Goal: Task Accomplishment & Management: Complete application form

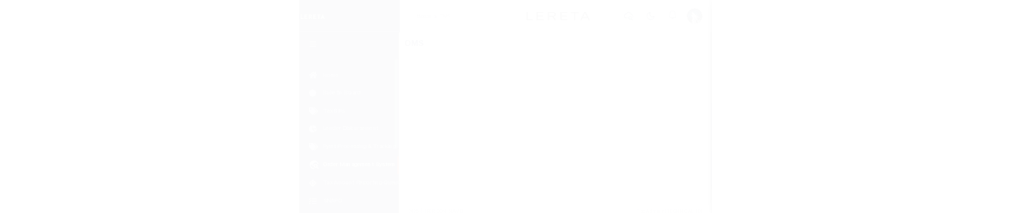
scroll to position [111, 0]
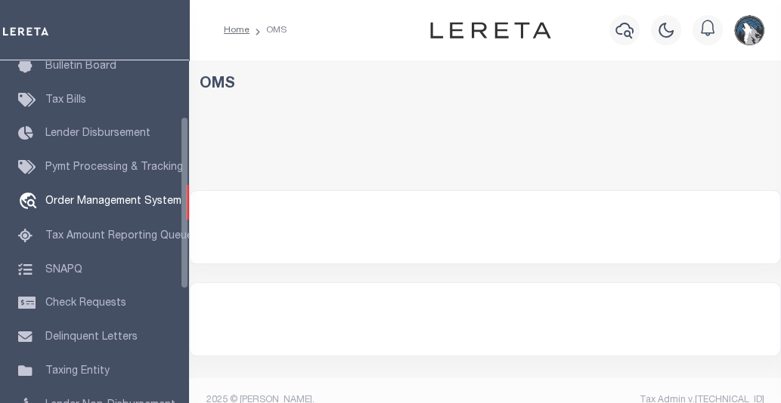
select select "200"
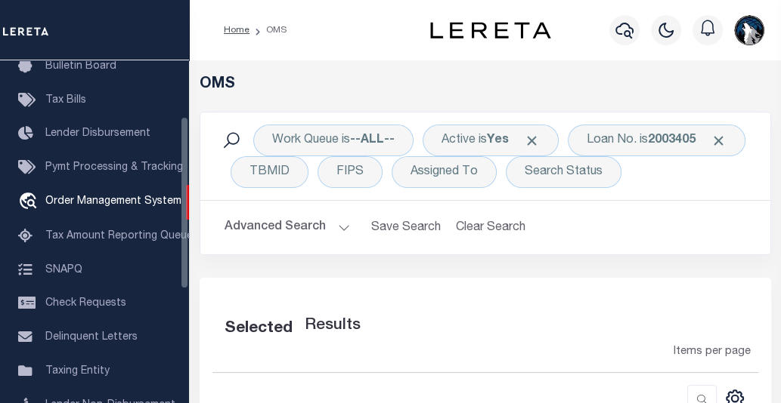
select select "200"
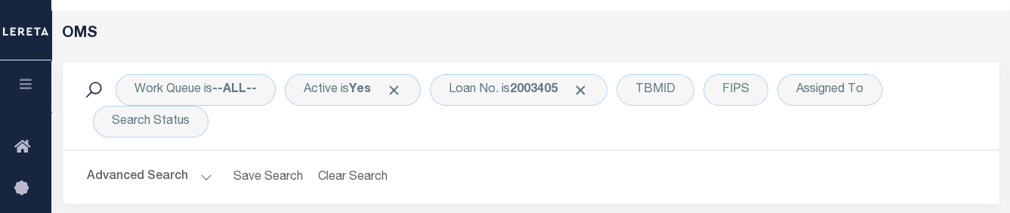
scroll to position [97, 0]
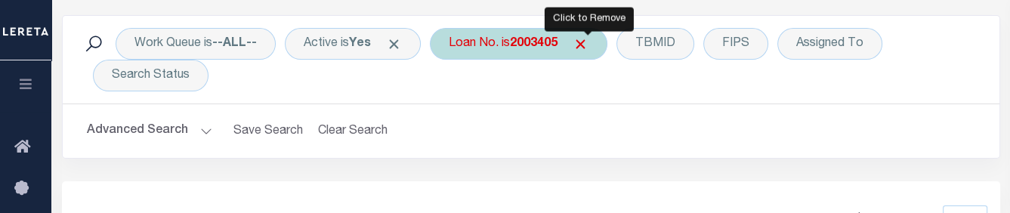
click at [586, 50] on span "Click to Remove" at bounding box center [581, 44] width 16 height 16
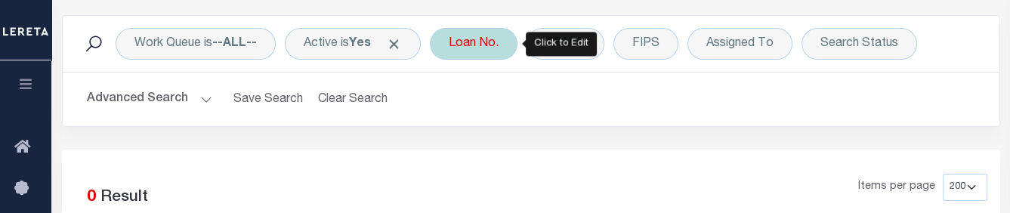
click at [489, 53] on div "Loan No." at bounding box center [474, 44] width 88 height 32
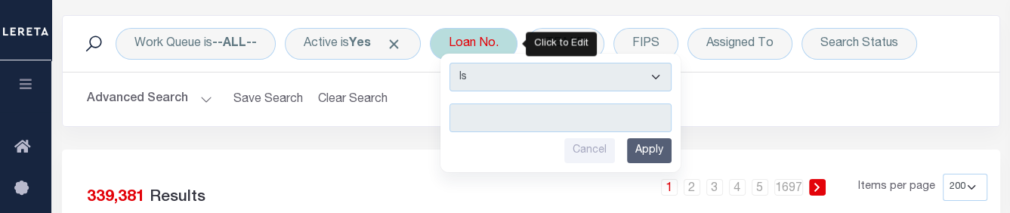
click at [501, 119] on input "text" at bounding box center [561, 118] width 222 height 29
type input "4003205"
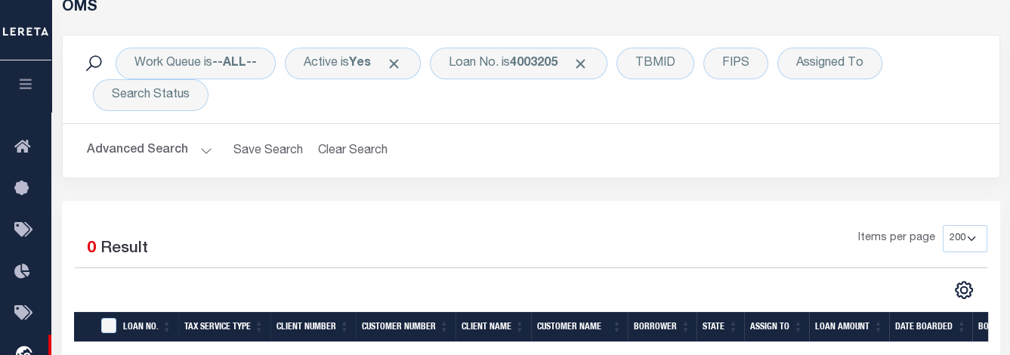
scroll to position [0, 0]
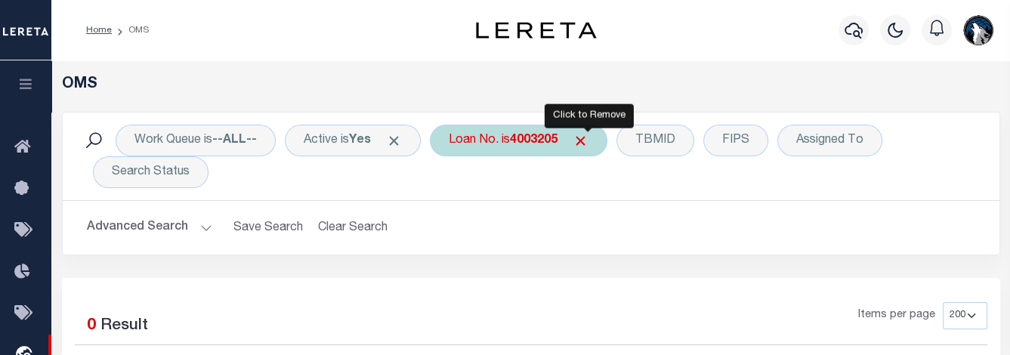
click at [583, 141] on span "Click to Remove" at bounding box center [581, 141] width 16 height 16
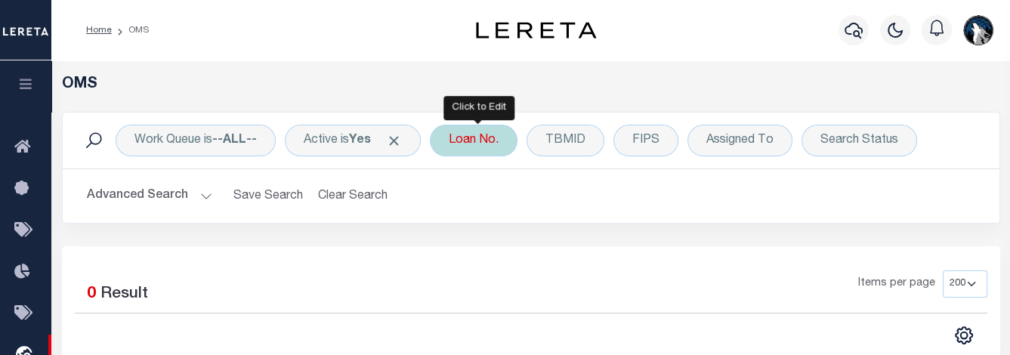
click at [490, 143] on div "Loan No." at bounding box center [474, 141] width 88 height 32
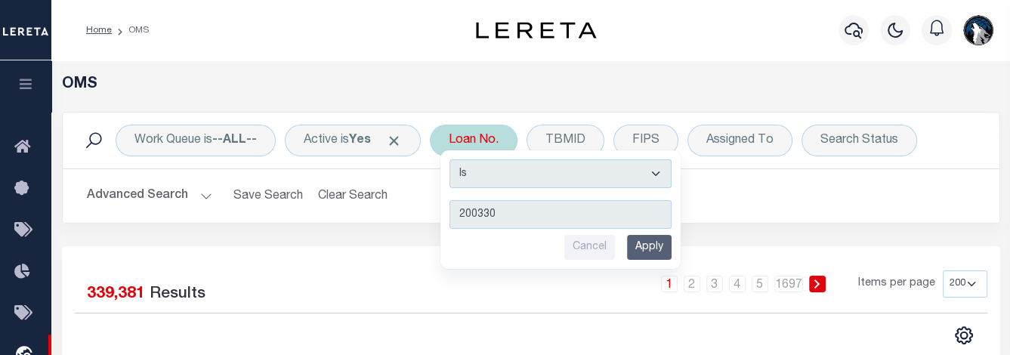
type input "2003302"
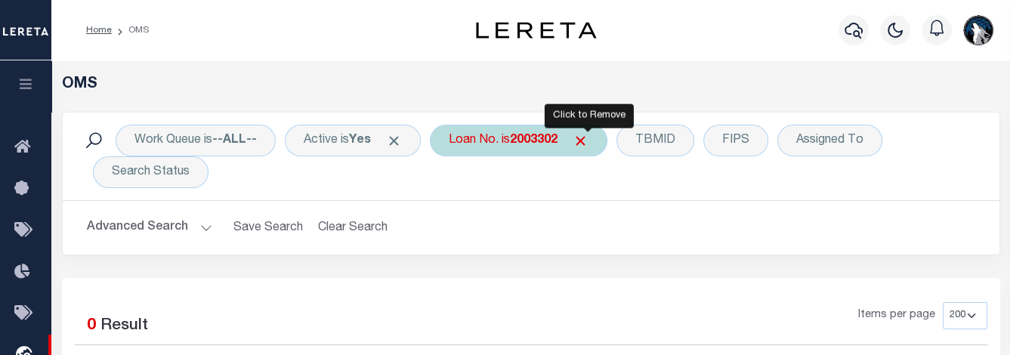
click at [589, 145] on span "Click to Remove" at bounding box center [581, 141] width 16 height 16
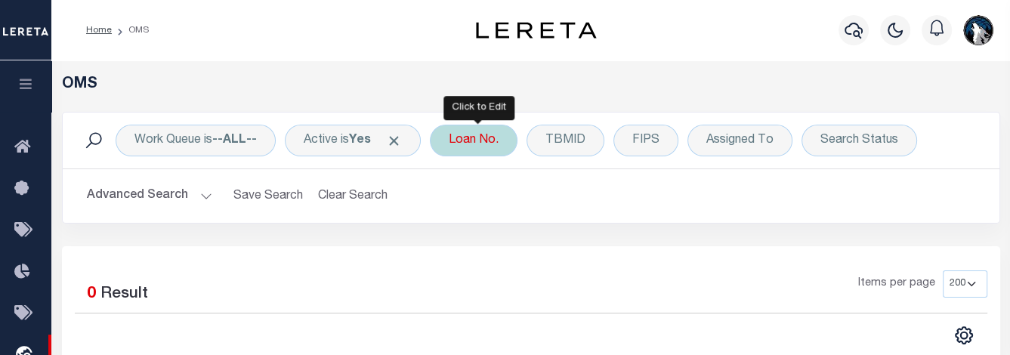
click at [487, 147] on div "Loan No." at bounding box center [474, 141] width 88 height 32
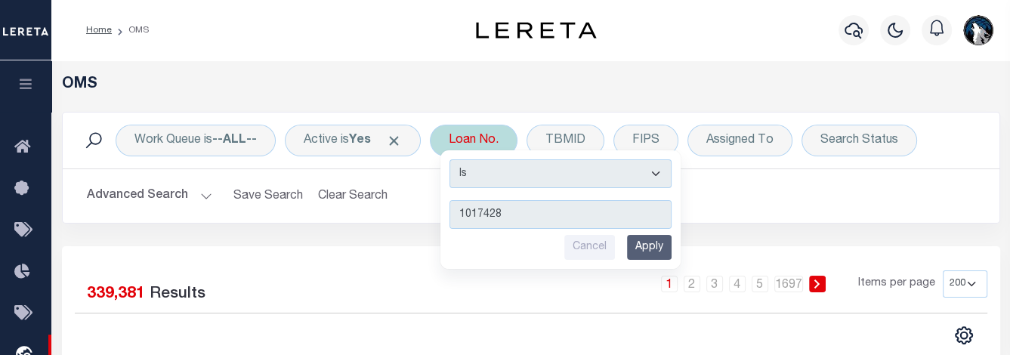
type input "10174281"
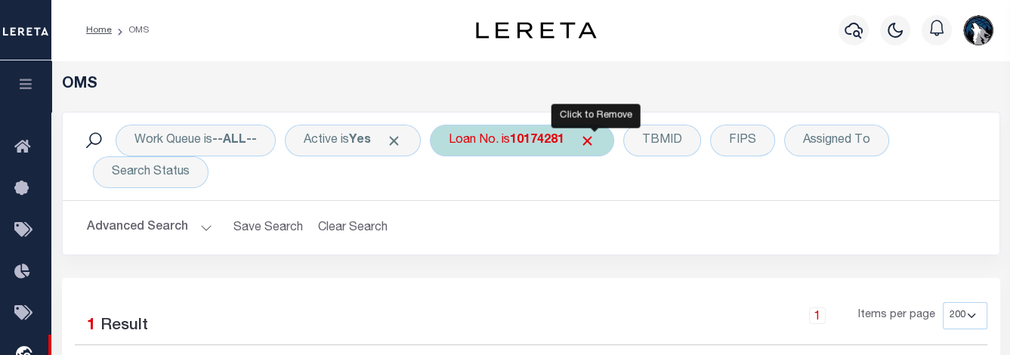
click at [594, 137] on span "Click to Remove" at bounding box center [588, 141] width 16 height 16
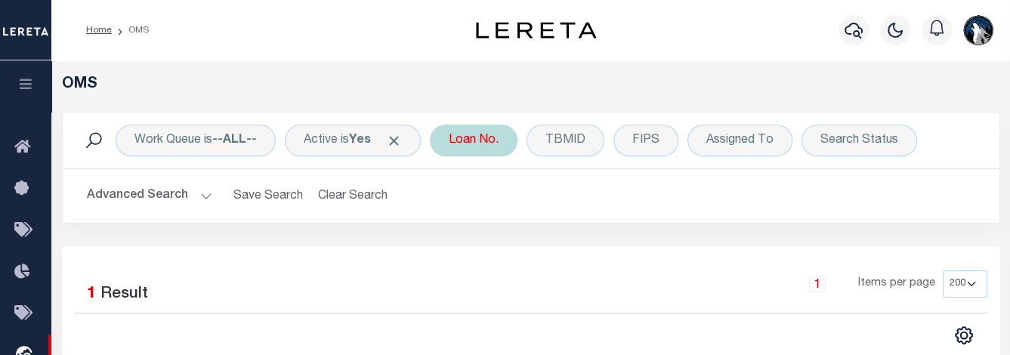
click at [488, 149] on div "Loan No." at bounding box center [474, 141] width 88 height 32
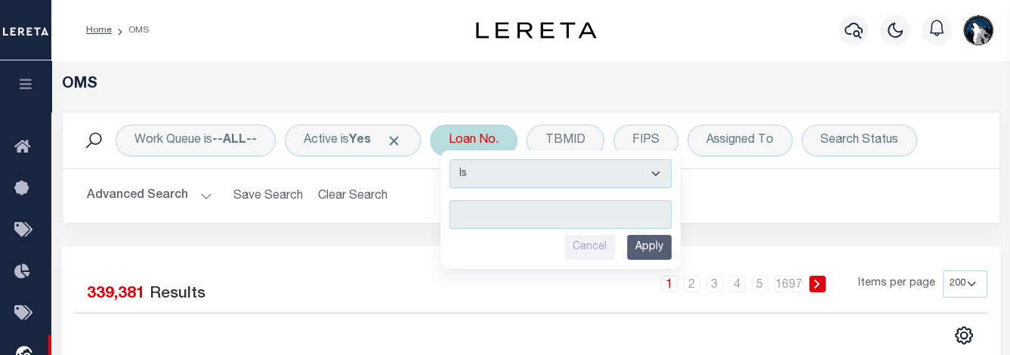
click at [499, 206] on input "text" at bounding box center [561, 214] width 222 height 29
type input "2003302"
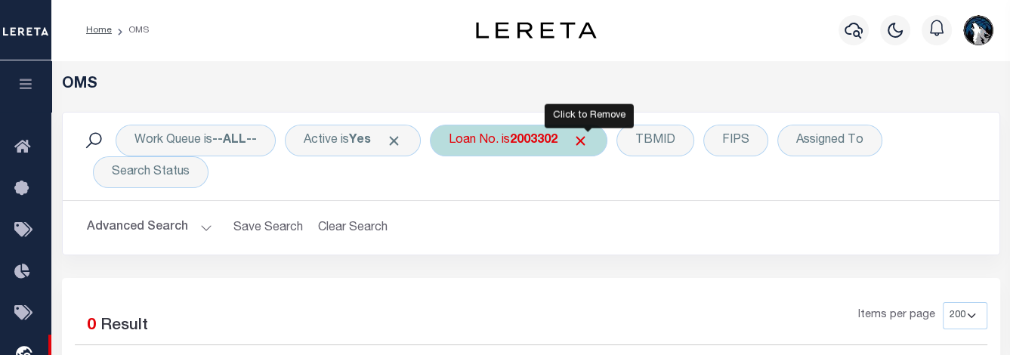
click at [589, 136] on span "Click to Remove" at bounding box center [581, 141] width 16 height 16
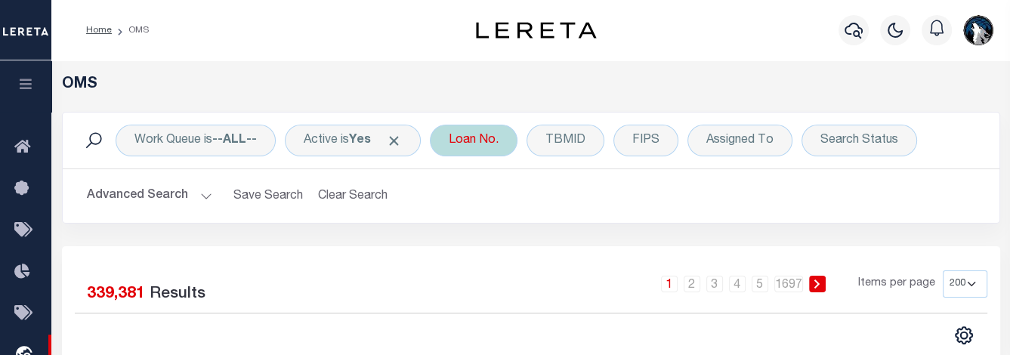
click at [481, 153] on div "Loan No." at bounding box center [474, 141] width 88 height 32
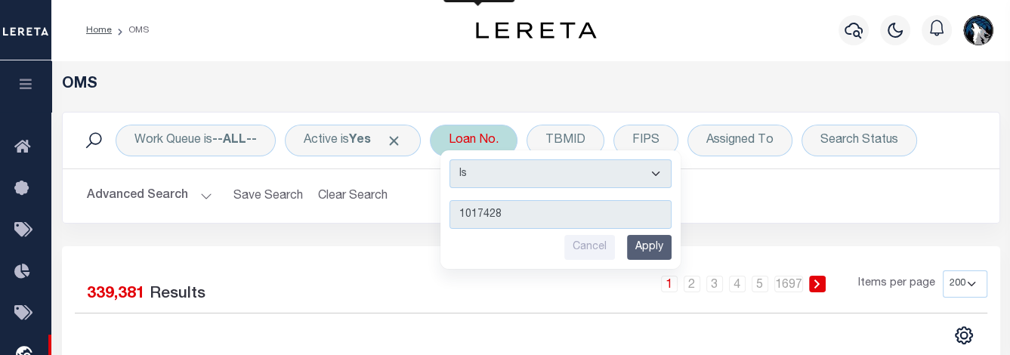
type input "10174281"
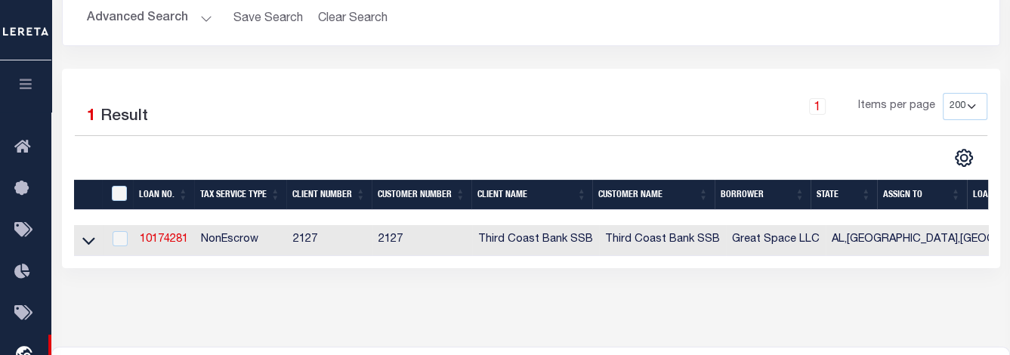
scroll to position [212, 0]
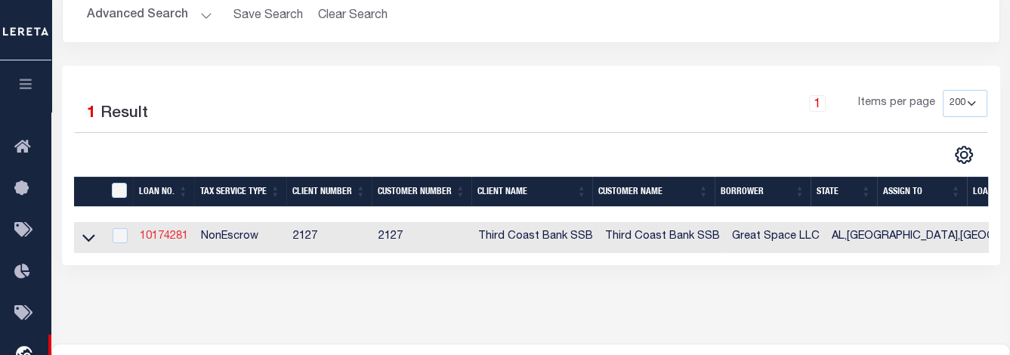
click at [172, 242] on link "10174281" at bounding box center [164, 236] width 48 height 11
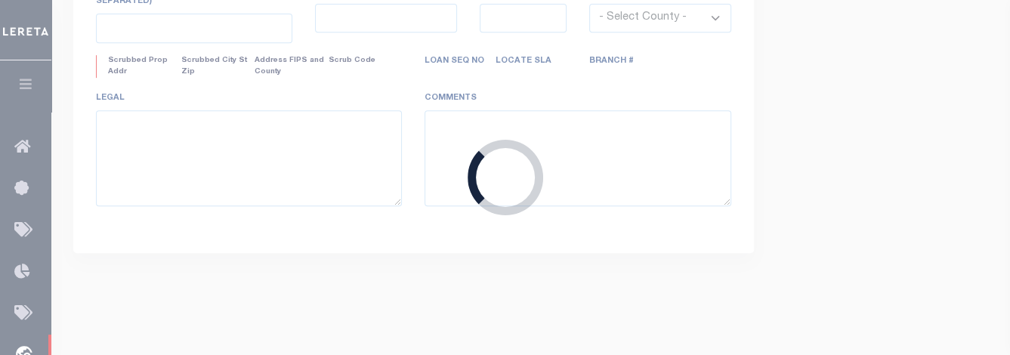
type input "10174281"
type input "Great Space LLC"
select select
select select "NonEscrow"
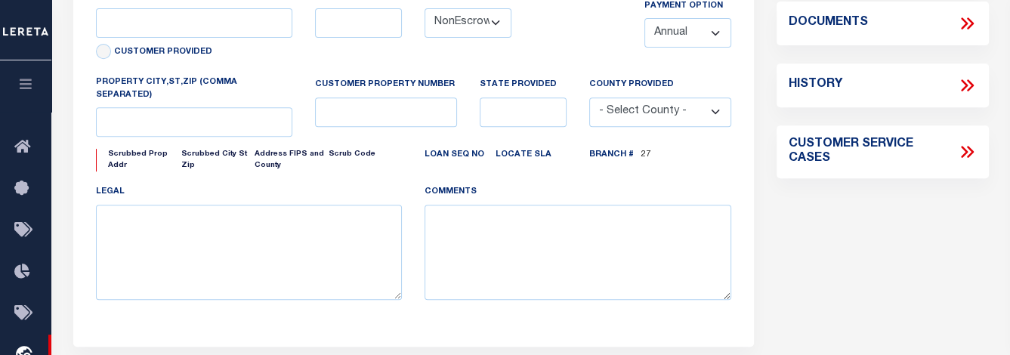
select select "9276"
select select "3683"
type input "11319 FF HWY, Lot B-11"
select select
type input "Joplin MO 64804"
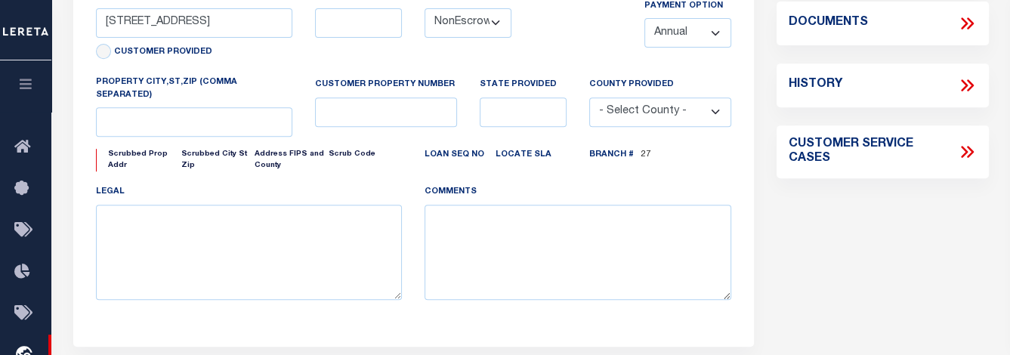
type input "MO"
select select "[PERSON_NAME]"
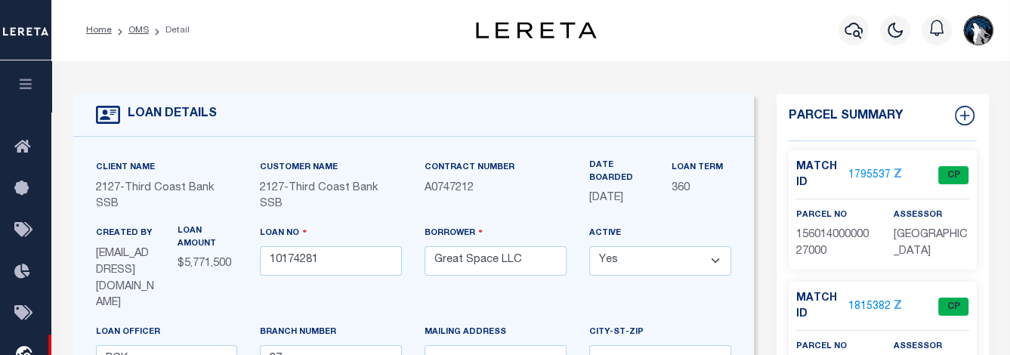
click at [780, 173] on link "1795537" at bounding box center [870, 176] width 42 height 16
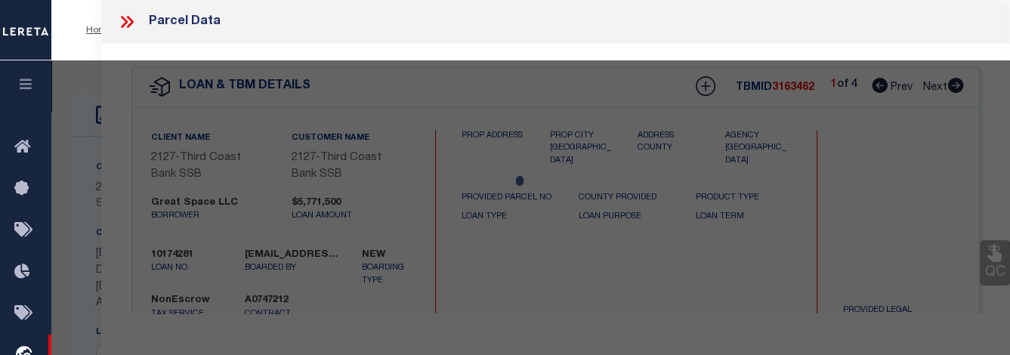
checkbox input "false"
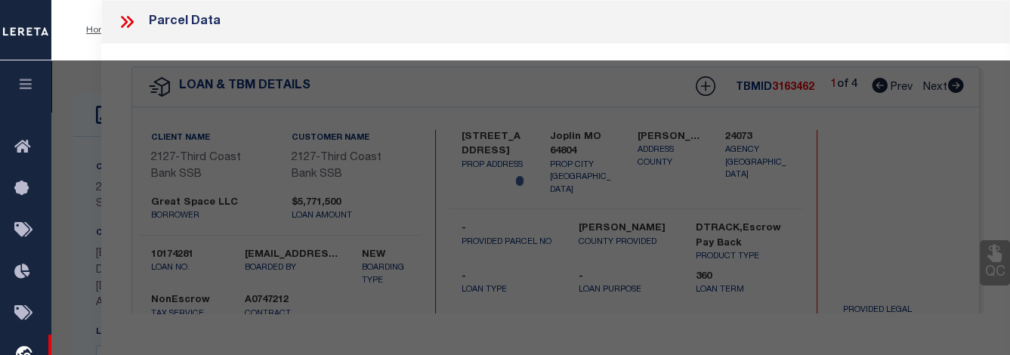
select select "CP"
type input "HILLSIDE ESTATES"
select select
type input "COUNTY RD"
checkbox input "false"
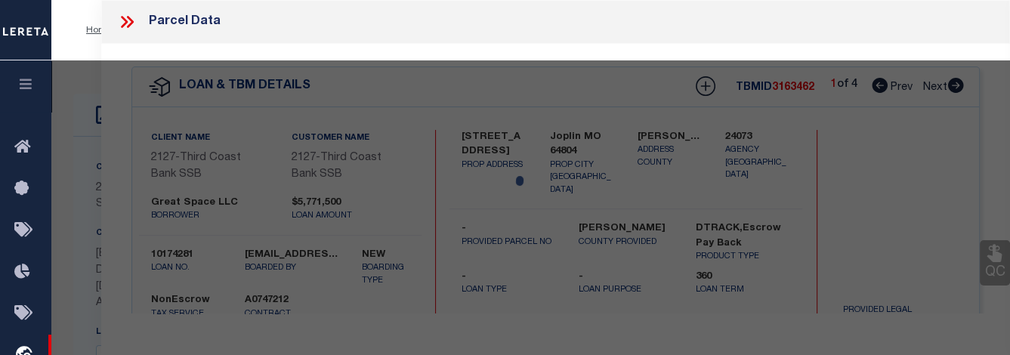
type input "MO"
type textarea "S1/2 NW SE & 20' SQ IN SE COR NE SW"
type textarea "Tax ID Special Project"
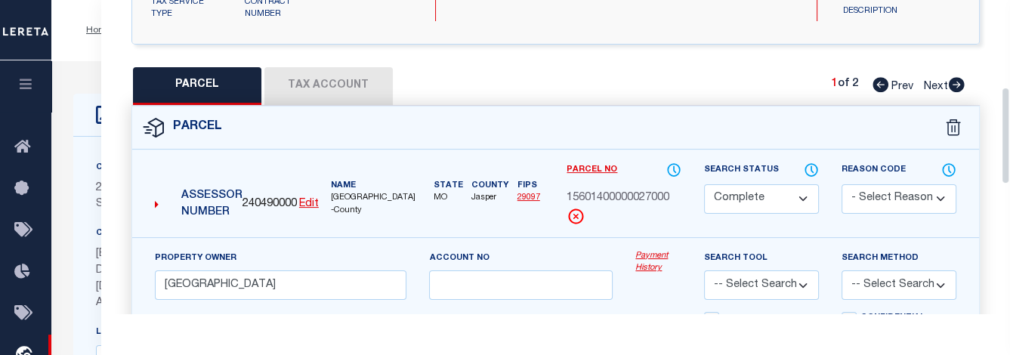
scroll to position [324, 0]
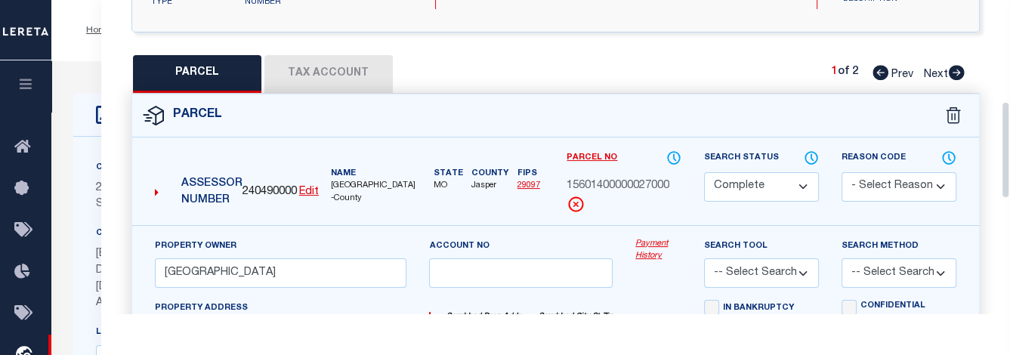
drag, startPoint x: 1003, startPoint y: 46, endPoint x: 1005, endPoint y: 148, distance: 102.0
click at [780, 148] on div "Parcel Data QC QC QC - Select Status - Ready to QC" at bounding box center [555, 157] width 909 height 314
click at [361, 76] on button "Tax Account" at bounding box center [328, 74] width 128 height 38
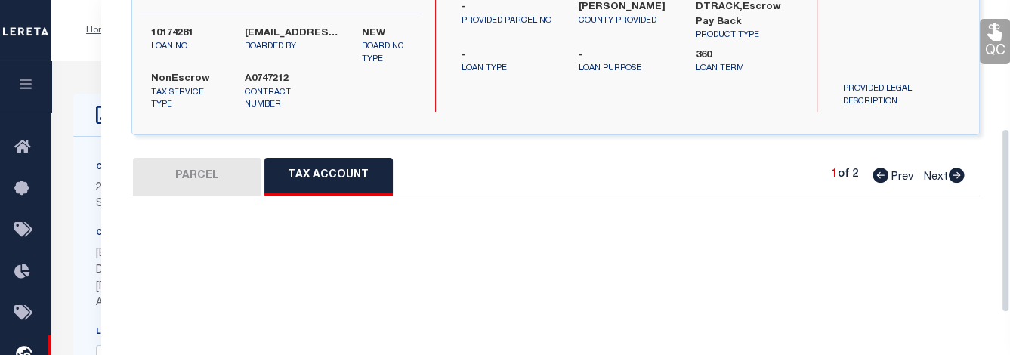
select select "100"
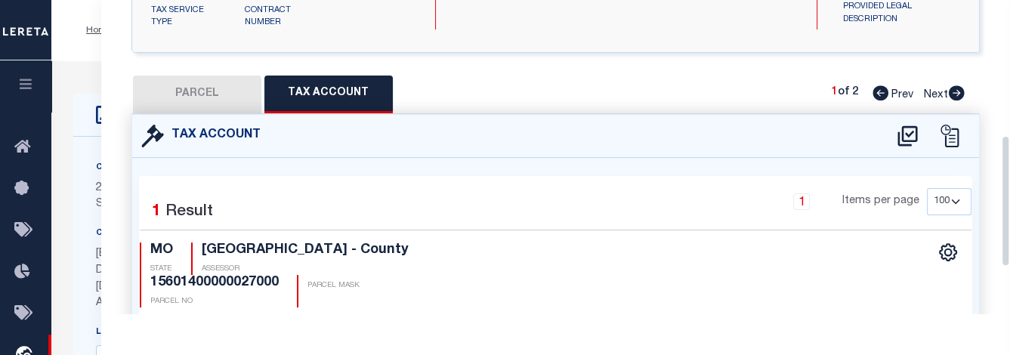
scroll to position [290, 0]
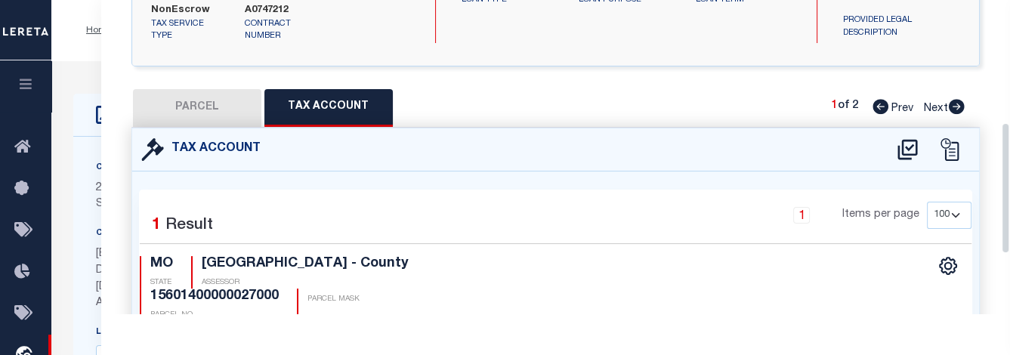
drag, startPoint x: 1004, startPoint y: 187, endPoint x: 1013, endPoint y: 172, distance: 17.0
click at [780, 112] on icon at bounding box center [957, 106] width 16 height 15
select select "AS"
checkbox input "false"
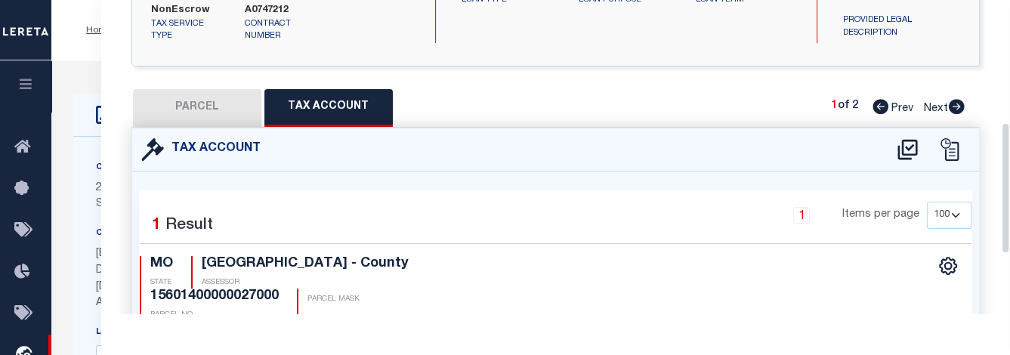
checkbox input "false"
select select "CP"
type input "HILLSIDE ESTATES"
select select
type input "6255 COUNTY LOOP 187"
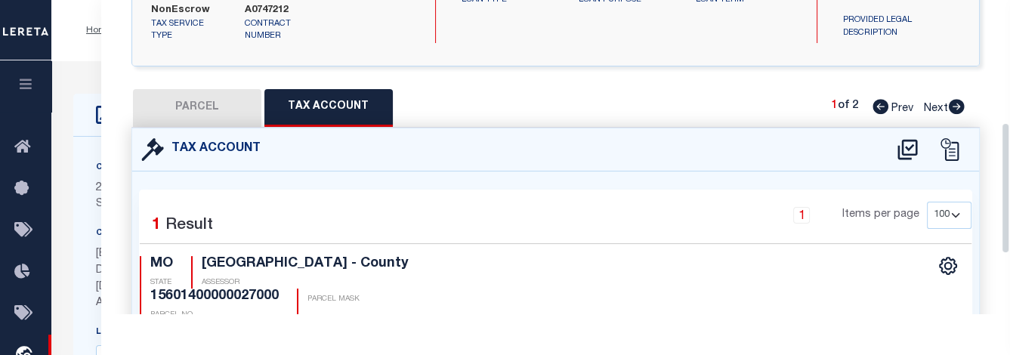
checkbox input "false"
type input "Joplin, MO 64801"
type textarea "N1/2 SE SW EX W 228.5' & W 1/4 S1/2 SE SW EX HWY & W 165' E 3/4 S1/2 SE SW"
type textarea "Tax ID Special Project"
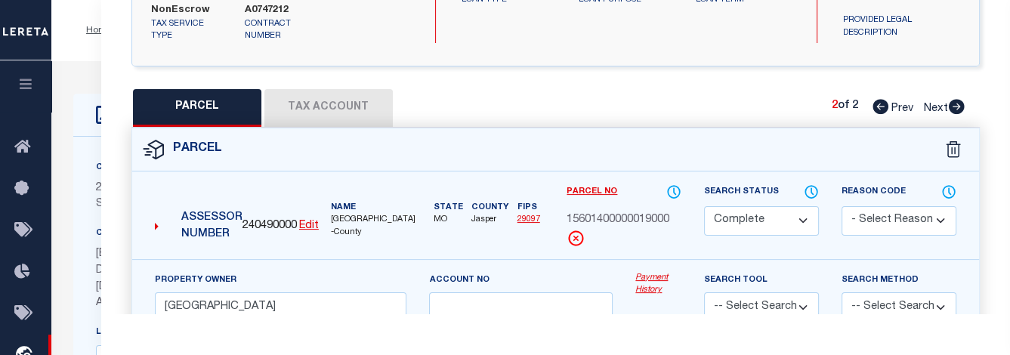
click at [339, 105] on button "Tax Account" at bounding box center [328, 108] width 128 height 38
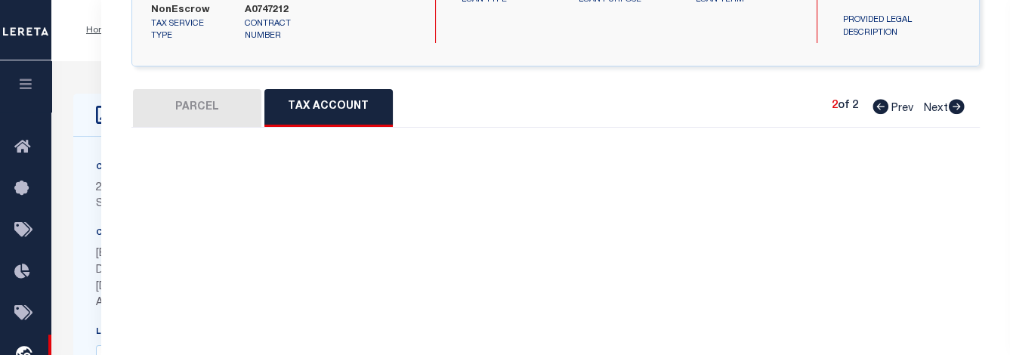
select select "100"
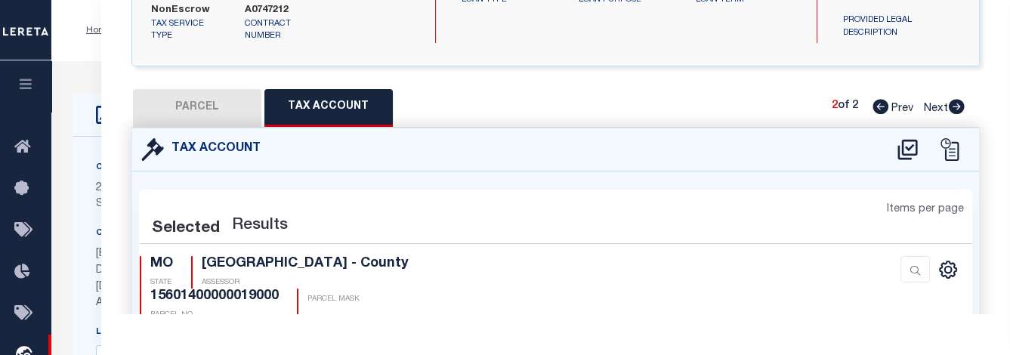
select select "100"
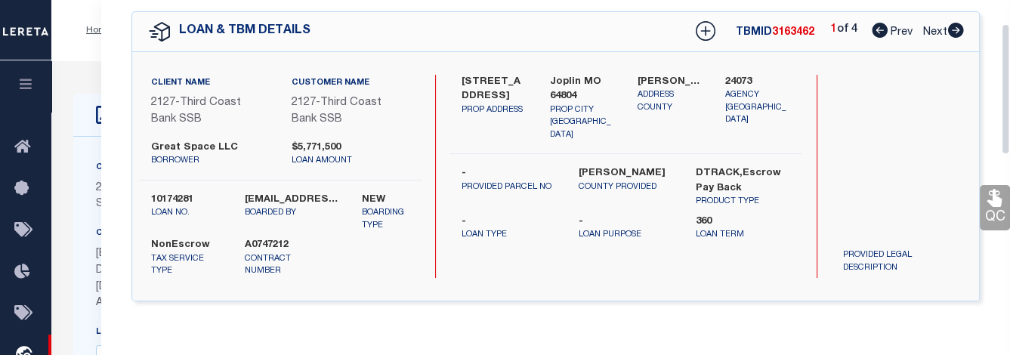
scroll to position [2, 0]
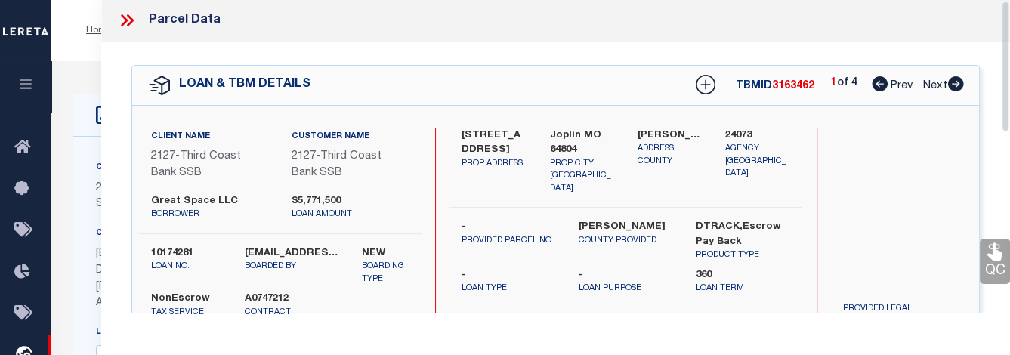
drag, startPoint x: 1006, startPoint y: 146, endPoint x: 1006, endPoint y: 23, distance: 123.2
click at [780, 23] on div "Parcel Data QC QC QC - Select Status - Ready to QC" at bounding box center [555, 157] width 909 height 314
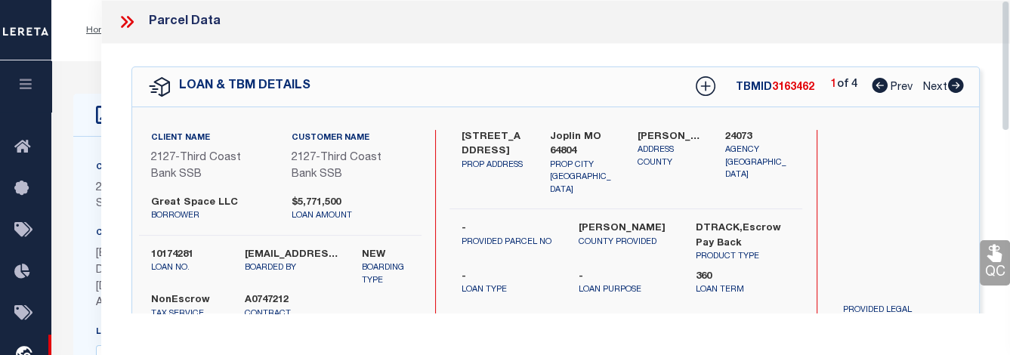
click at [780, 81] on icon at bounding box center [956, 85] width 16 height 15
select select "AS"
checkbox input "false"
select select "CP"
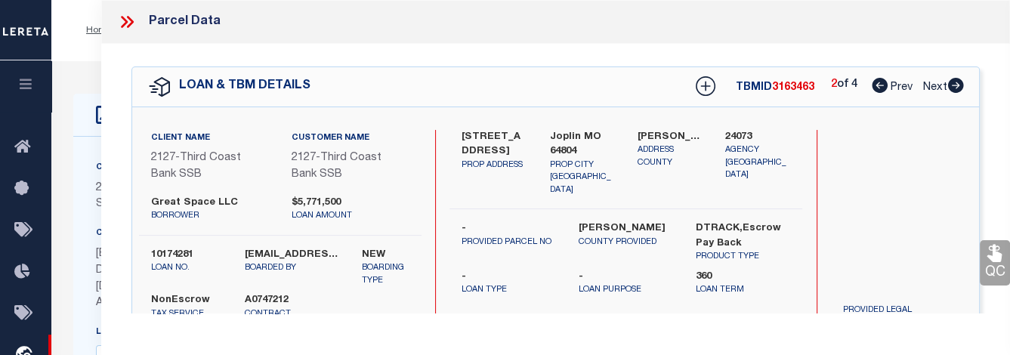
type input "HILLSIDE ESTATES, LLC"
select select
type input "Joplin MO 64804"
type textarea "ACRES: 9.81"
type textarea "Tax ID Special Project"
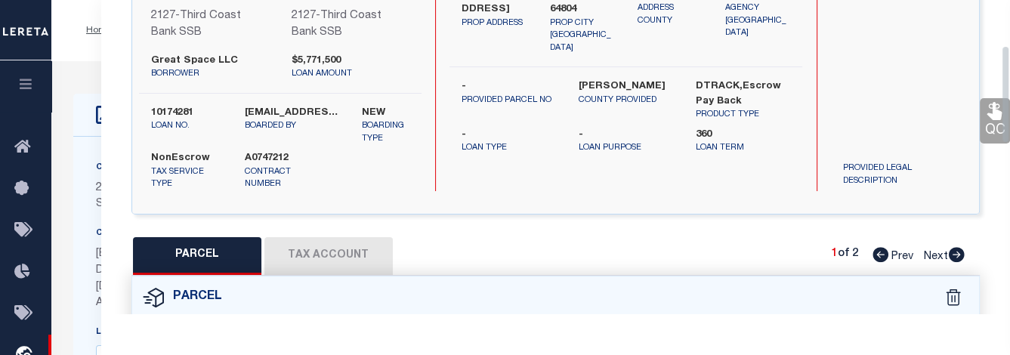
scroll to position [257, 0]
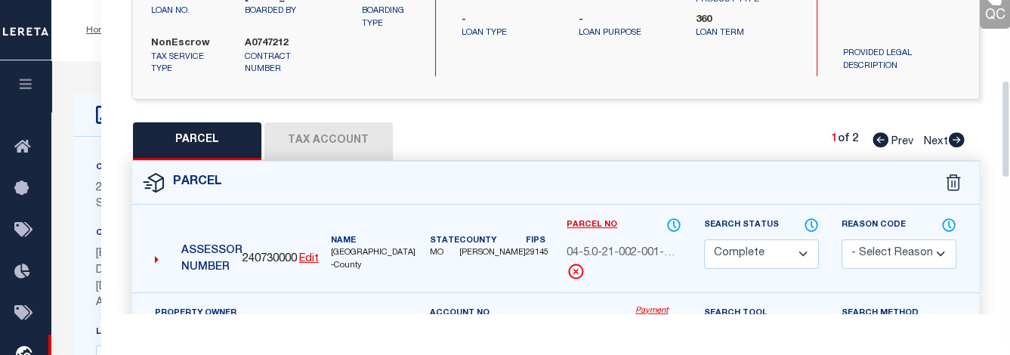
drag, startPoint x: 1007, startPoint y: 86, endPoint x: 1014, endPoint y: 167, distance: 81.1
click at [320, 134] on button "Tax Account" at bounding box center [328, 141] width 128 height 38
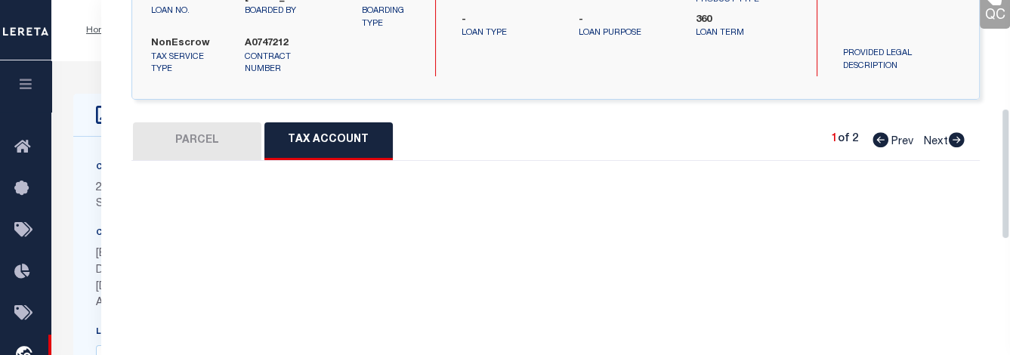
select select "100"
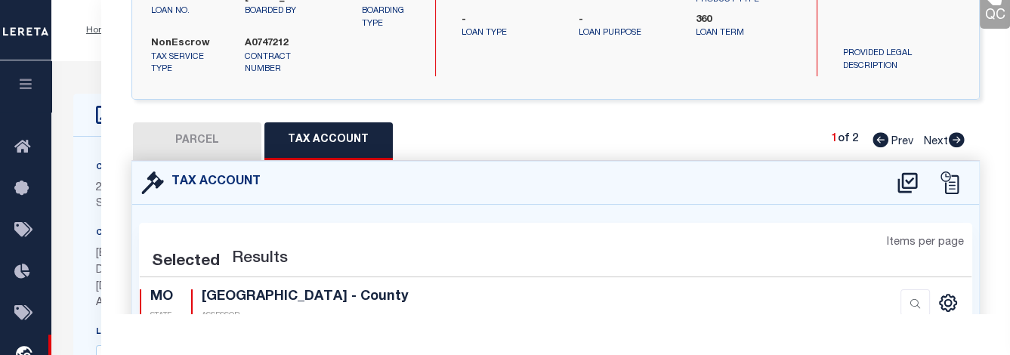
select select "100"
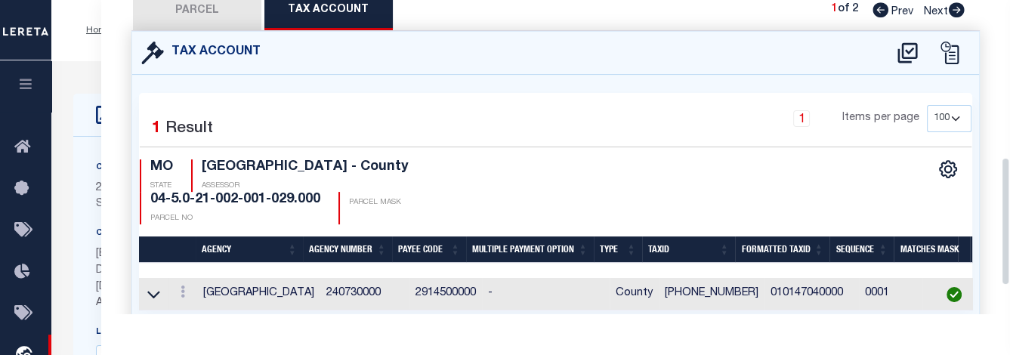
scroll to position [389, 0]
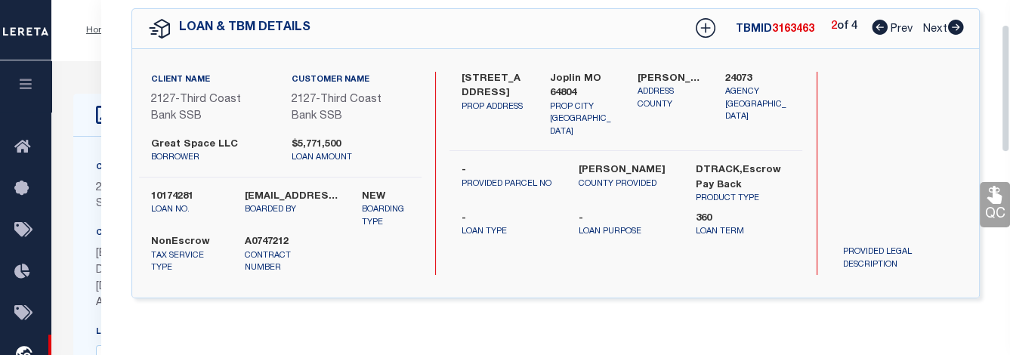
drag, startPoint x: 1003, startPoint y: 182, endPoint x: 986, endPoint y: 97, distance: 87.1
click at [780, 97] on div "Parcel Data QC QC QC - Select Status - Ready to QC" at bounding box center [555, 157] width 909 height 314
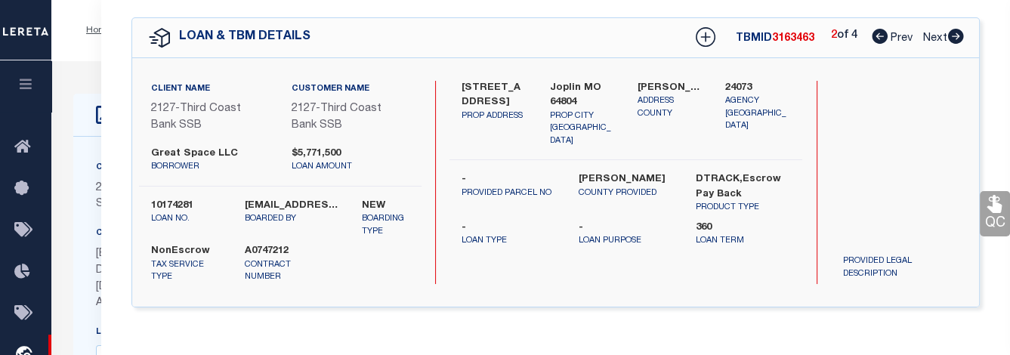
click at [780, 41] on icon at bounding box center [956, 36] width 16 height 15
select select "AS"
checkbox input "false"
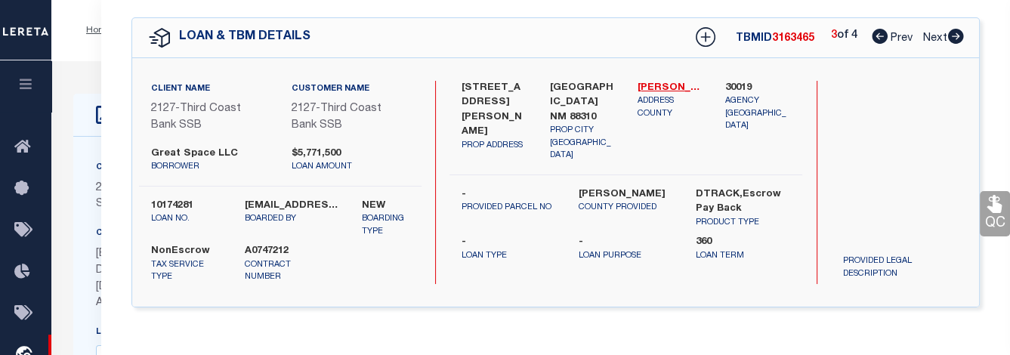
select select "CP"
type input "OASIS MANUFACTURED HOUSING COMMUNITY LLC"
select select
type input "2800 LAWRENCE BLVD"
checkbox input "false"
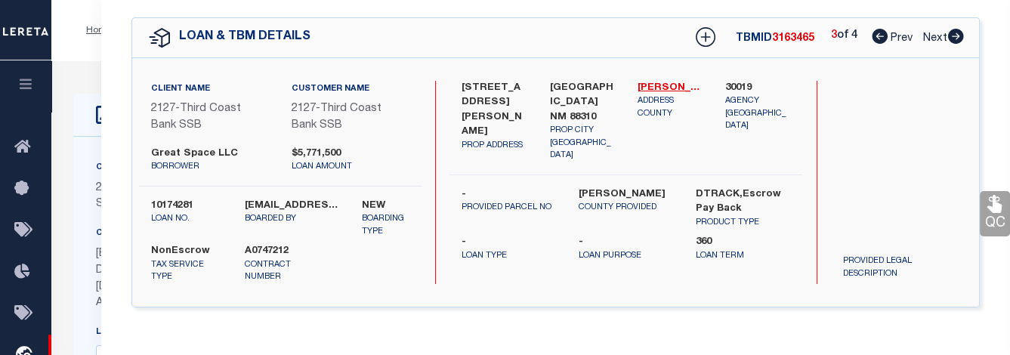
type input "Alamogordo NM 88310"
type textarea "Subd: LAWRENCE ADDITION Lot: 1 ,2, 4 PT 3 E270' Block: 1 Parcel Number 01N40550…"
type textarea "Tax ID Special Project"
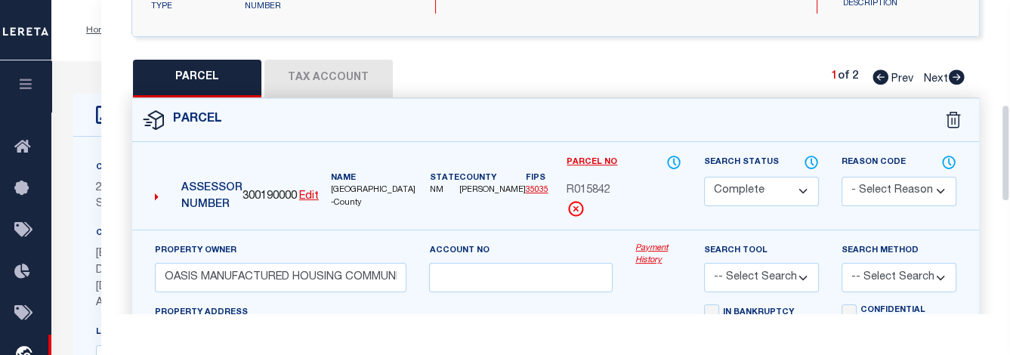
drag, startPoint x: 1006, startPoint y: 98, endPoint x: 1011, endPoint y: 188, distance: 90.0
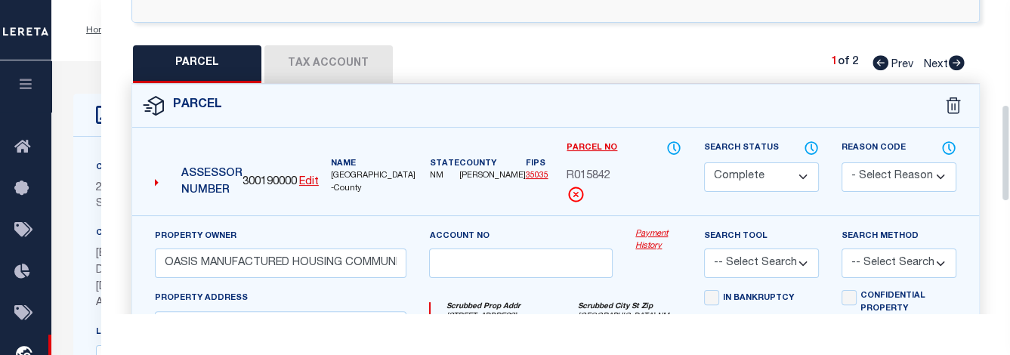
click at [351, 61] on button "Tax Account" at bounding box center [328, 64] width 128 height 38
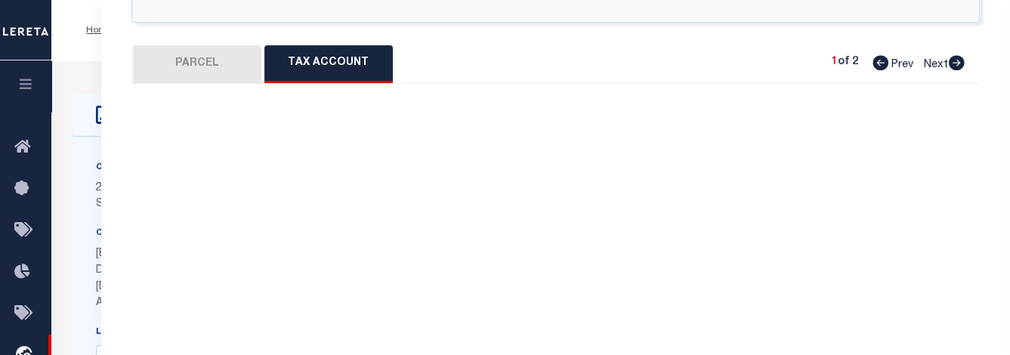
select select "100"
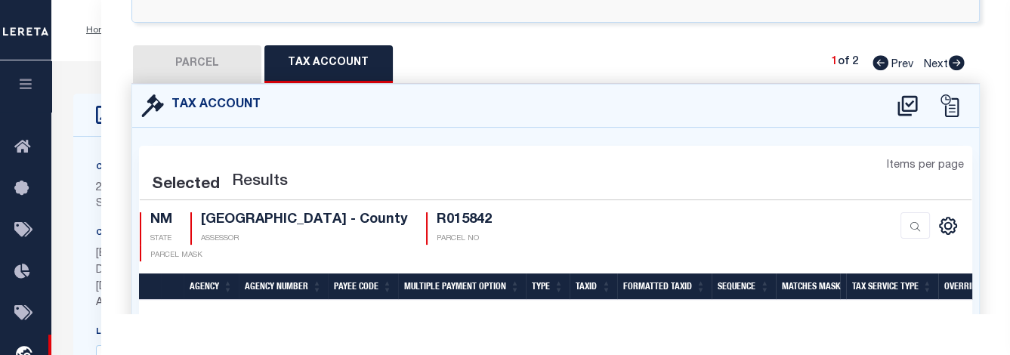
select select "100"
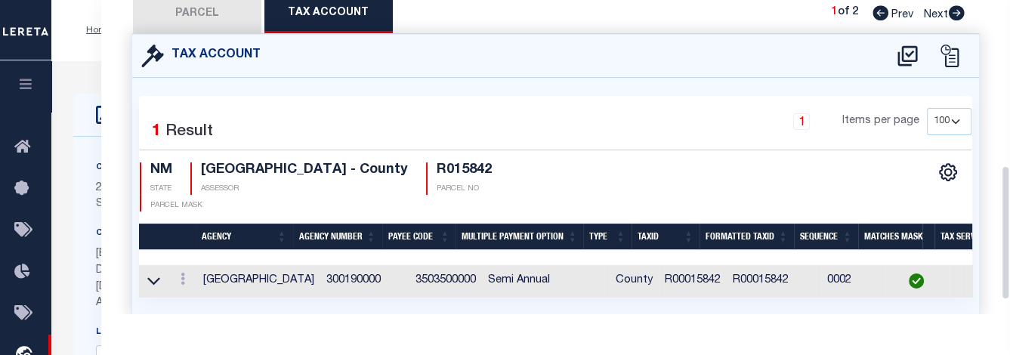
scroll to position [385, 0]
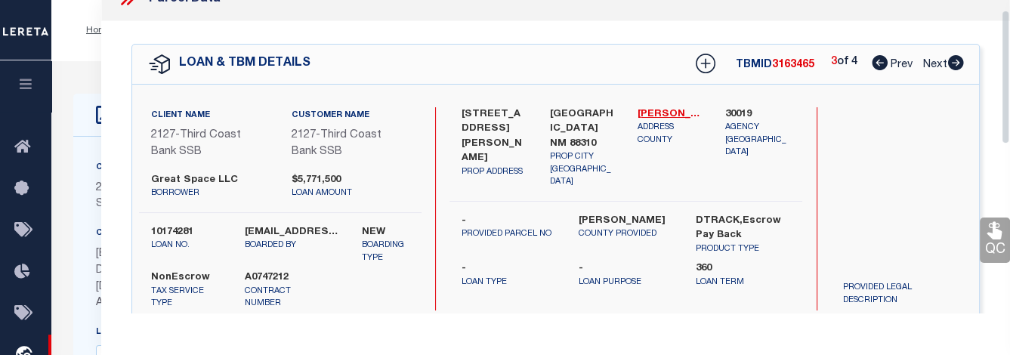
drag, startPoint x: 1006, startPoint y: 170, endPoint x: 1013, endPoint y: 16, distance: 154.3
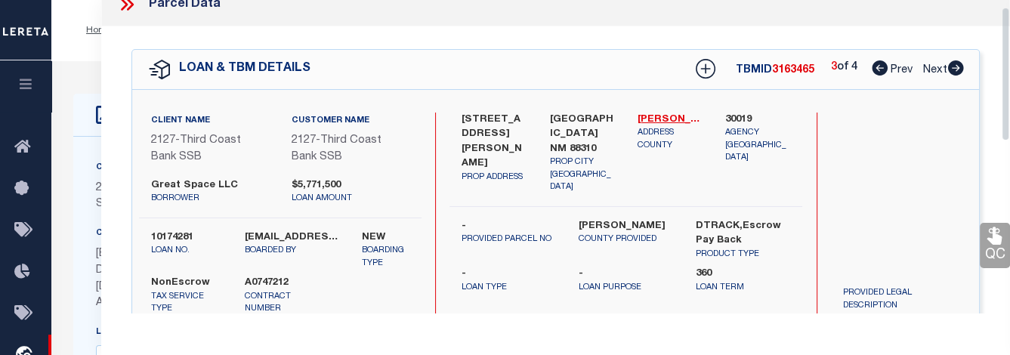
click at [780, 61] on icon at bounding box center [956, 67] width 17 height 15
select select "AS"
checkbox input "false"
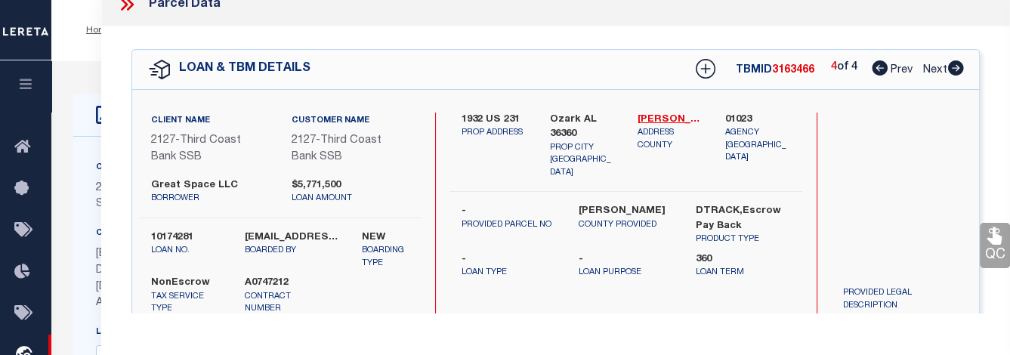
select select "CP"
type input "WHISPERING LAKES MFG HOUSING COMMUNITY LLC"
select select
type input "U S HWY 231"
checkbox input "false"
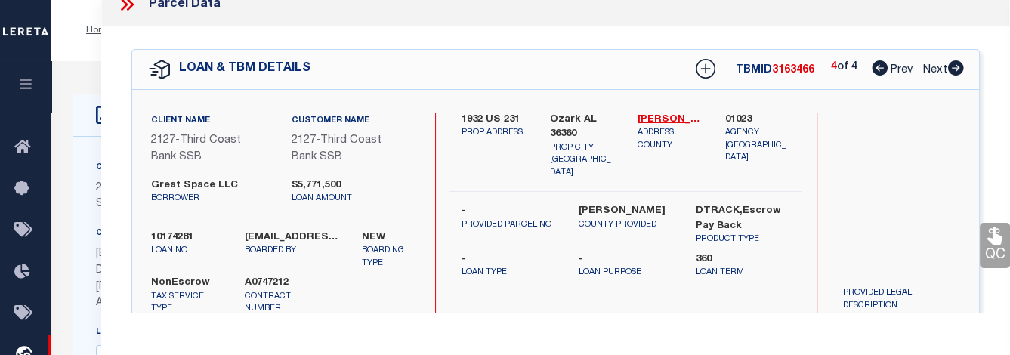
type input "AL"
type textarea "**********"
type textarea "Tax ID Special Project"
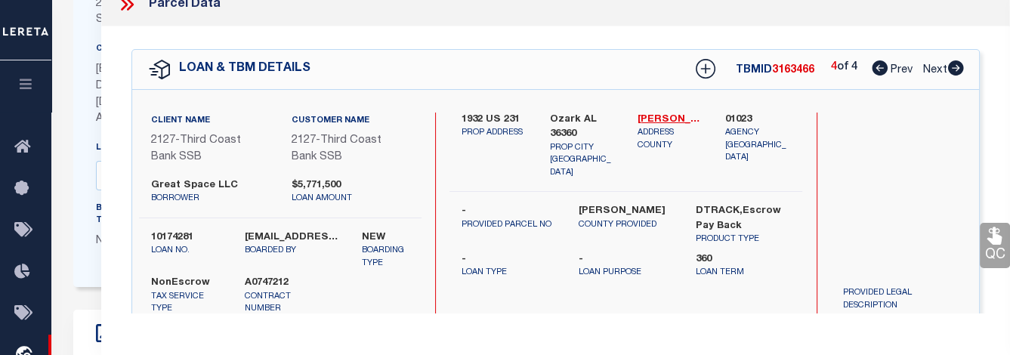
scroll to position [181, 0]
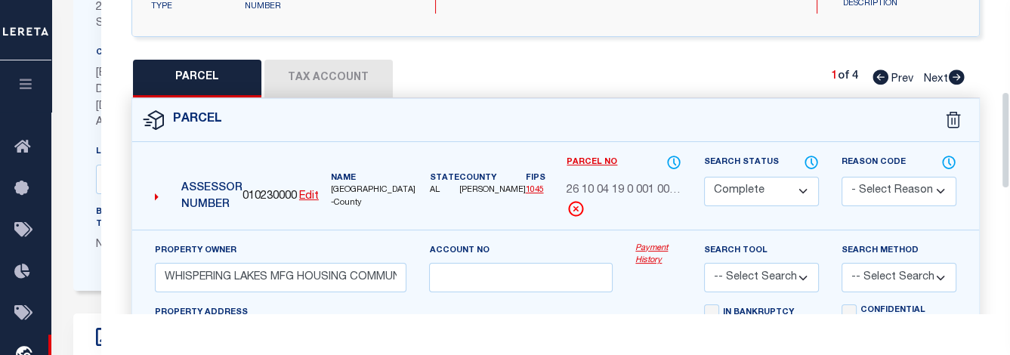
drag, startPoint x: 1006, startPoint y: 73, endPoint x: 1008, endPoint y: 169, distance: 96.0
click at [780, 169] on div "Parcel Data QC QC QC - Select Status - Ready to QC" at bounding box center [555, 157] width 909 height 314
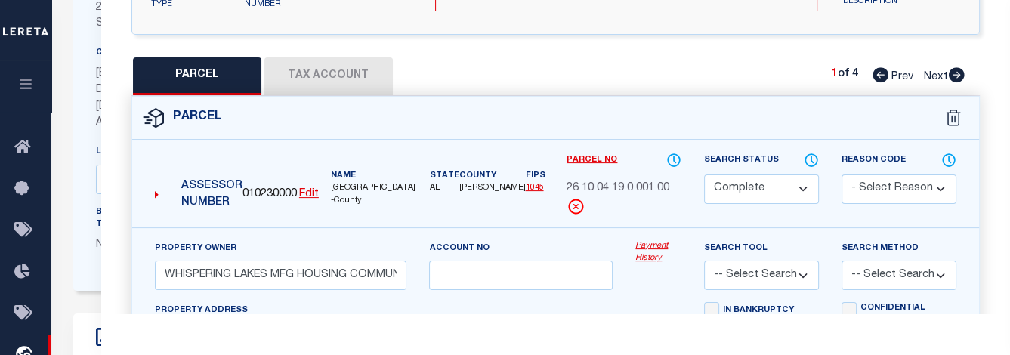
click at [317, 78] on button "Tax Account" at bounding box center [328, 76] width 128 height 38
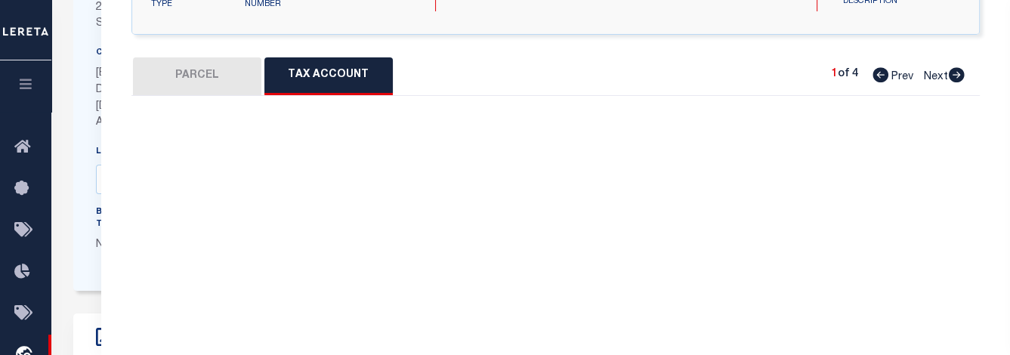
select select "100"
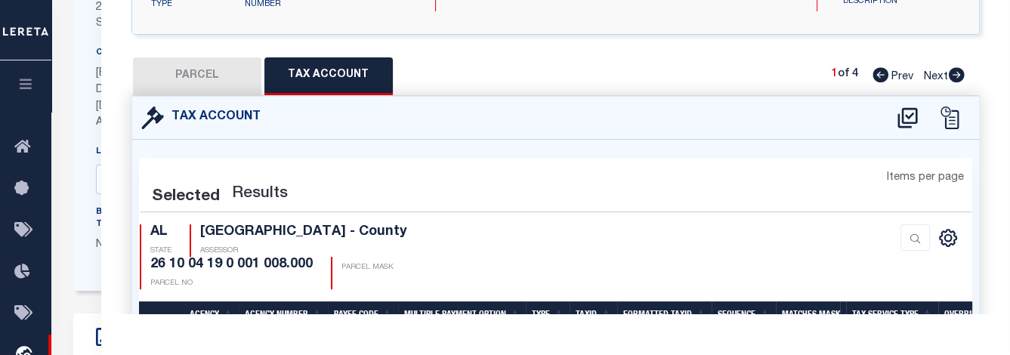
select select "100"
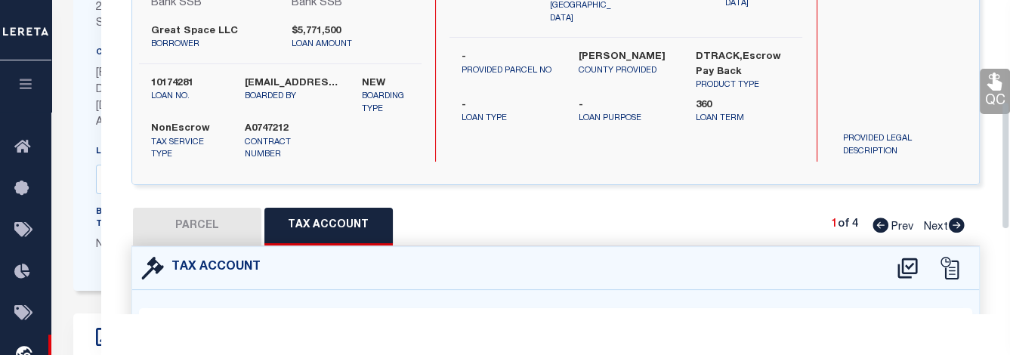
scroll to position [164, 0]
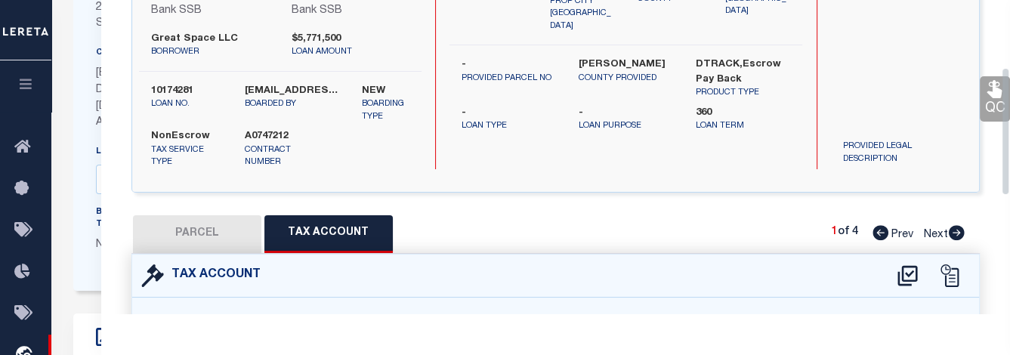
drag, startPoint x: 1003, startPoint y: 163, endPoint x: 1012, endPoint y: 97, distance: 66.3
click at [780, 233] on icon at bounding box center [956, 232] width 17 height 15
select select "AS"
checkbox input "false"
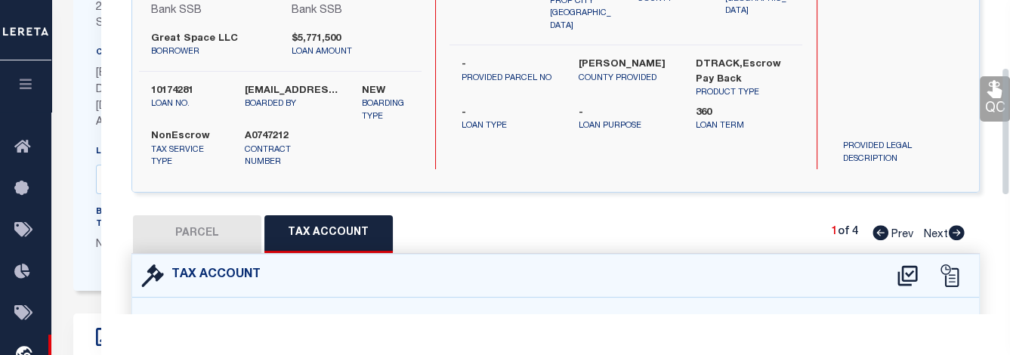
checkbox input "false"
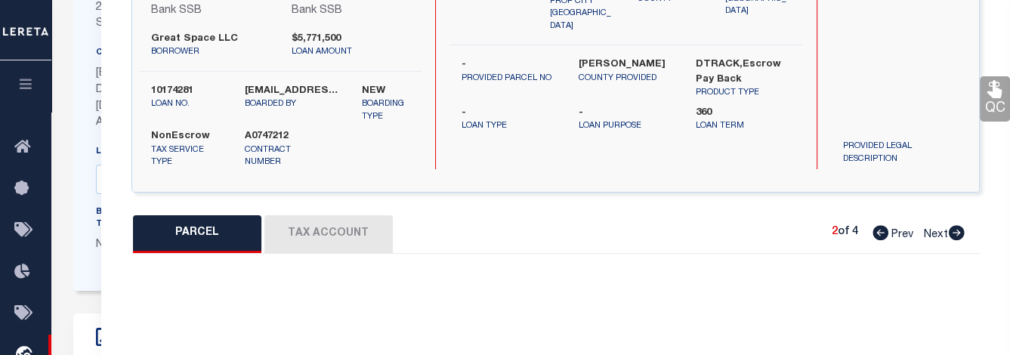
select select "CP"
type input "WHISPERING LAKES MFG HOUSING COMMUNITY LLC"
select select
type input "US HWY 231"
checkbox input "false"
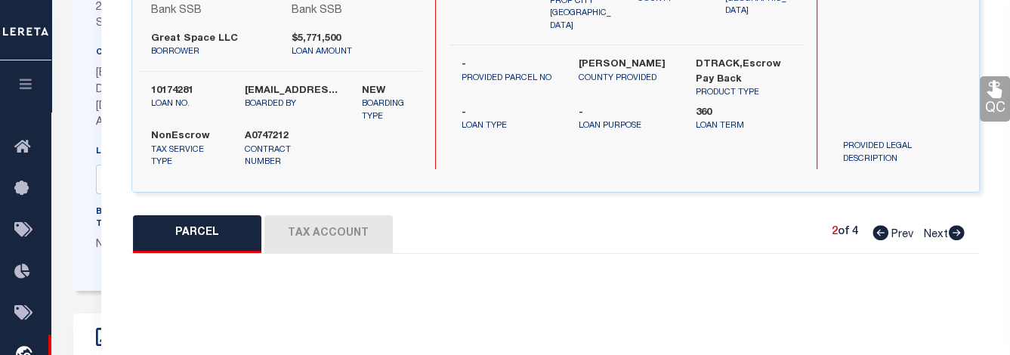
type input "LA"
type textarea "**********"
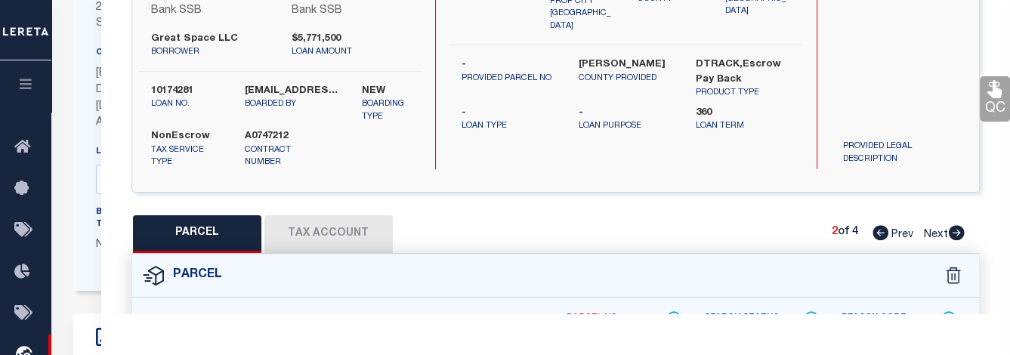
click at [345, 233] on button "Tax Account" at bounding box center [328, 234] width 128 height 38
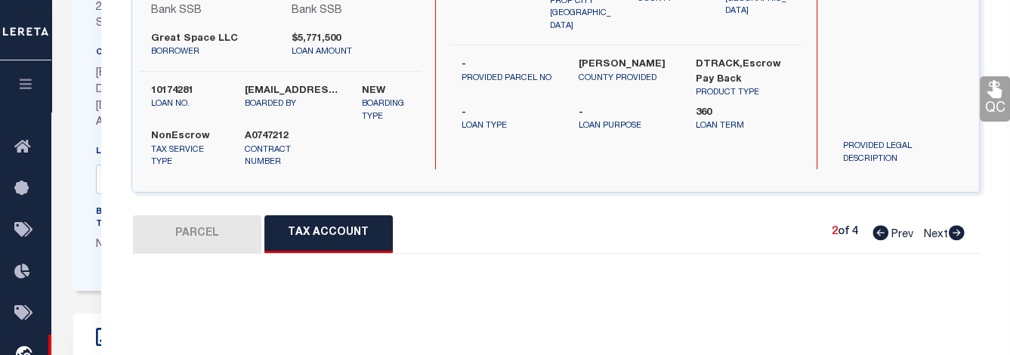
select select "100"
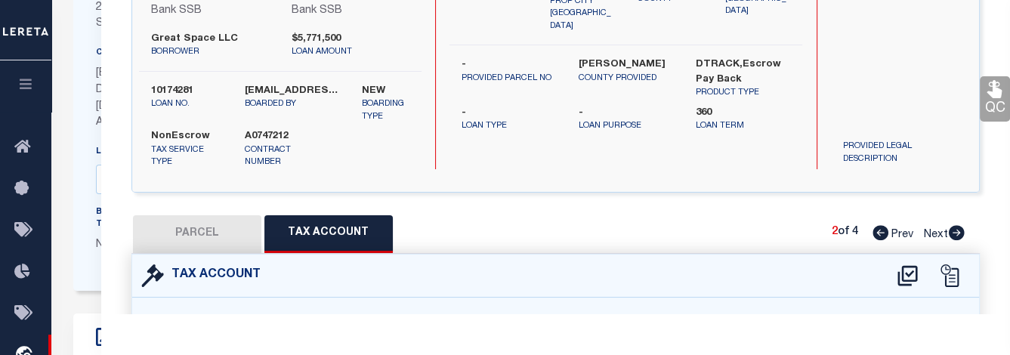
select select "100"
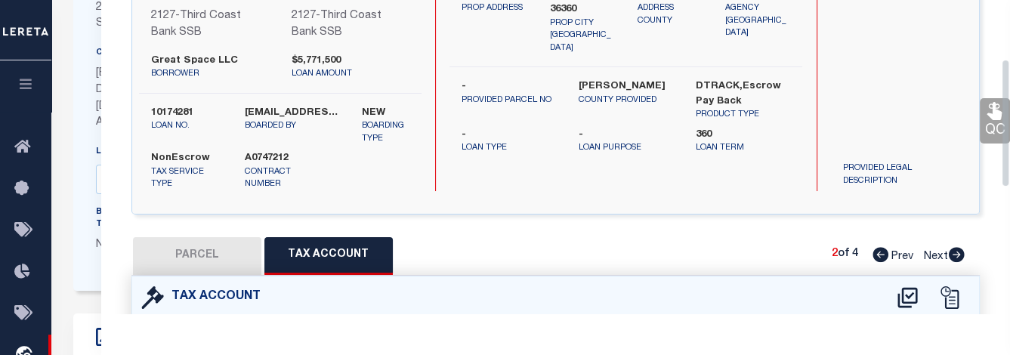
scroll to position [0, 0]
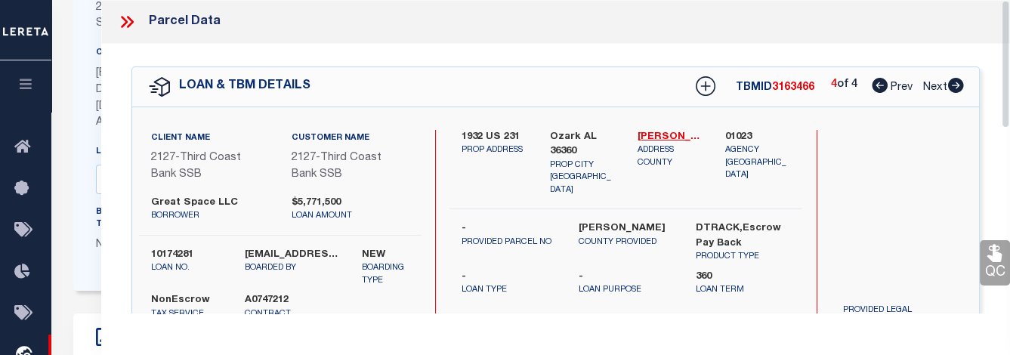
drag, startPoint x: 1005, startPoint y: 158, endPoint x: 1024, endPoint y: 62, distance: 97.8
click at [780, 86] on icon at bounding box center [956, 85] width 16 height 15
click at [780, 86] on icon at bounding box center [880, 85] width 16 height 15
select select "AS"
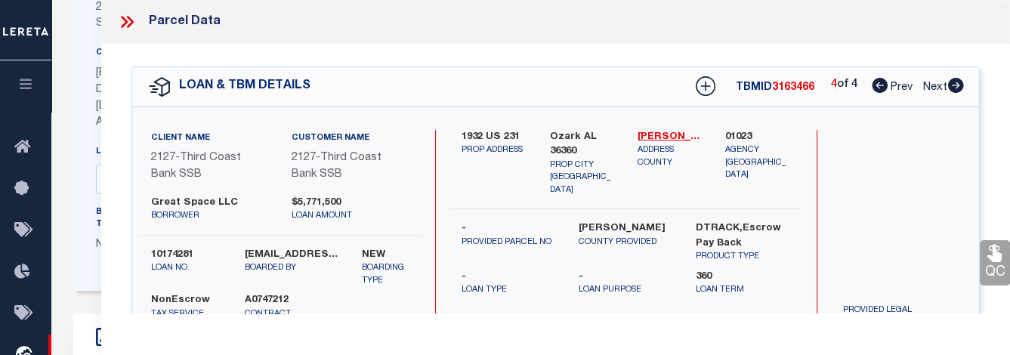
checkbox input "false"
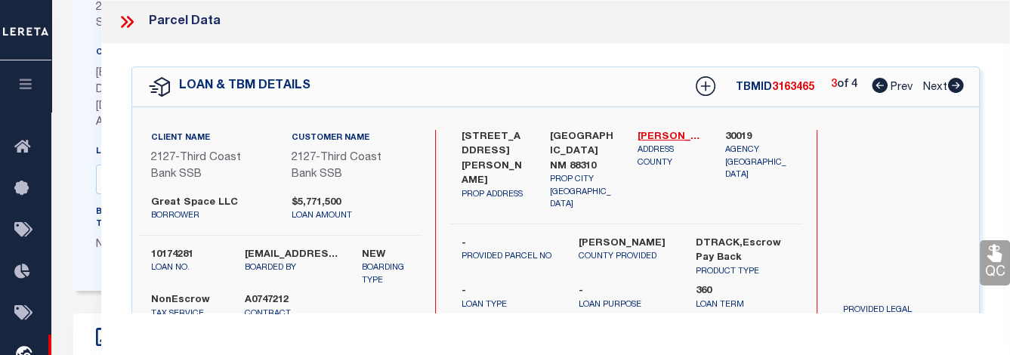
select select "CP"
type input "OASIS MANUFACTURED HOUSING COMMUNITY LLC"
select select
type input "2800 LAWRENCE BLVD"
checkbox input "false"
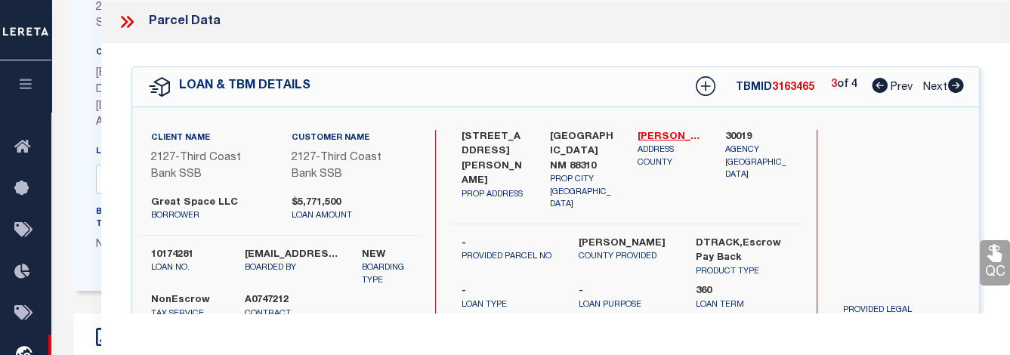
type input "Alamogordo NM 88310"
type textarea "Subd: LAWRENCE ADDITION Lot: 1 ,2, 4 PT 3 E270' Block: 1 Parcel Number 01N40550…"
type textarea "Tax ID Special Project"
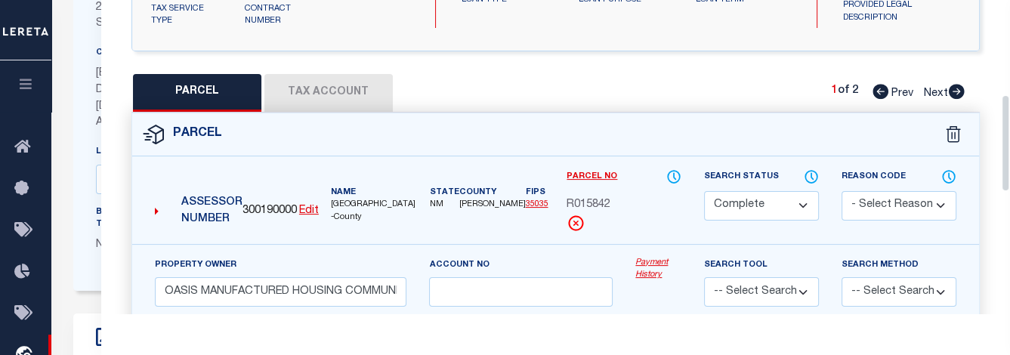
drag, startPoint x: 1004, startPoint y: 63, endPoint x: 1014, endPoint y: 159, distance: 97.2
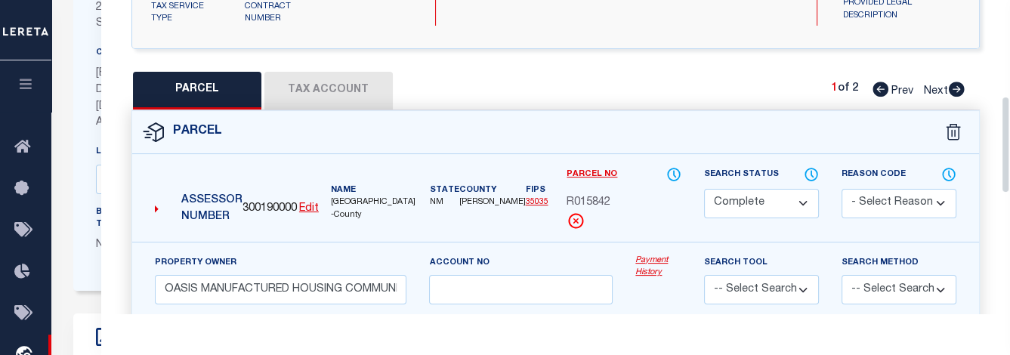
click at [342, 94] on button "Tax Account" at bounding box center [328, 91] width 128 height 38
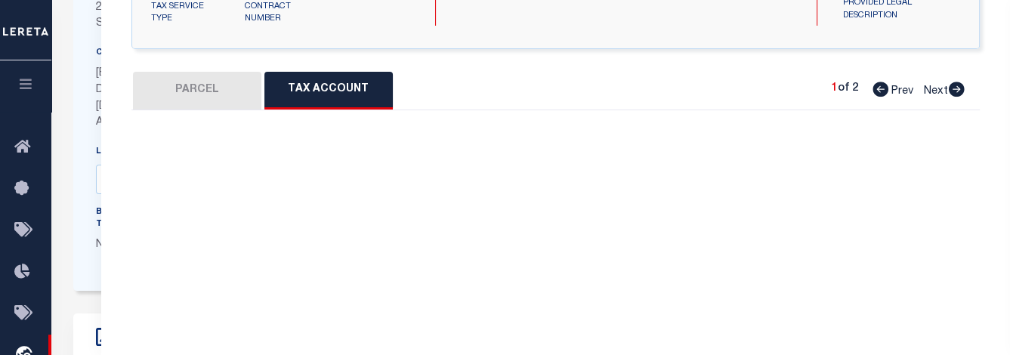
select select "100"
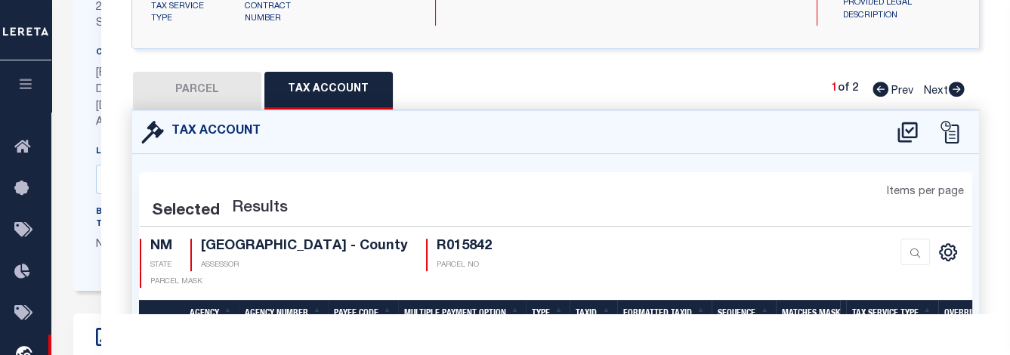
select select "100"
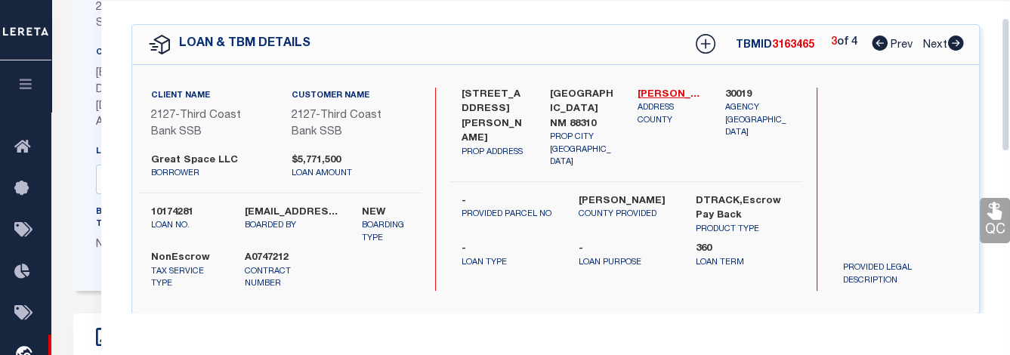
scroll to position [27, 0]
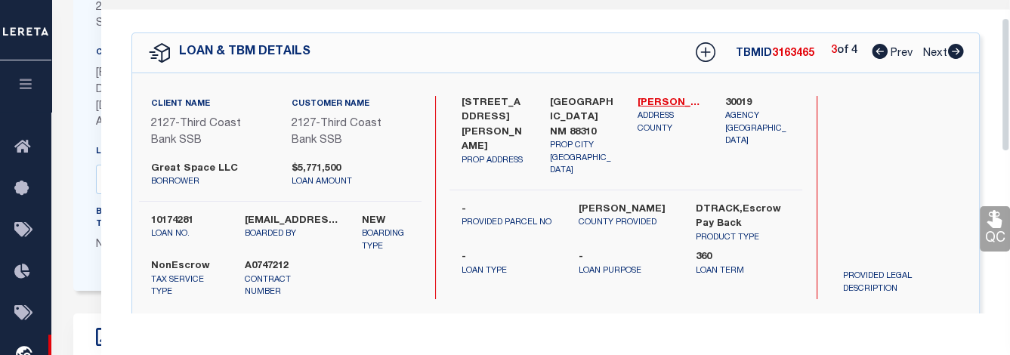
drag, startPoint x: 1005, startPoint y: 144, endPoint x: 1000, endPoint y: 22, distance: 121.7
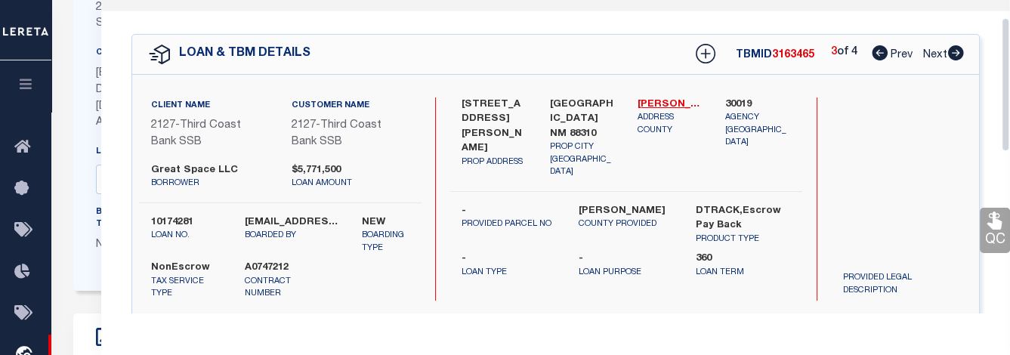
click at [780, 23] on div "Parcel Data QC QC QC - Select Status - Ready to QC" at bounding box center [555, 157] width 909 height 314
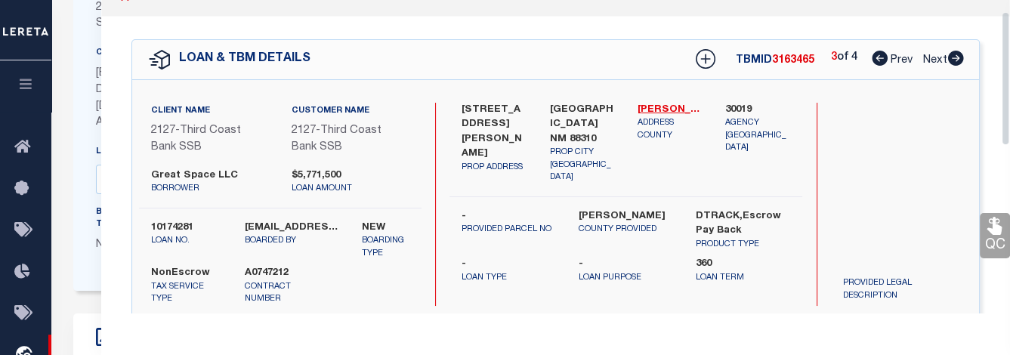
click at [780, 56] on icon at bounding box center [880, 58] width 16 height 15
select select "AS"
checkbox input "false"
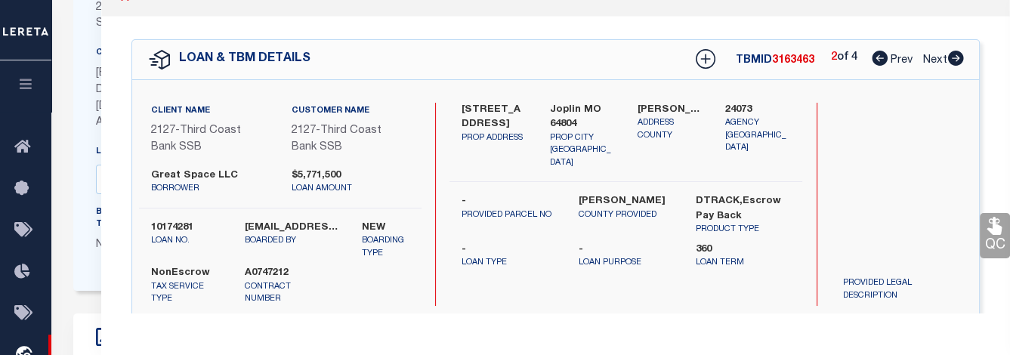
select select "CP"
type input "HILLSIDE ESTATES, LLC"
select select
type input "Joplin MO 64804"
type textarea "ACRES: 9.81"
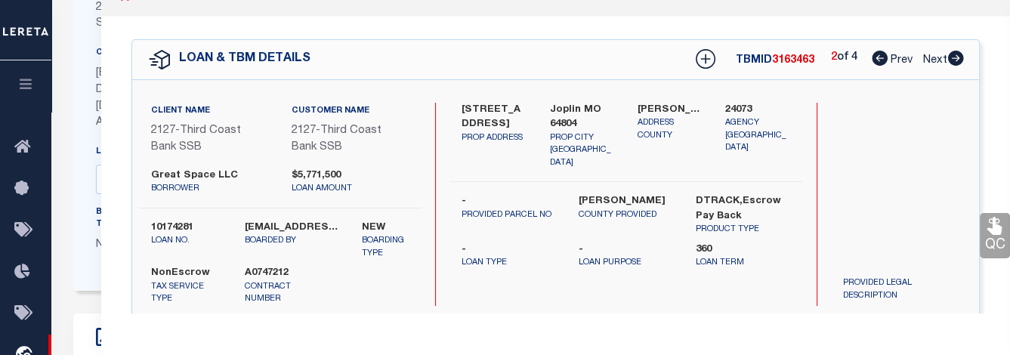
type textarea "Tax ID Special Project"
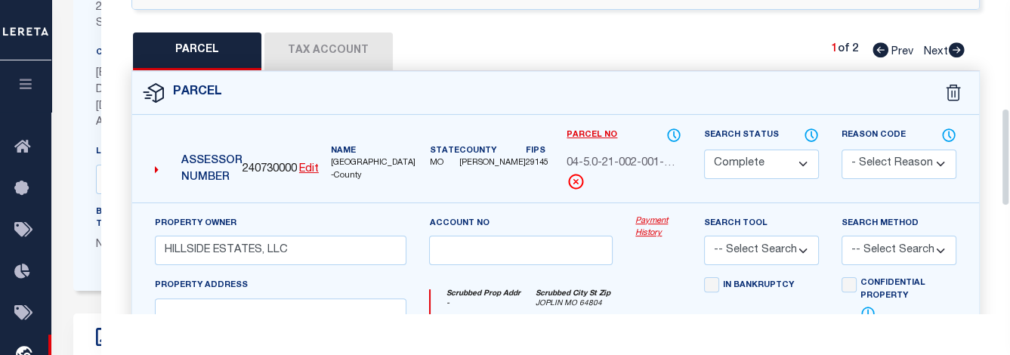
scroll to position [357, 0]
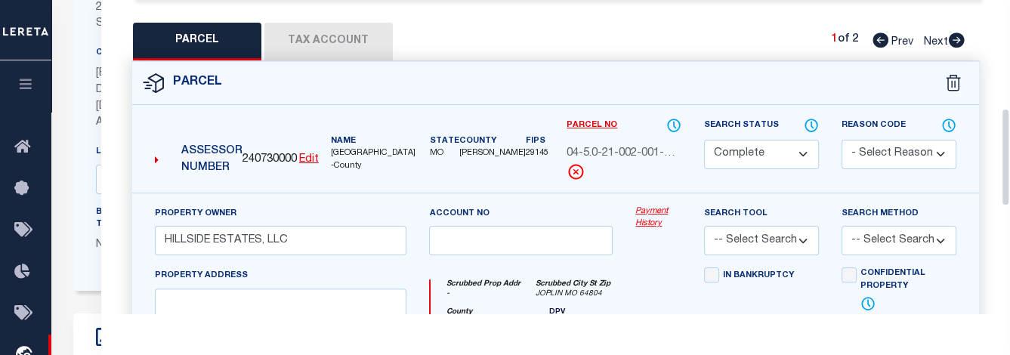
drag, startPoint x: 1003, startPoint y: 97, endPoint x: 1019, endPoint y: 200, distance: 103.9
click at [348, 33] on button "Tax Account" at bounding box center [328, 42] width 128 height 38
select select "100"
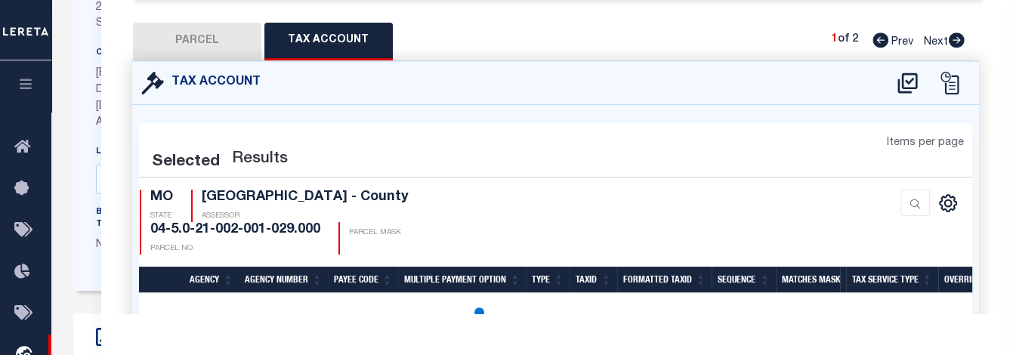
select select "100"
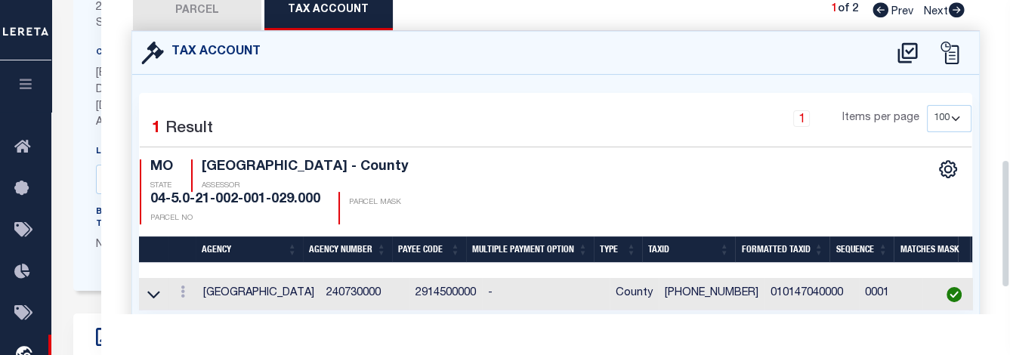
scroll to position [408, 0]
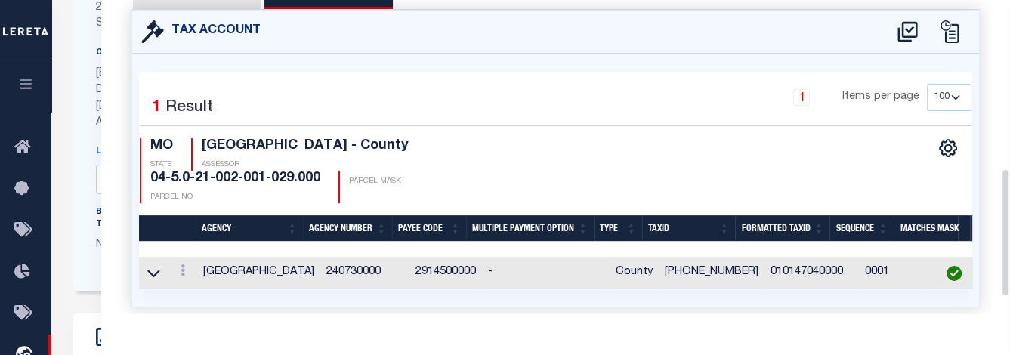
drag, startPoint x: 1004, startPoint y: 191, endPoint x: 1004, endPoint y: 207, distance: 15.9
click at [780, 207] on div "Parcel Data QC QC QC - Select Status - Ready to QC" at bounding box center [555, 157] width 909 height 314
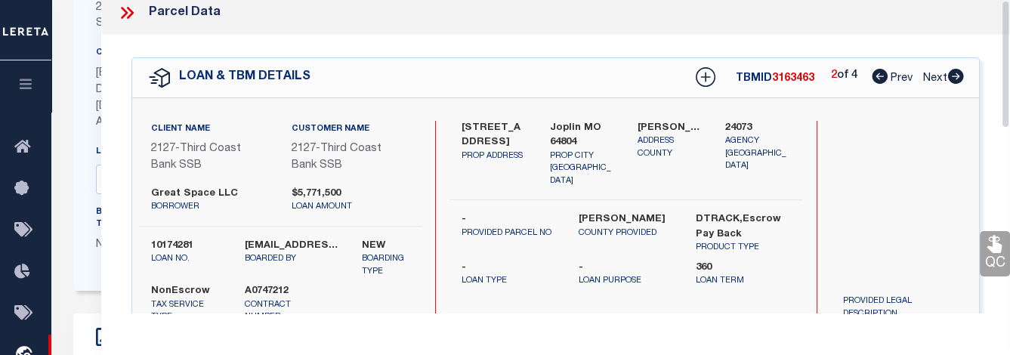
scroll to position [0, 0]
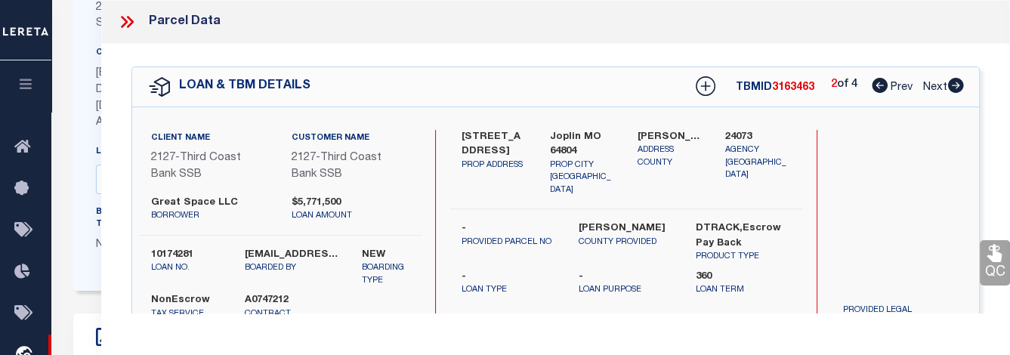
drag, startPoint x: 1006, startPoint y: 212, endPoint x: 999, endPoint y: 36, distance: 176.2
click at [780, 36] on div "Parcel Data QC QC QC - Select Status - Ready to QC" at bounding box center [555, 157] width 909 height 314
drag, startPoint x: 1004, startPoint y: 108, endPoint x: 973, endPoint y: 14, distance: 98.7
click at [780, 14] on div "Parcel Data QC QC QC - Select Status - Ready to QC" at bounding box center [555, 157] width 909 height 314
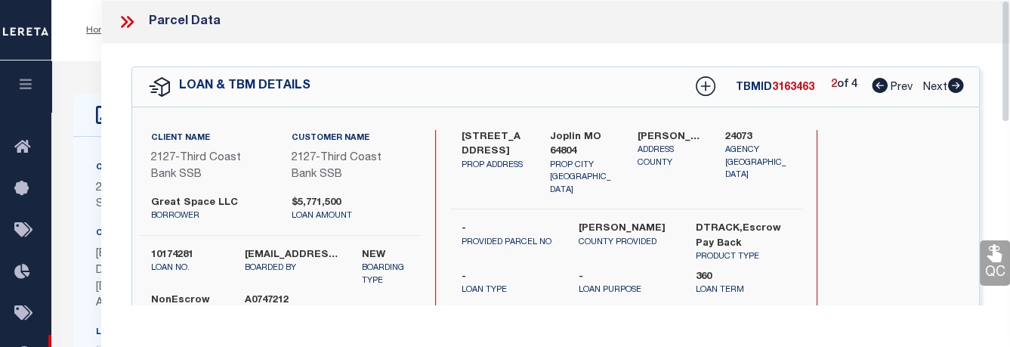
drag, startPoint x: 1009, startPoint y: 76, endPoint x: 1019, endPoint y: 48, distance: 30.3
click at [132, 26] on icon at bounding box center [127, 22] width 20 height 20
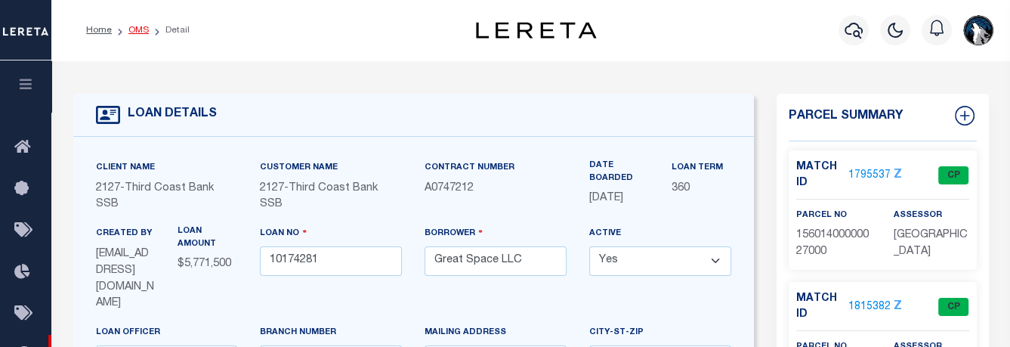
click at [133, 28] on link "OMS" at bounding box center [138, 30] width 20 height 9
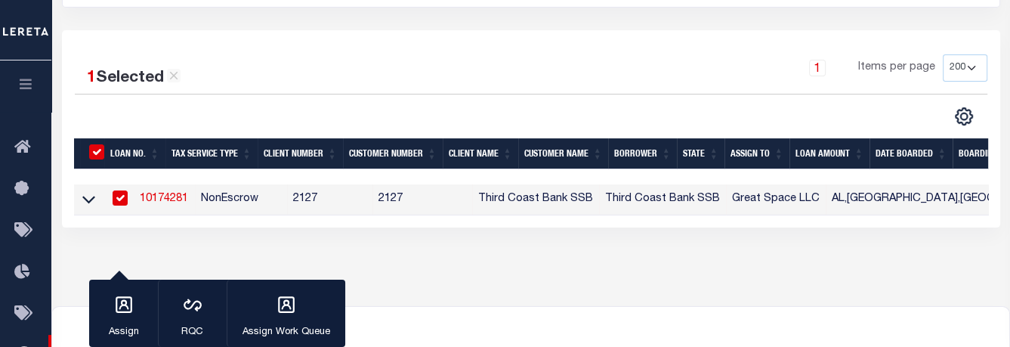
scroll to position [251, 0]
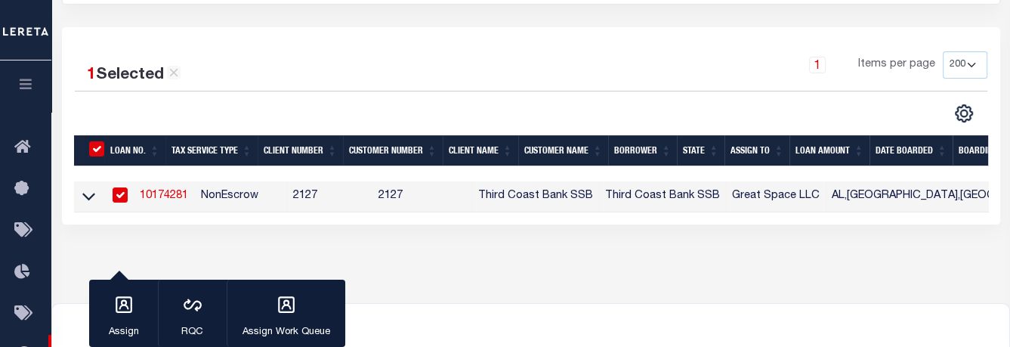
click at [172, 194] on link "10174281" at bounding box center [164, 195] width 48 height 11
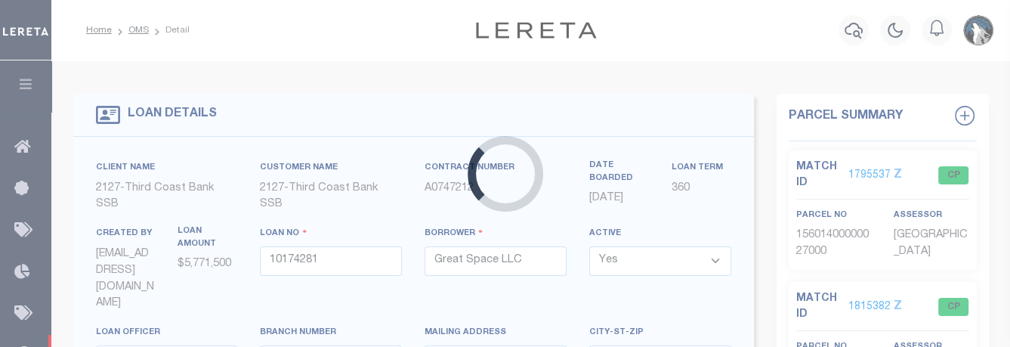
select select "9276"
select select "3683"
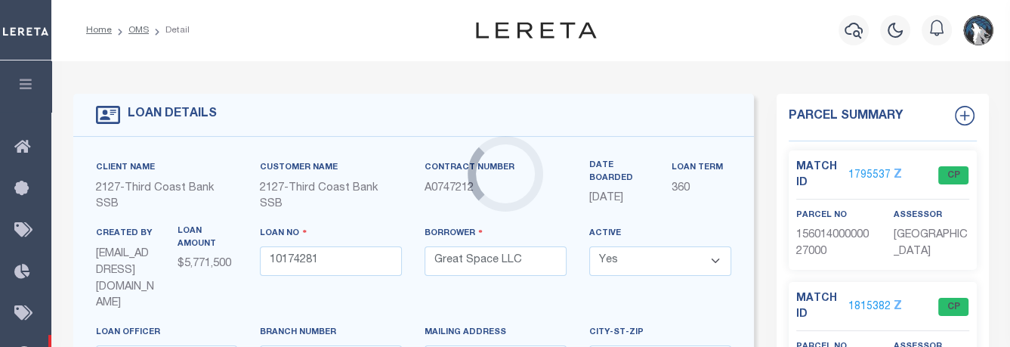
select select
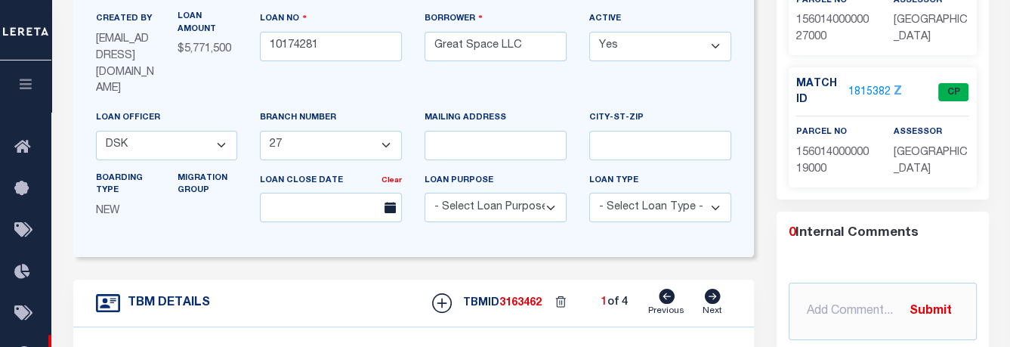
scroll to position [219, 0]
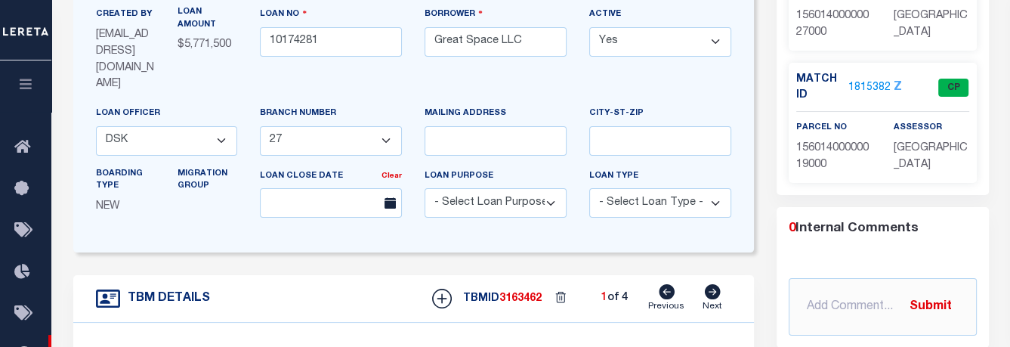
click at [780, 81] on link "1815382" at bounding box center [870, 88] width 42 height 16
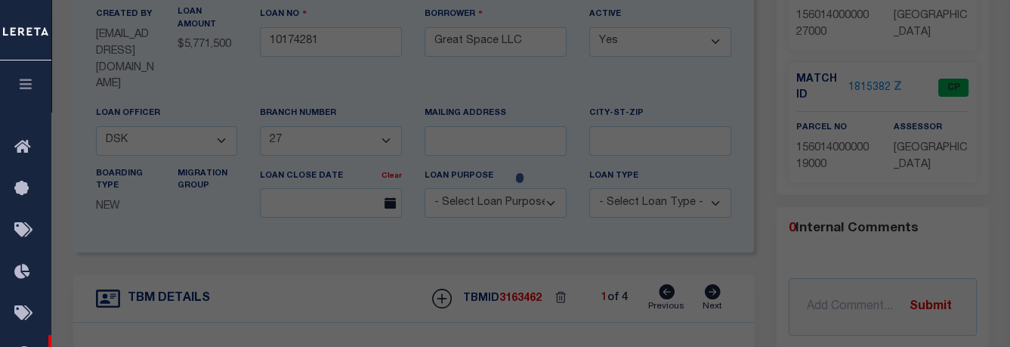
select select "AS"
checkbox input "false"
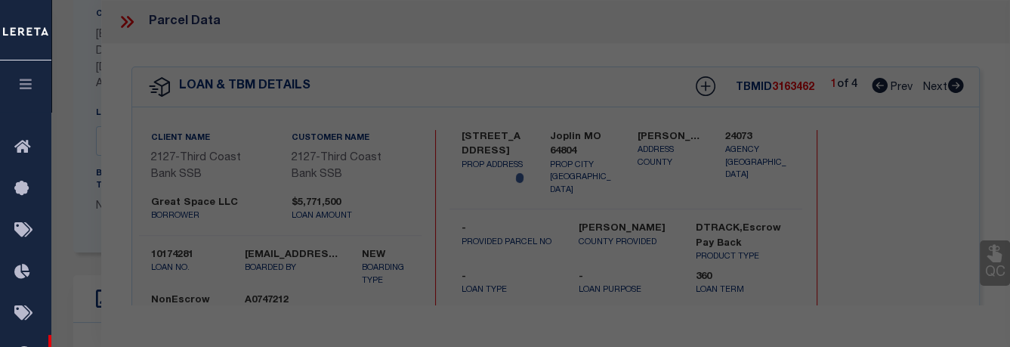
select select "CP"
type input "HILLSIDE ESTATES"
select select
type input "6255 COUNTY LOOP 187"
checkbox input "false"
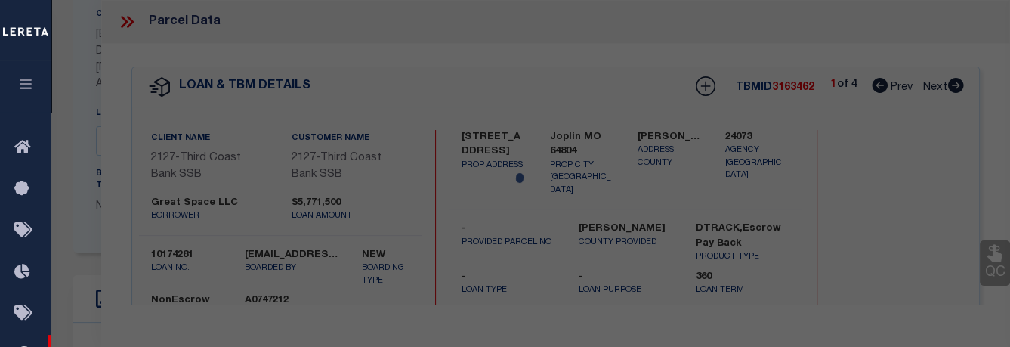
type input "Joplin, MO 64801"
type textarea "N1/2 SE SW EX W 228.5' & W 1/4 S1/2 SE SW EX HWY & W 165' E 3/4 S1/2 SE SW"
type textarea "Tax ID Special Project"
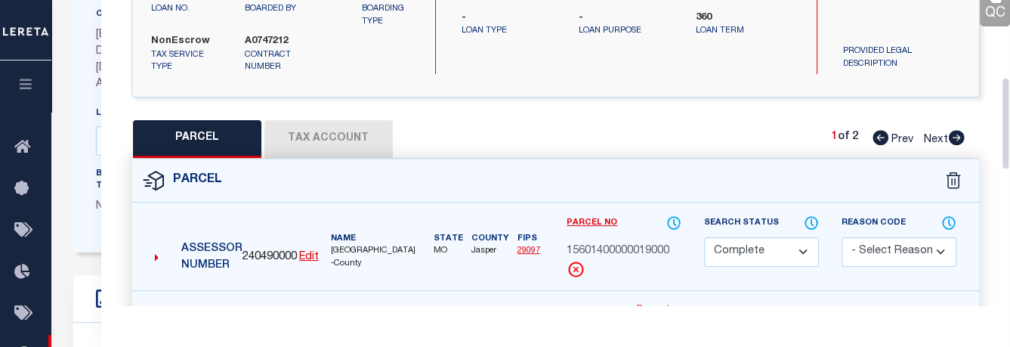
drag, startPoint x: 1003, startPoint y: 74, endPoint x: 1014, endPoint y: 155, distance: 81.5
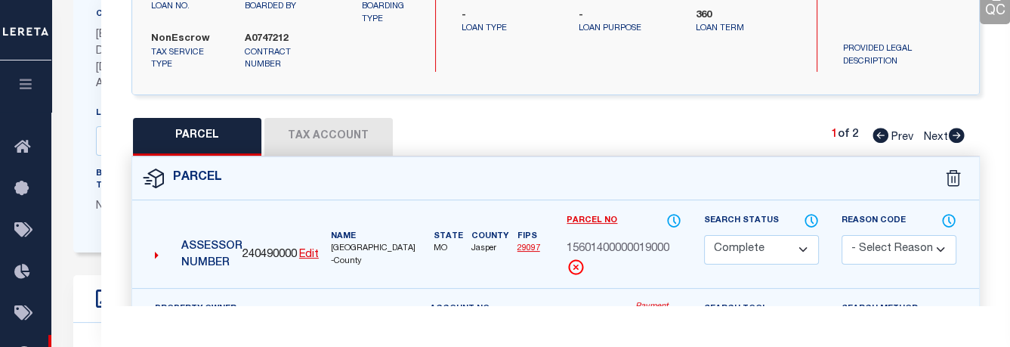
click at [351, 134] on button "Tax Account" at bounding box center [328, 137] width 128 height 38
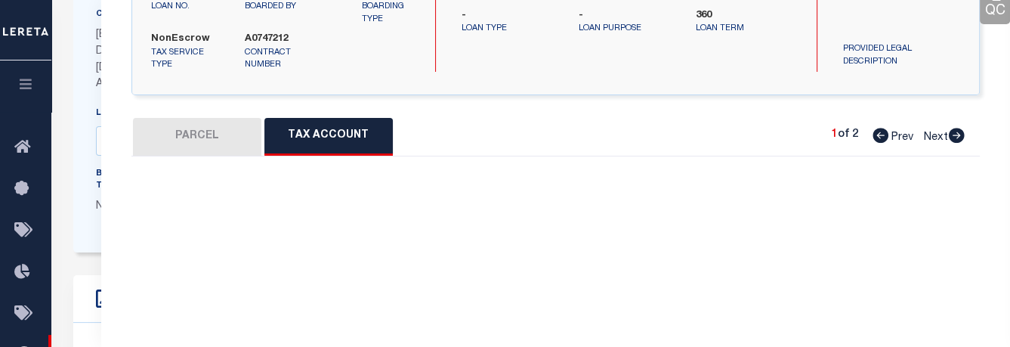
select select "100"
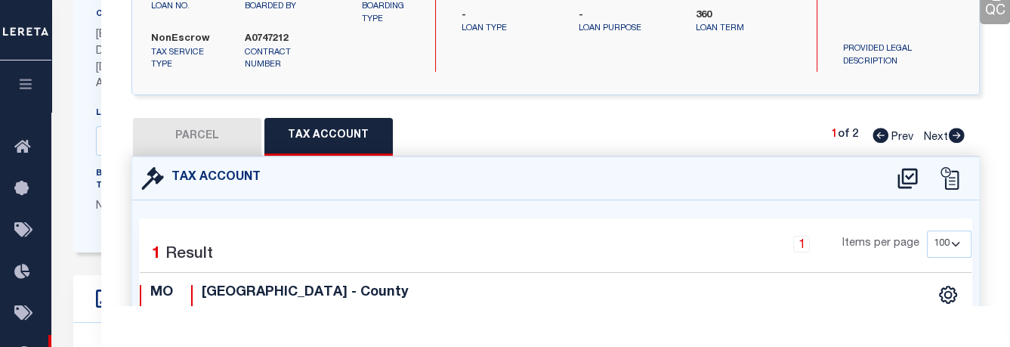
click at [780, 137] on icon at bounding box center [957, 135] width 16 height 15
select select "AS"
checkbox input "false"
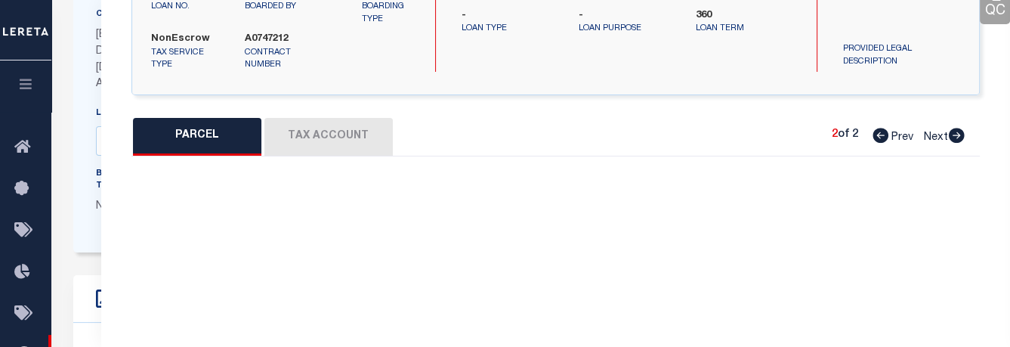
select select "CP"
type input "HILLSIDE ESTATES"
select select
type input "COUNTY RD"
checkbox input "false"
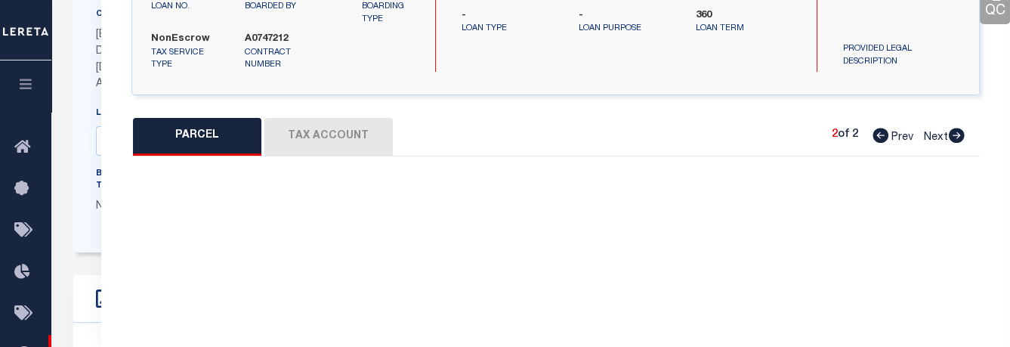
type input "MO"
type textarea "S1/2 NW SE & 20' SQ IN SE COR NE SW"
type textarea "Tax ID Special Project"
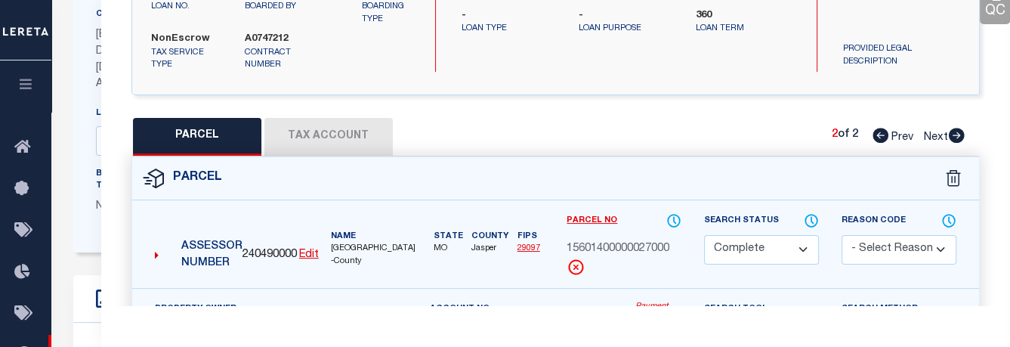
click at [341, 132] on button "Tax Account" at bounding box center [328, 137] width 128 height 38
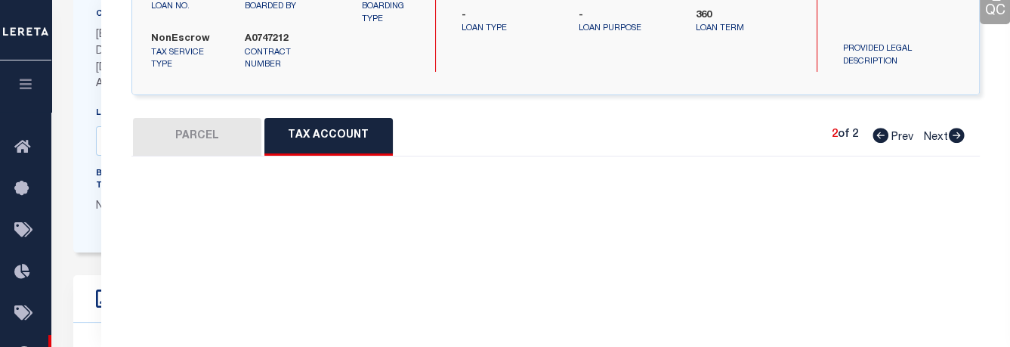
select select "100"
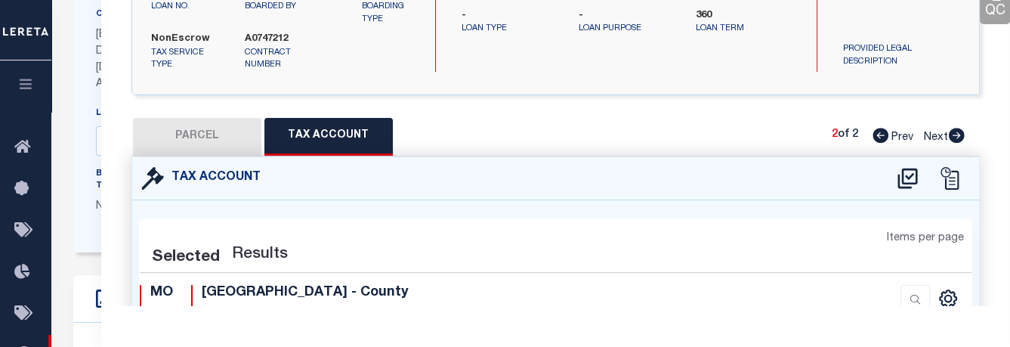
select select "100"
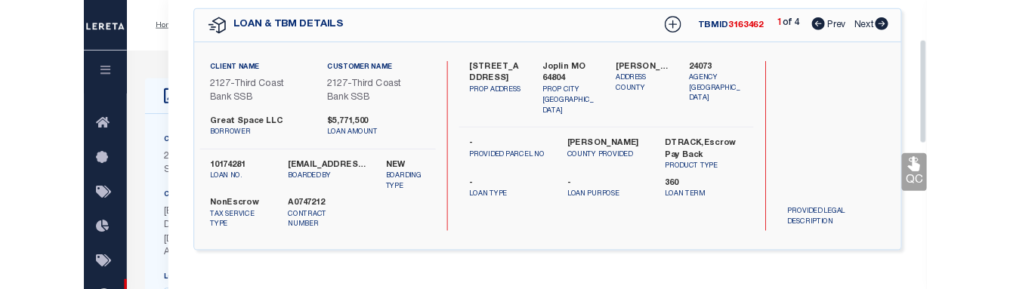
scroll to position [0, 0]
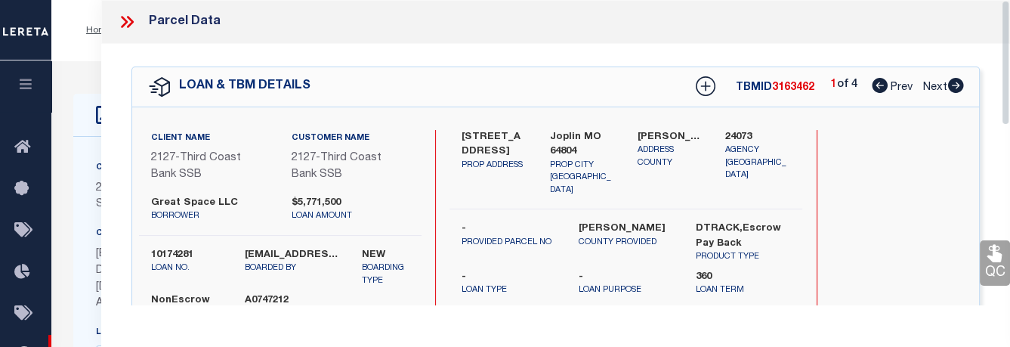
drag, startPoint x: 1006, startPoint y: 141, endPoint x: 1000, endPoint y: -17, distance: 158.8
drag, startPoint x: 1003, startPoint y: 82, endPoint x: 1003, endPoint y: 57, distance: 24.9
click at [780, 57] on div "Parcel Data QC QC QC - Select Status - Ready to QC" at bounding box center [555, 152] width 909 height 305
click at [133, 23] on icon at bounding box center [127, 22] width 20 height 20
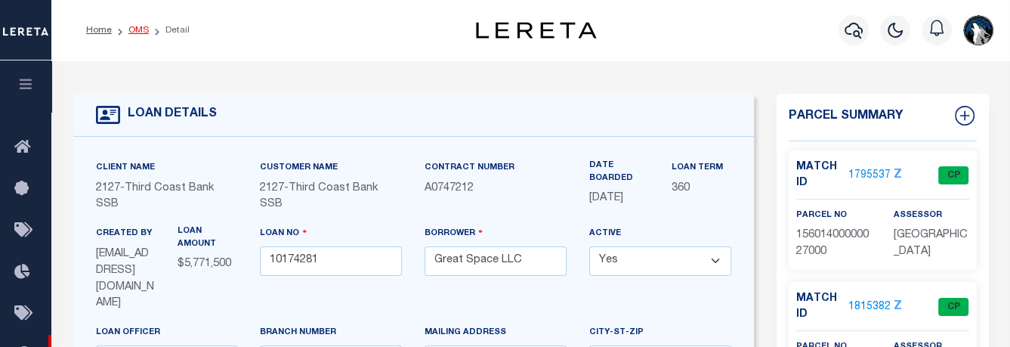
click at [144, 32] on link "OMS" at bounding box center [138, 30] width 20 height 9
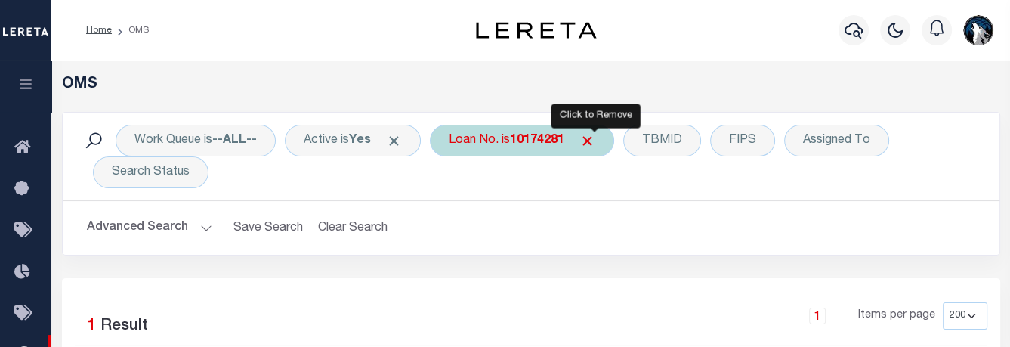
click at [595, 139] on span "Click to Remove" at bounding box center [588, 141] width 16 height 16
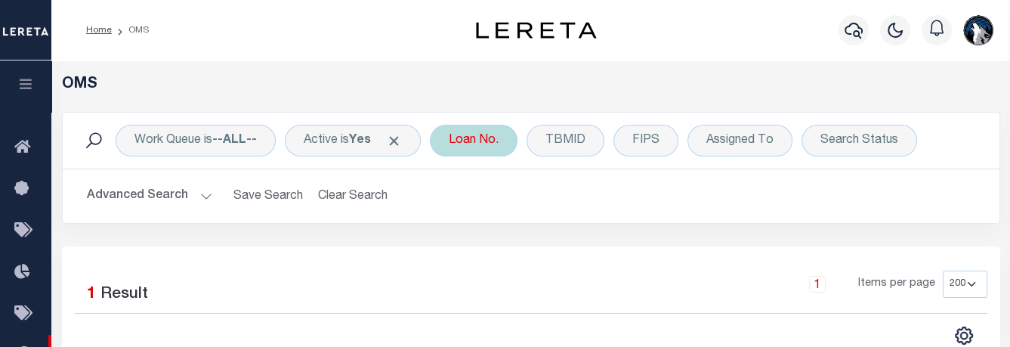
click at [486, 152] on div "Loan No." at bounding box center [474, 141] width 88 height 32
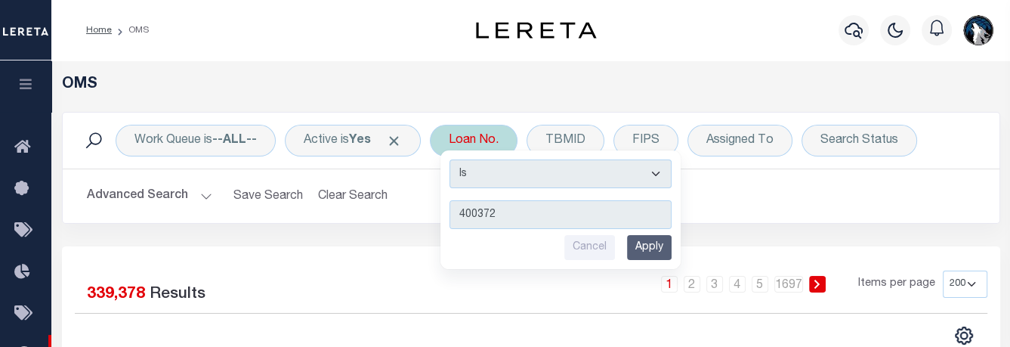
type input "4003720"
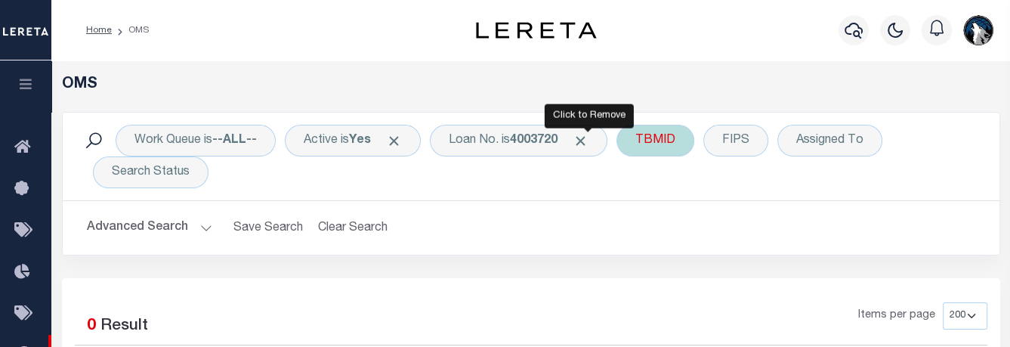
click at [589, 140] on span "Click to Remove" at bounding box center [581, 141] width 16 height 16
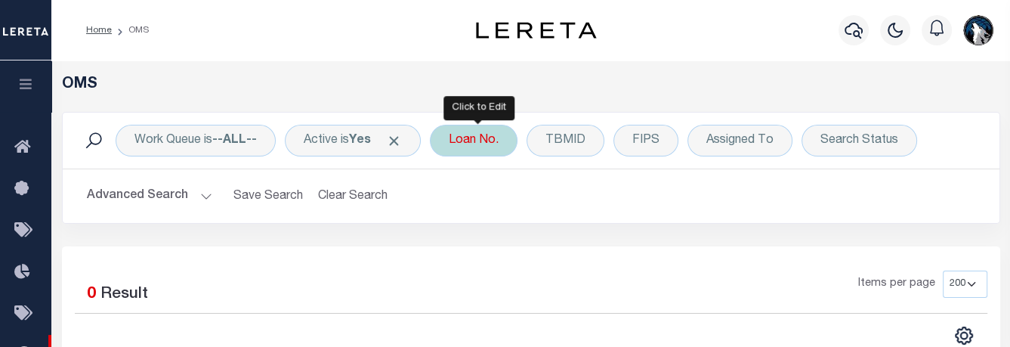
click at [493, 146] on div "Loan No." at bounding box center [474, 141] width 88 height 32
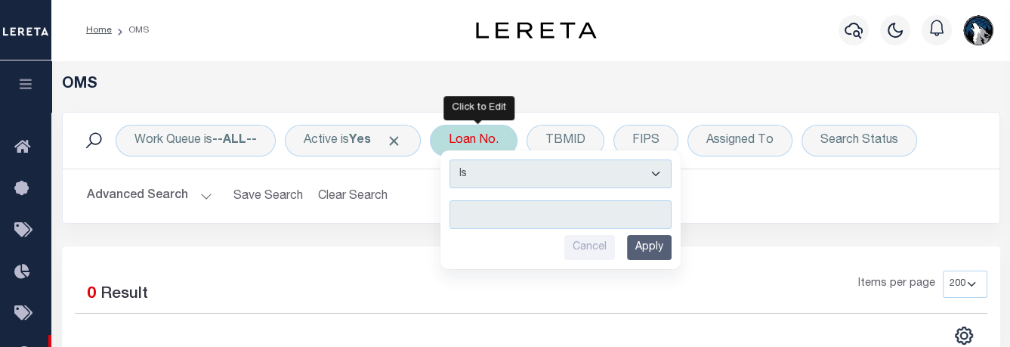
click at [497, 211] on input "text" at bounding box center [561, 214] width 222 height 29
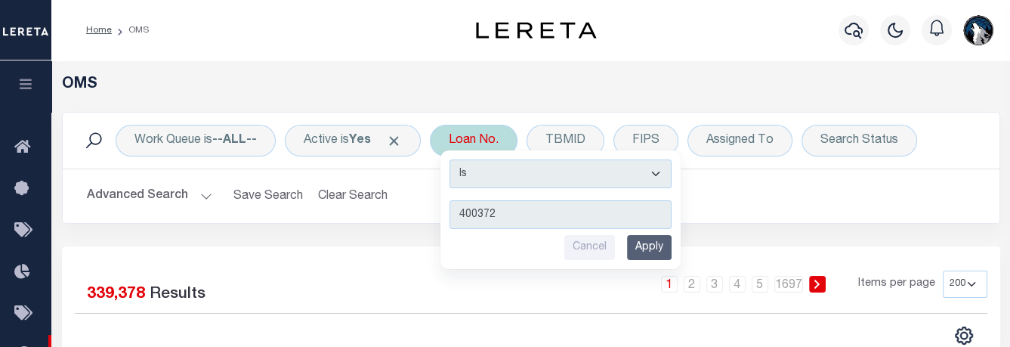
type input "4003720"
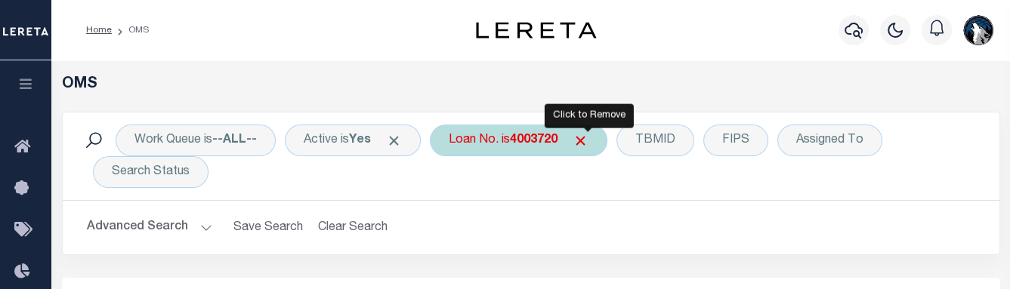
click at [589, 146] on span "Click to Remove" at bounding box center [581, 141] width 16 height 16
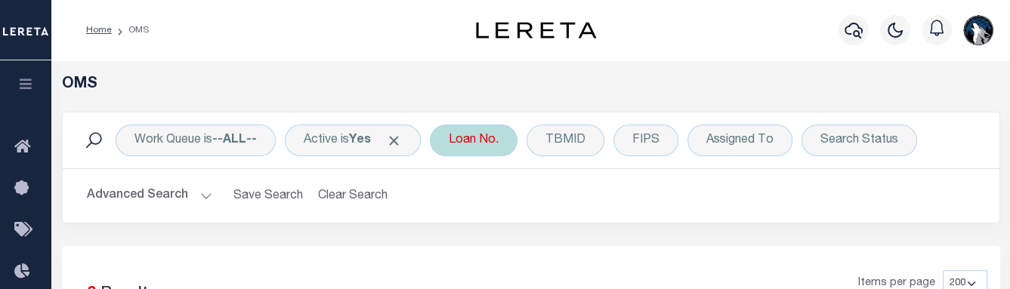
click at [493, 144] on div "Loan No." at bounding box center [474, 141] width 88 height 32
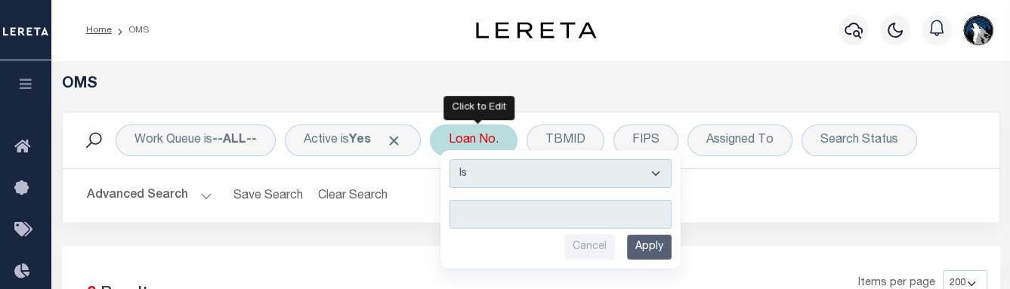
click at [487, 212] on input "text" at bounding box center [561, 214] width 222 height 29
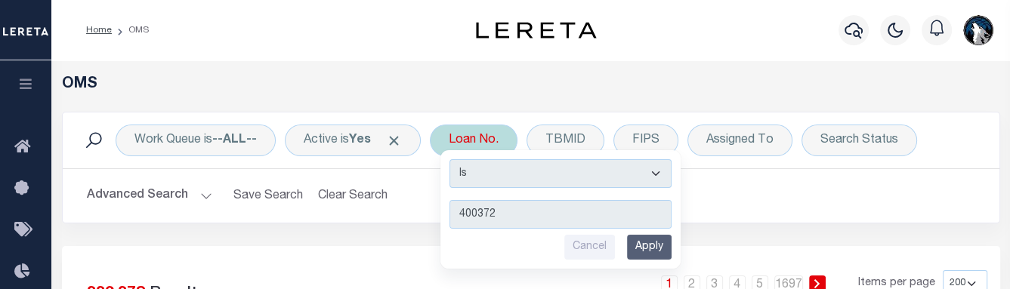
type input "4003725"
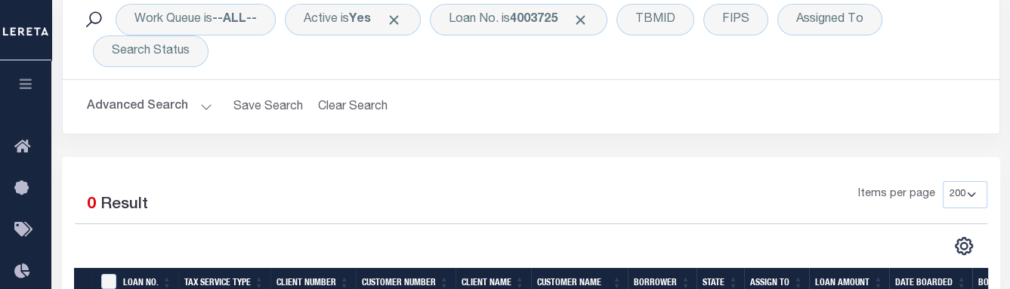
scroll to position [122, 0]
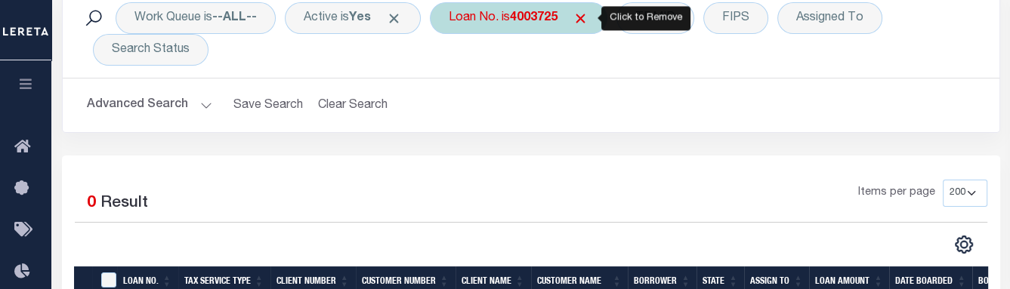
click at [586, 19] on span "Click to Remove" at bounding box center [581, 19] width 16 height 16
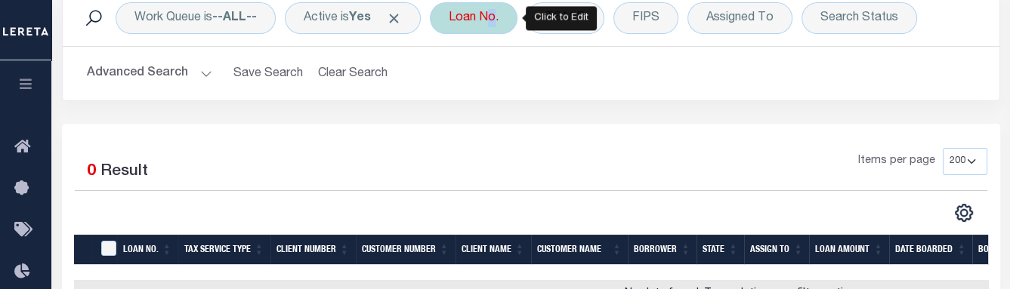
click at [487, 25] on div "Loan No." at bounding box center [474, 18] width 88 height 32
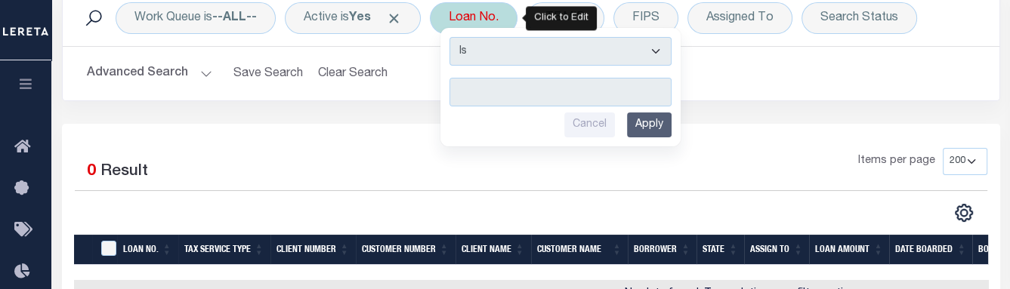
click at [481, 88] on input "text" at bounding box center [561, 92] width 222 height 29
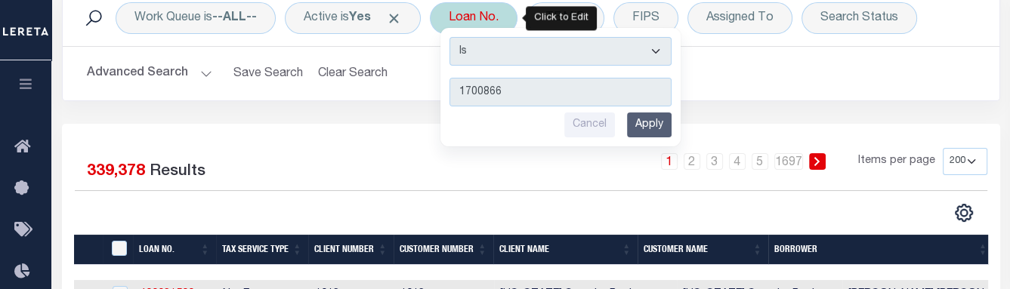
type input "17008668"
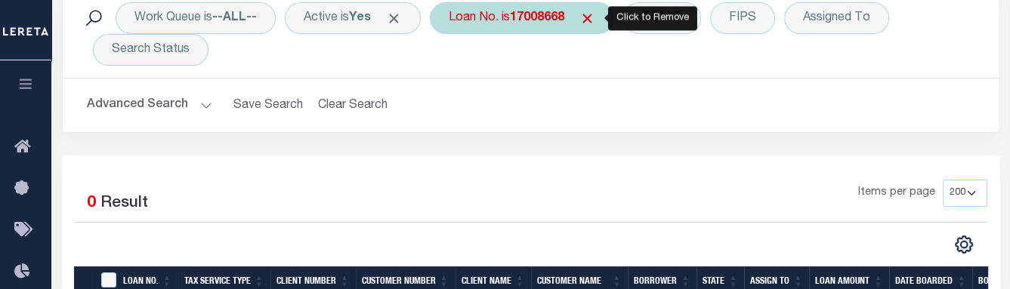
click at [587, 20] on span "Click to Remove" at bounding box center [588, 19] width 16 height 16
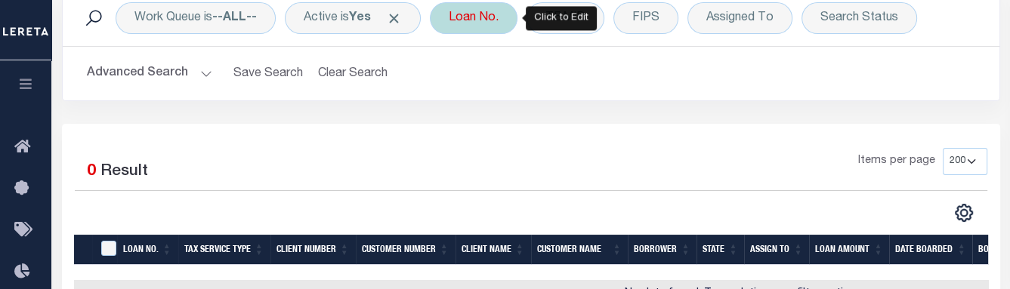
click at [474, 31] on div "Loan No." at bounding box center [474, 18] width 88 height 32
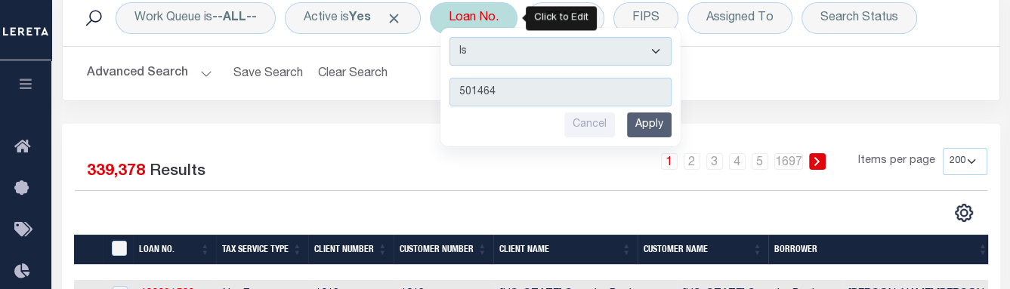
type input "5014649"
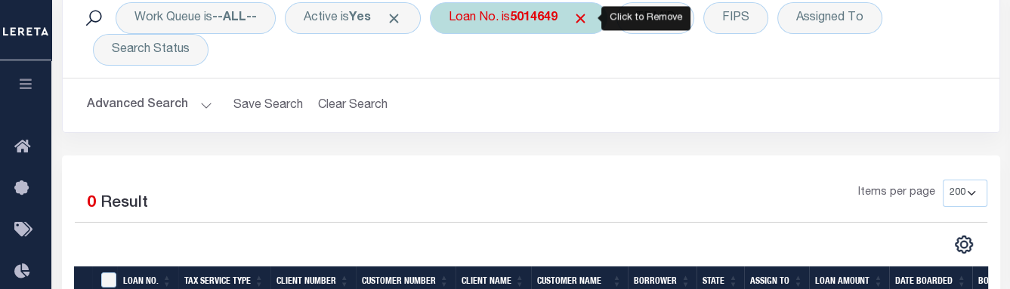
click at [587, 22] on span "Click to Remove" at bounding box center [581, 19] width 16 height 16
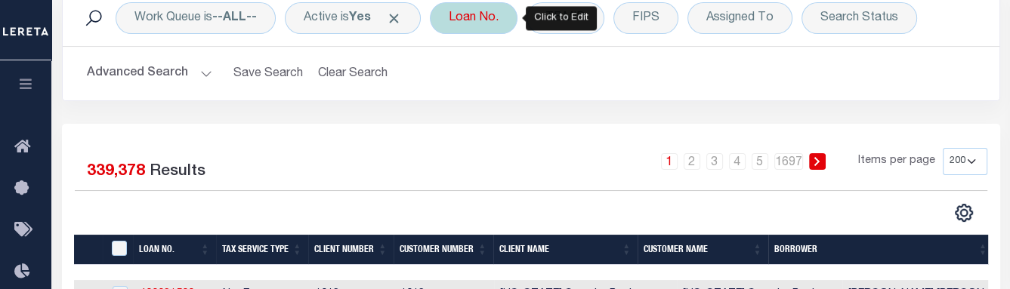
click at [481, 24] on div "Loan No." at bounding box center [474, 18] width 88 height 32
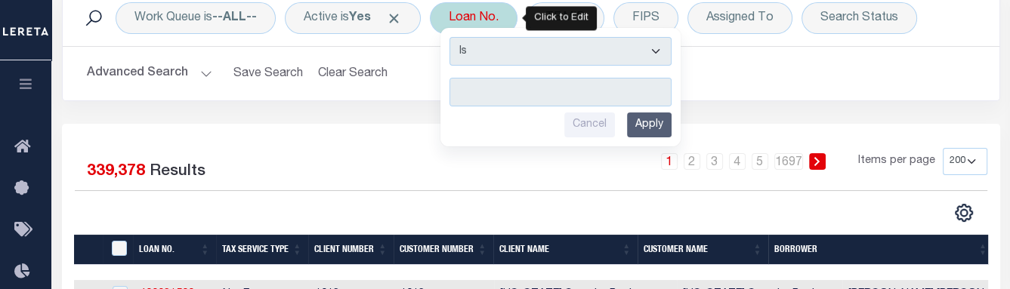
click at [491, 91] on input "text" at bounding box center [561, 92] width 222 height 29
type input "4003700"
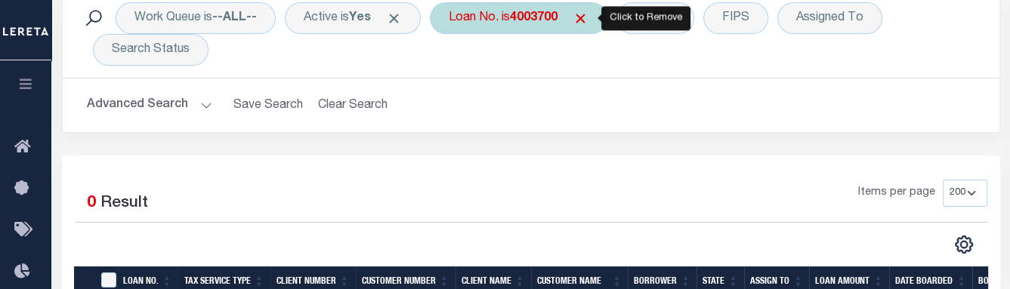
click at [584, 22] on span "Click to Remove" at bounding box center [581, 19] width 16 height 16
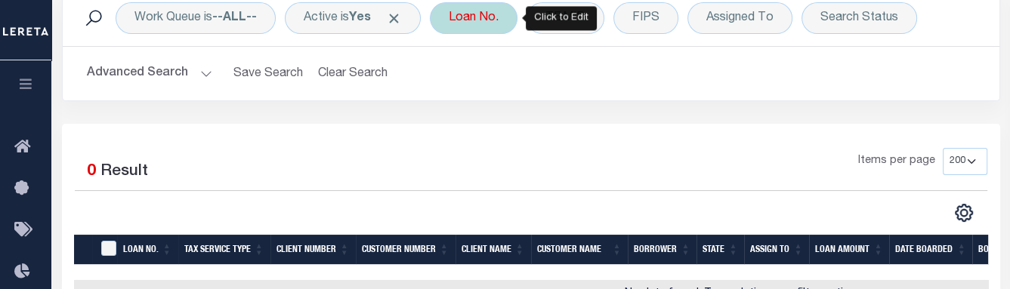
click at [489, 25] on div "Loan No." at bounding box center [474, 18] width 88 height 32
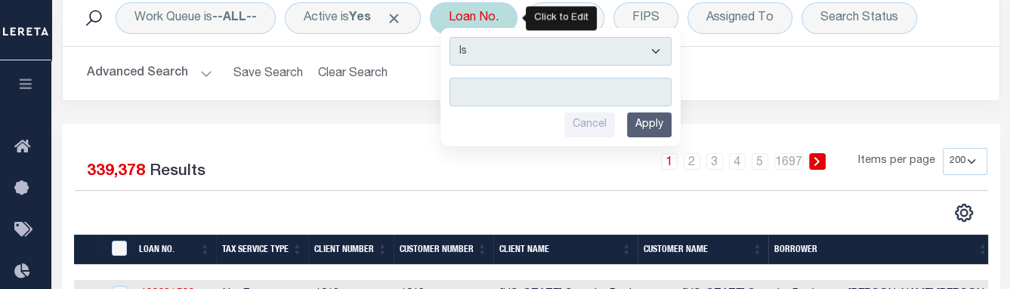
click at [482, 97] on input "text" at bounding box center [561, 92] width 222 height 29
type input "16002008"
click at [653, 131] on input "Apply" at bounding box center [649, 125] width 45 height 25
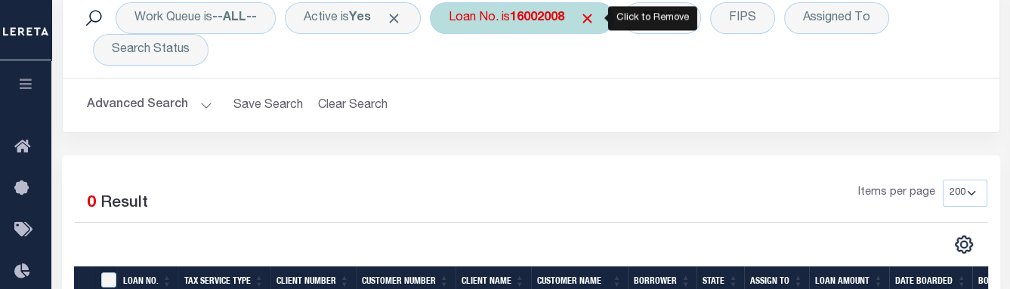
click at [593, 17] on span "Click to Remove" at bounding box center [588, 19] width 16 height 16
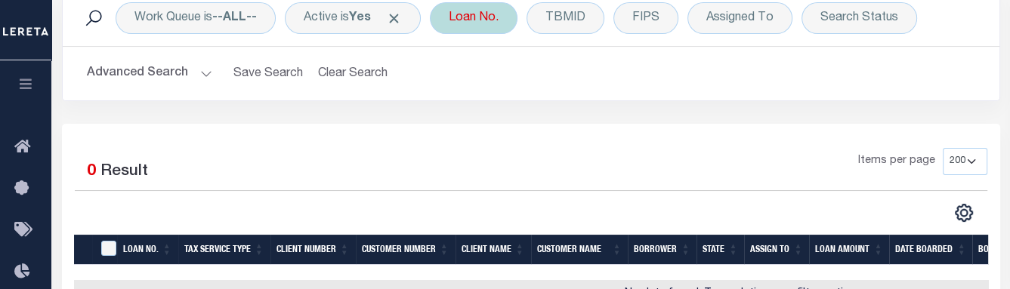
click at [487, 19] on div "Loan No." at bounding box center [474, 18] width 88 height 32
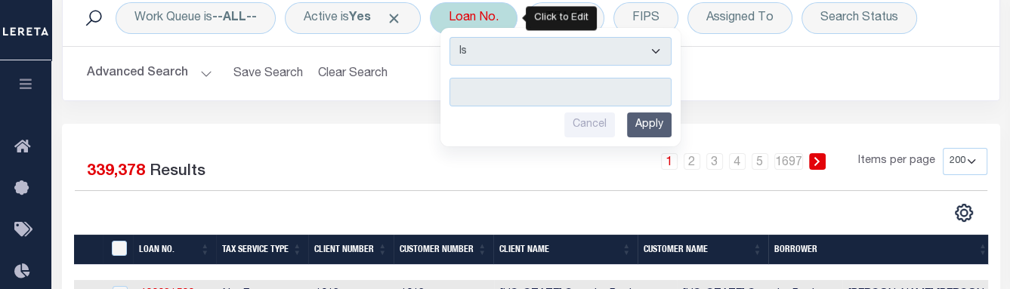
click at [487, 93] on input "text" at bounding box center [561, 92] width 222 height 29
type input "4003581"
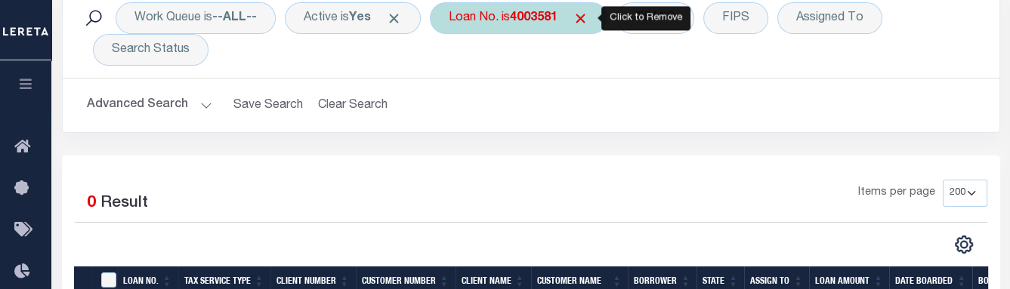
click at [589, 22] on span "Click to Remove" at bounding box center [581, 19] width 16 height 16
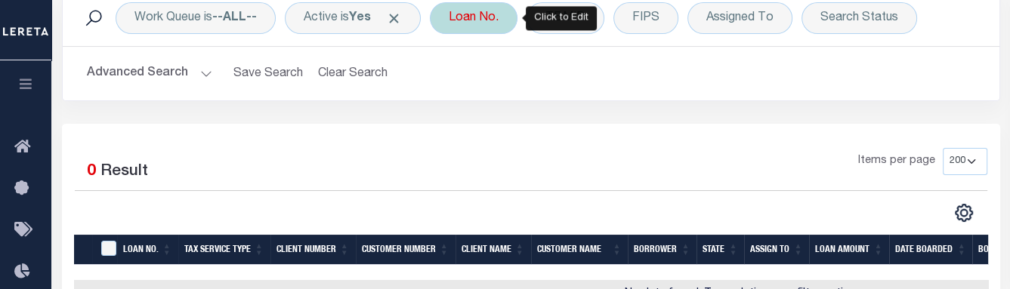
click at [490, 25] on div "Loan No." at bounding box center [474, 18] width 88 height 32
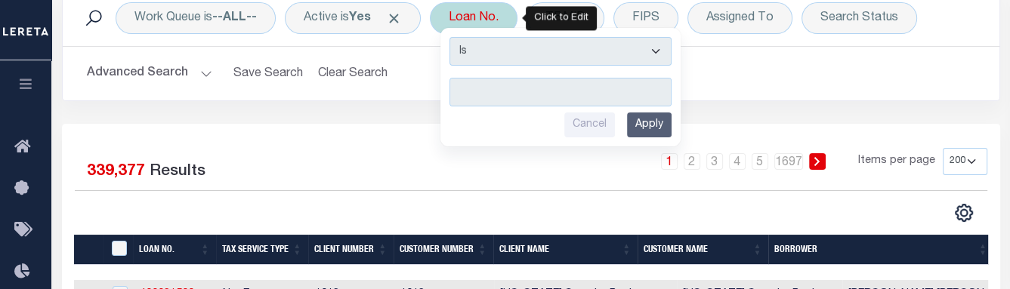
click at [484, 96] on input "text" at bounding box center [561, 92] width 222 height 29
type input "16002058"
click at [665, 122] on input "Apply" at bounding box center [649, 125] width 45 height 25
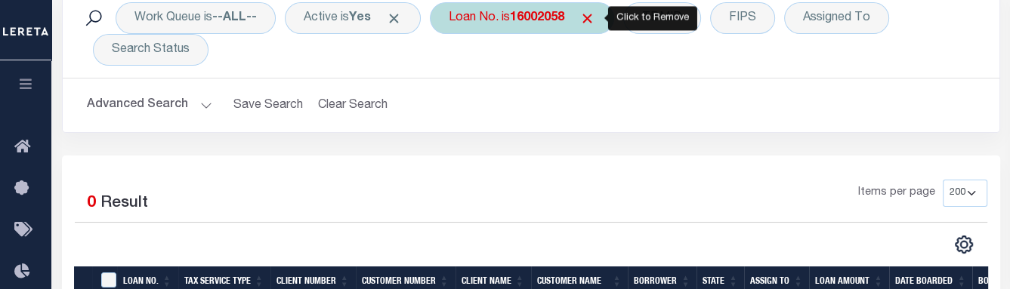
click at [589, 20] on span "Click to Remove" at bounding box center [588, 19] width 16 height 16
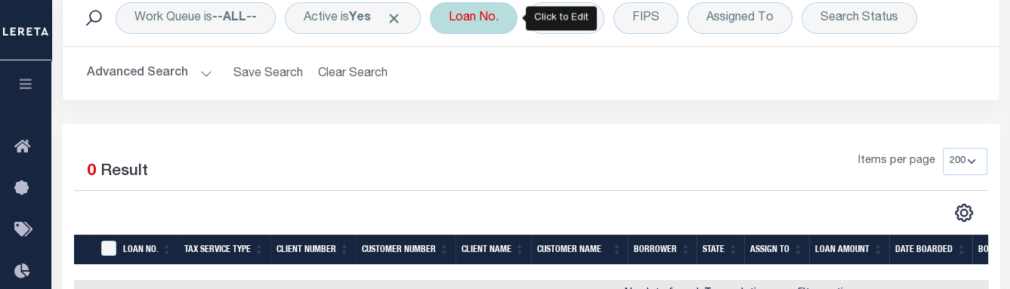
click at [475, 21] on div "Loan No." at bounding box center [474, 18] width 88 height 32
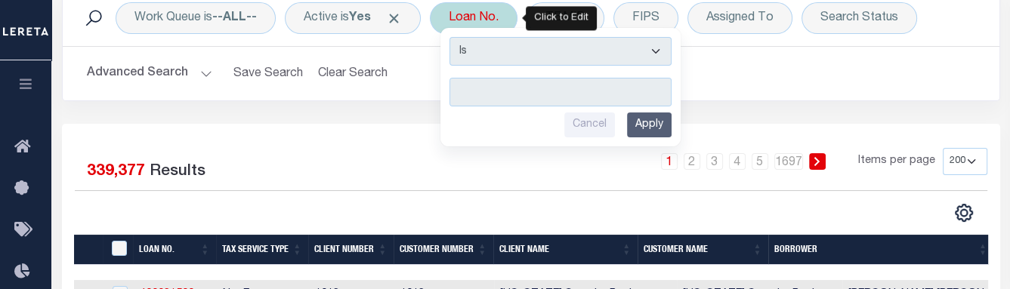
click at [485, 91] on input "text" at bounding box center [561, 92] width 222 height 29
type input "4003618"
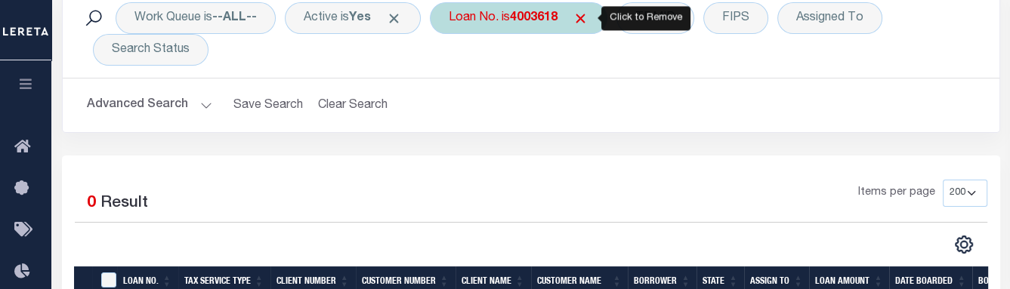
click at [589, 20] on span "Click to Remove" at bounding box center [581, 19] width 16 height 16
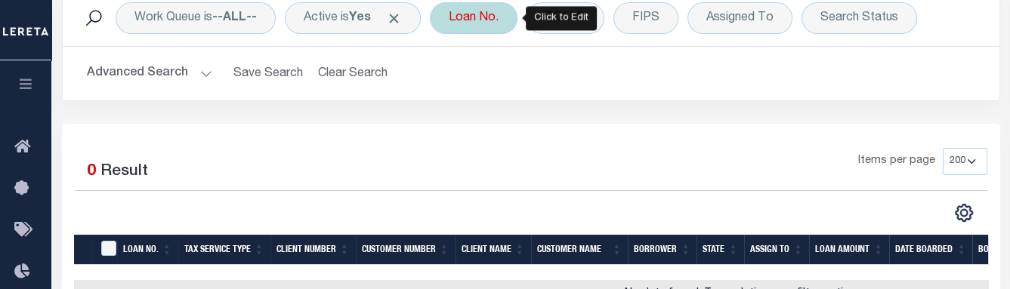
click at [491, 21] on div "Loan No." at bounding box center [474, 18] width 88 height 32
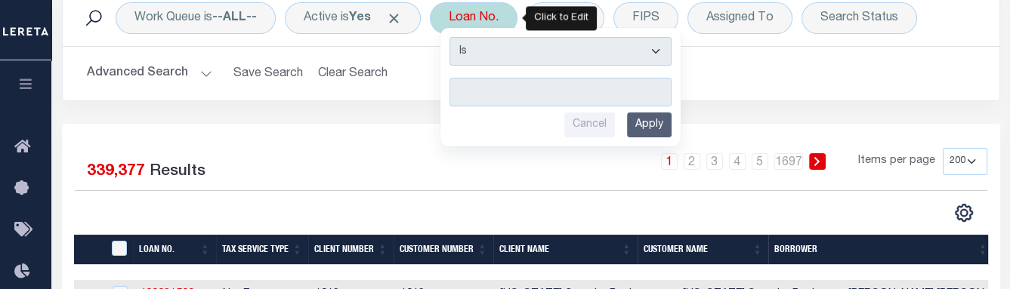
click at [495, 85] on input "text" at bounding box center [561, 92] width 222 height 29
type input "`7007799"
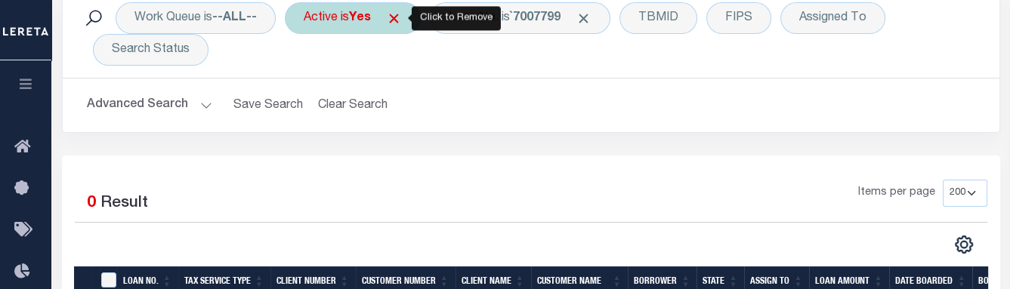
click at [399, 21] on span "Click to Remove" at bounding box center [394, 19] width 16 height 16
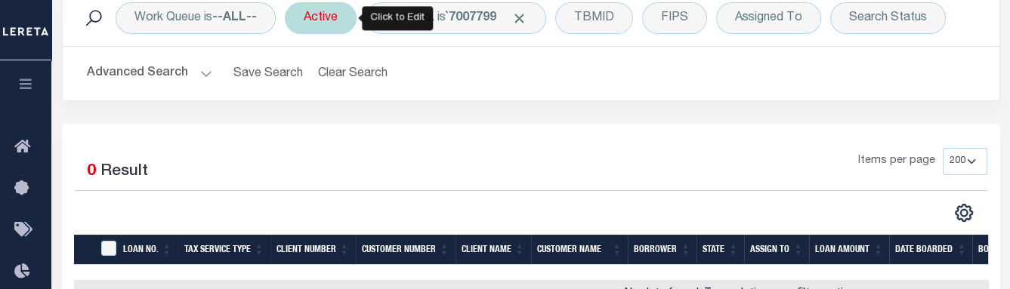
click at [345, 16] on div "Active" at bounding box center [321, 18] width 72 height 32
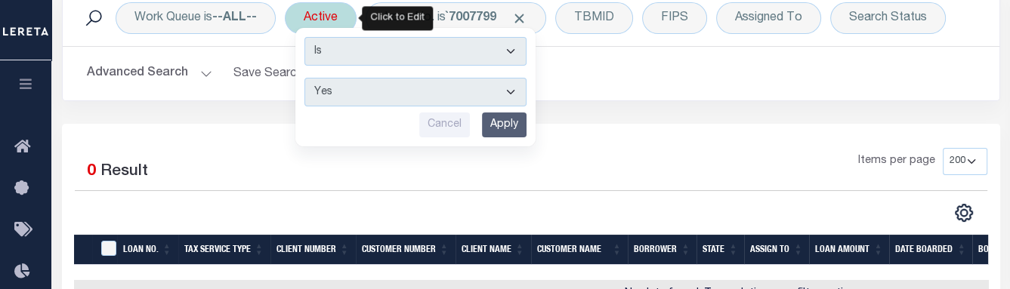
click at [512, 91] on select "Yes No" at bounding box center [416, 92] width 222 height 29
select select "false"
click at [306, 78] on select "Yes No" at bounding box center [416, 92] width 222 height 29
click at [508, 125] on input "Apply" at bounding box center [504, 125] width 45 height 25
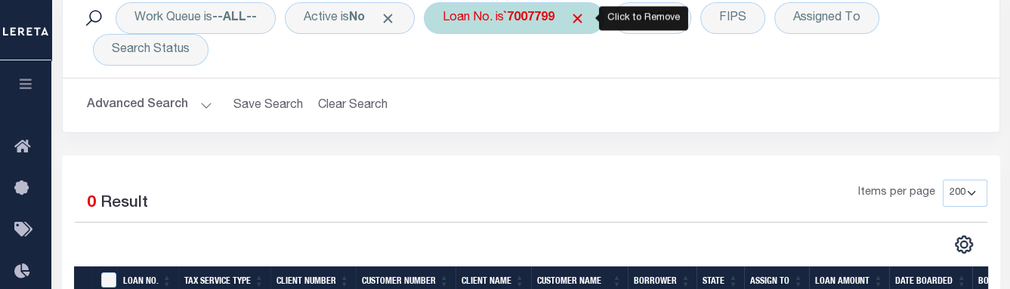
click at [584, 24] on span "Click to Remove" at bounding box center [578, 19] width 16 height 16
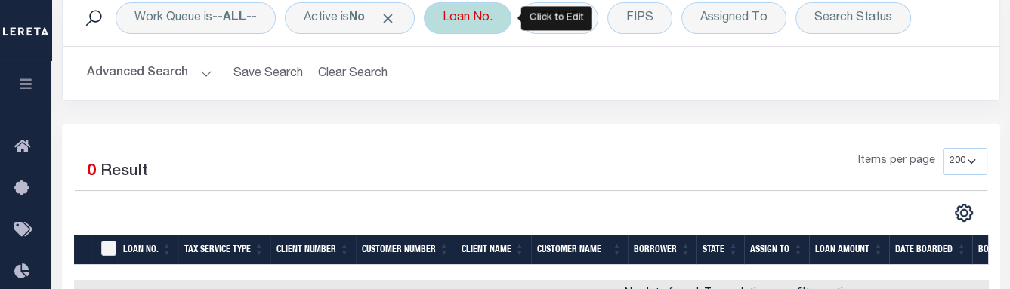
click at [492, 25] on div "Loan No." at bounding box center [468, 18] width 88 height 32
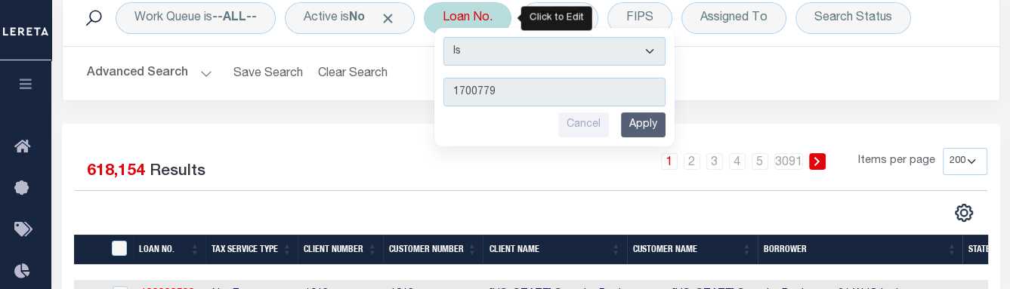
type input "17007799"
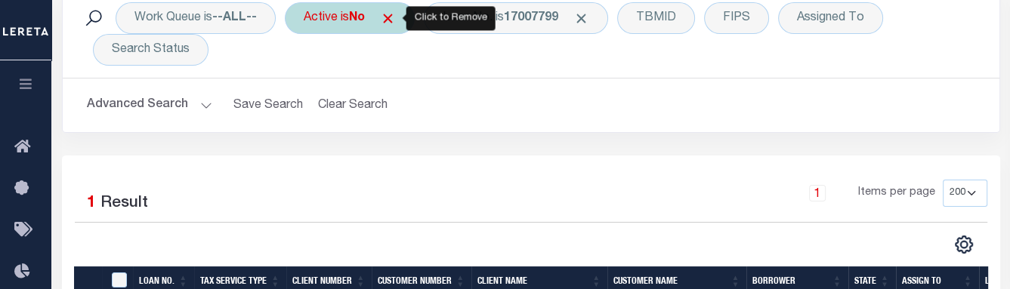
click at [393, 24] on span "Click to Remove" at bounding box center [388, 19] width 16 height 16
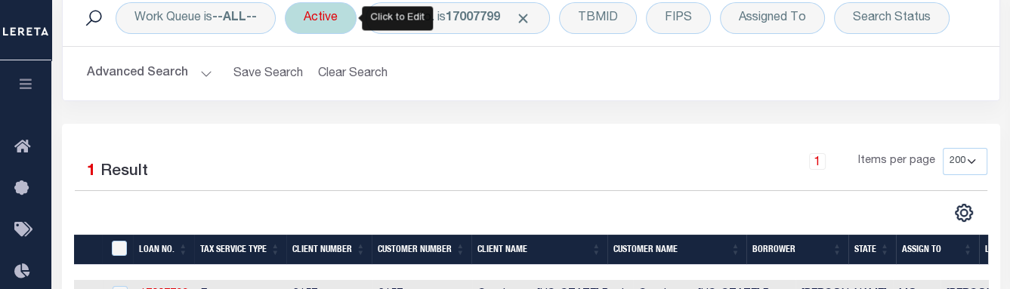
click at [340, 25] on div "Active" at bounding box center [321, 18] width 72 height 32
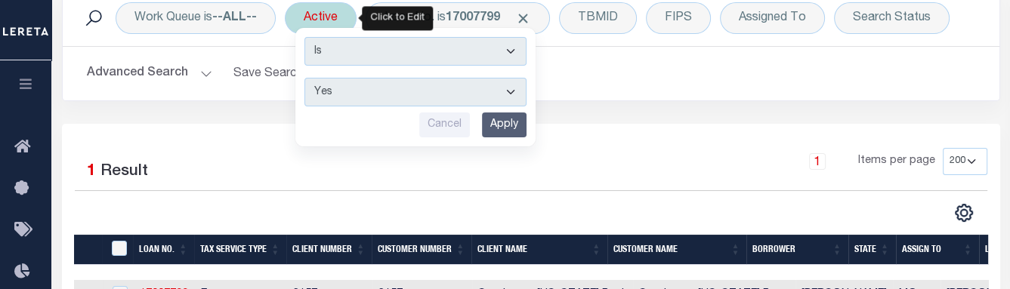
click at [517, 119] on input "Apply" at bounding box center [504, 125] width 45 height 25
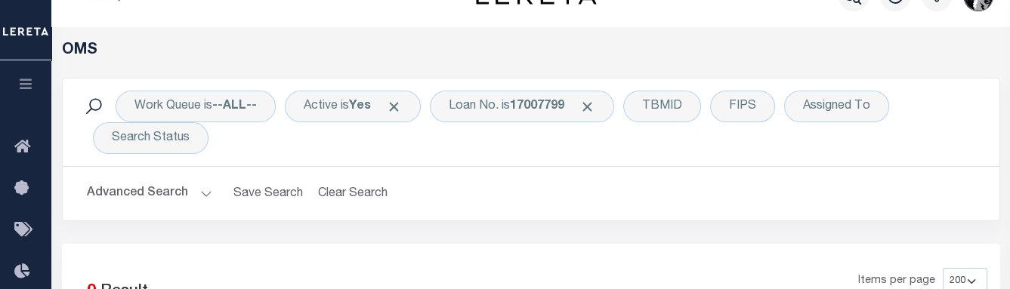
scroll to position [0, 0]
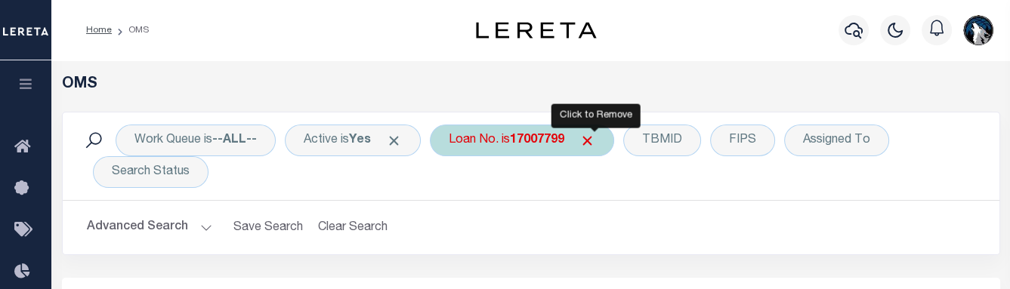
click at [595, 138] on span "Click to Remove" at bounding box center [588, 141] width 16 height 16
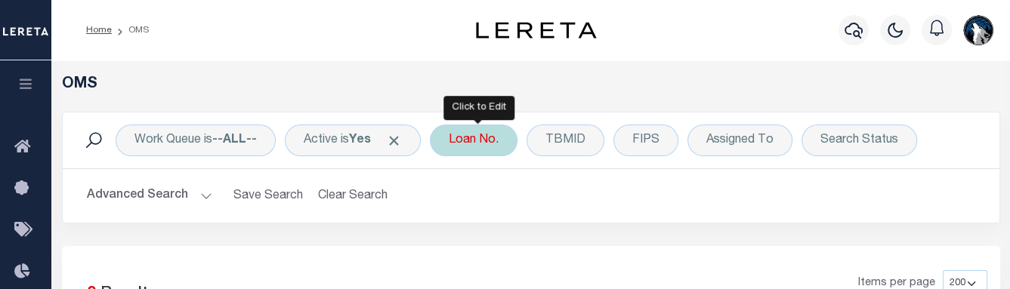
click at [471, 150] on div "Loan No." at bounding box center [474, 141] width 88 height 32
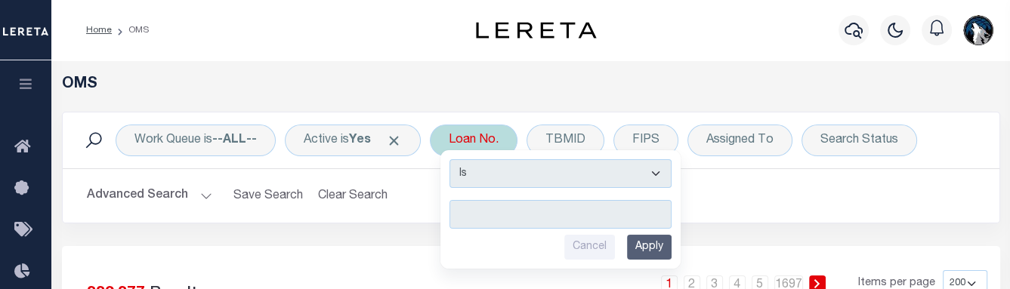
click at [482, 209] on input "text" at bounding box center [561, 214] width 222 height 29
type input "17009007"
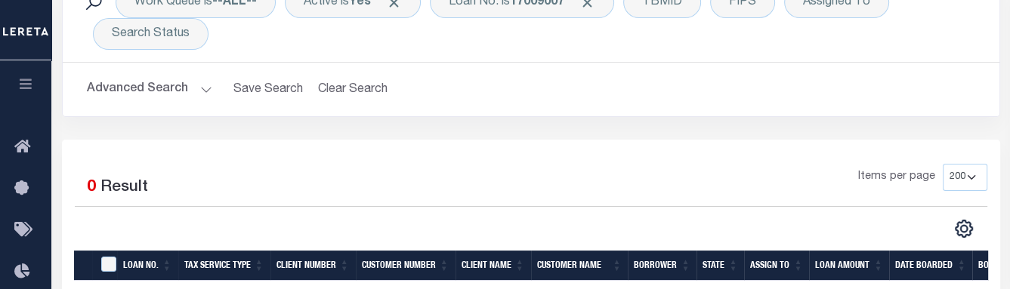
scroll to position [97, 0]
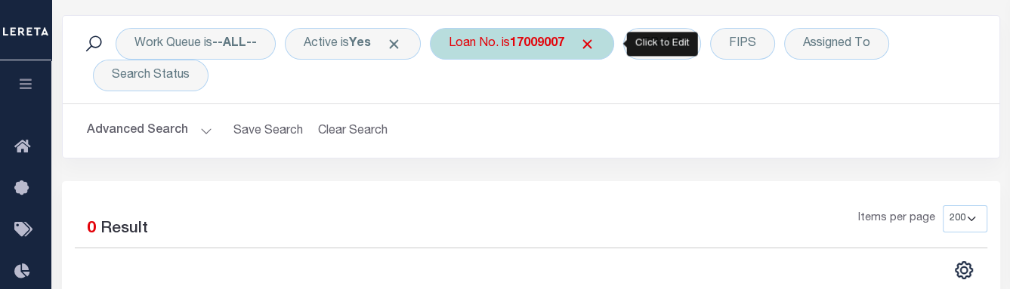
click at [604, 50] on div "Loan No. is 17009007" at bounding box center [522, 44] width 184 height 32
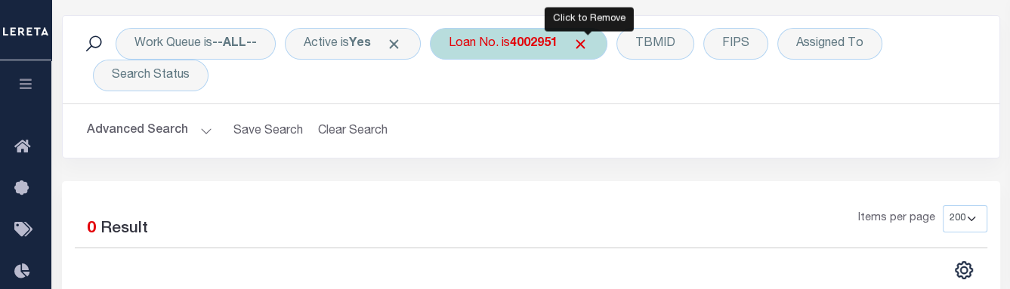
click at [586, 48] on span "Click to Remove" at bounding box center [581, 44] width 16 height 16
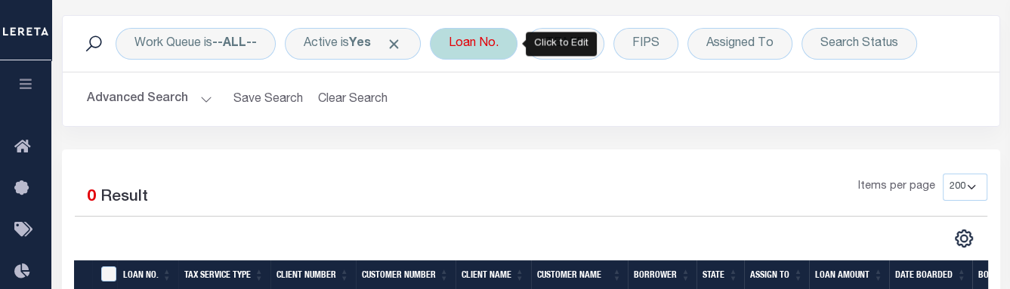
click at [497, 49] on div "Loan No." at bounding box center [474, 44] width 88 height 32
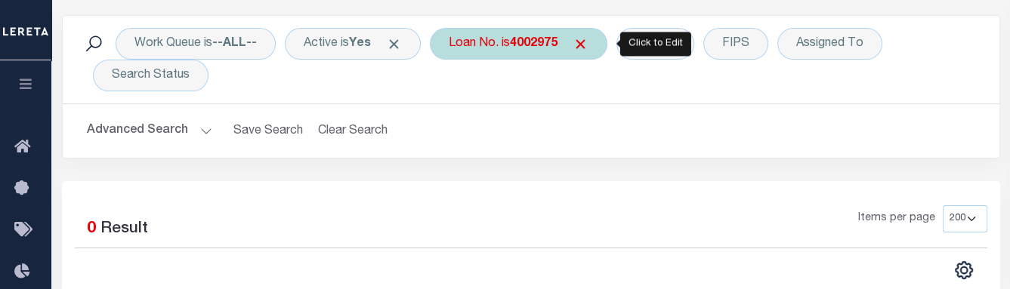
click at [586, 54] on div "Loan No. is 4002975" at bounding box center [519, 44] width 178 height 32
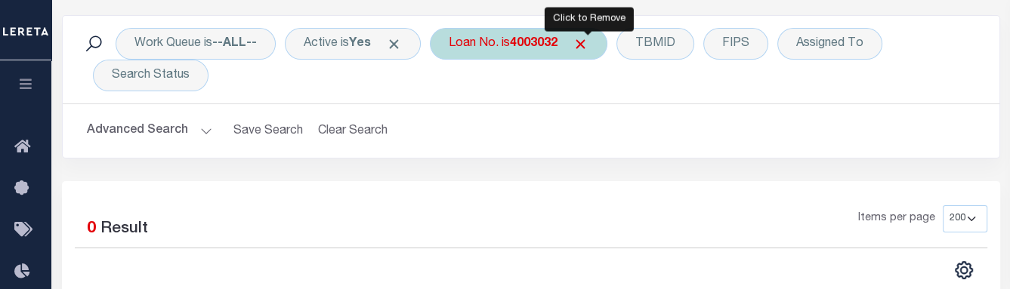
click at [589, 43] on span "Click to Remove" at bounding box center [581, 44] width 16 height 16
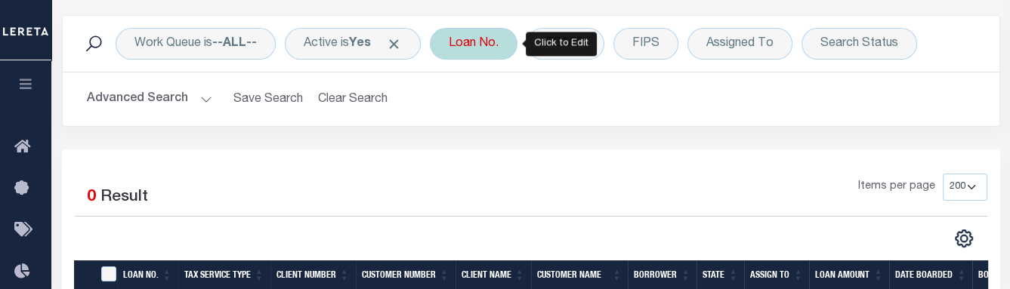
click at [455, 51] on div "Loan No." at bounding box center [474, 44] width 88 height 32
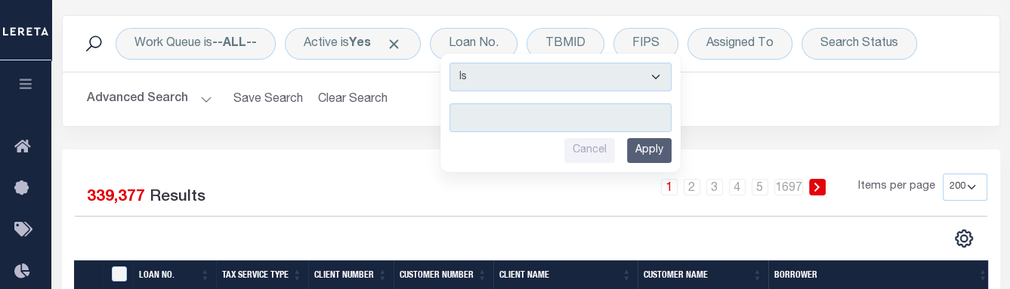
click at [778, 100] on h2 "Advanced Search Save Search Clear Search tblSearchTopScreen_dynamictable_____De…" at bounding box center [531, 99] width 913 height 29
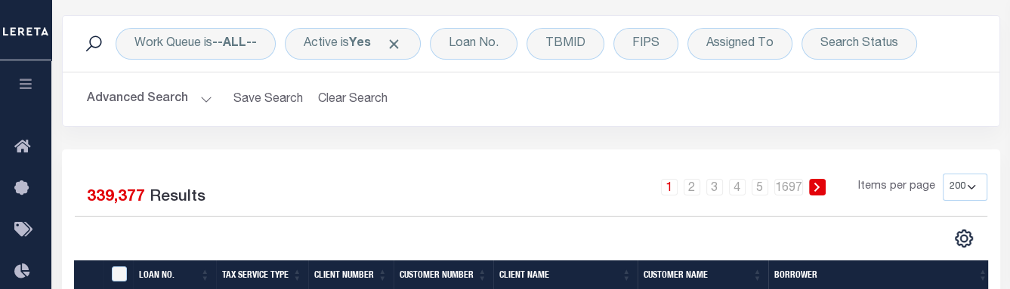
scroll to position [0, 0]
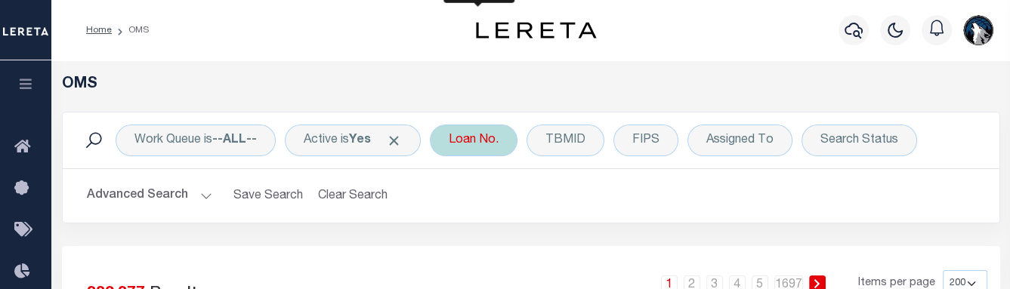
click at [499, 134] on div "Loan No. Is Contains Cancel Apply" at bounding box center [474, 141] width 88 height 32
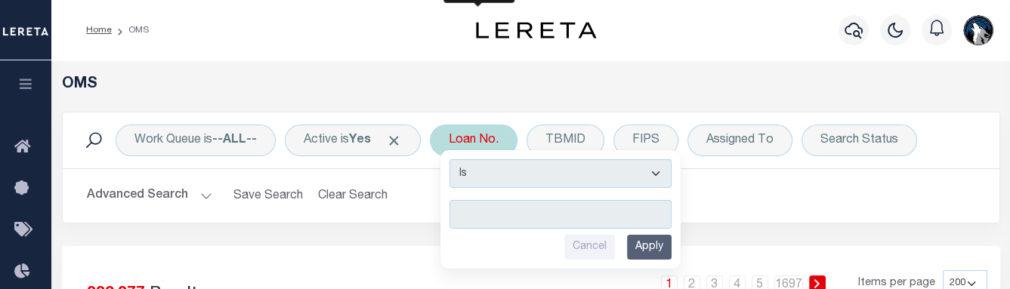
click at [492, 212] on input "text" at bounding box center [561, 214] width 222 height 29
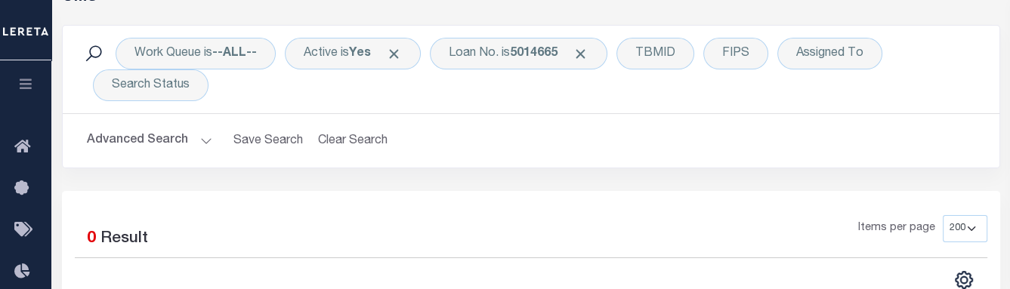
scroll to position [52, 0]
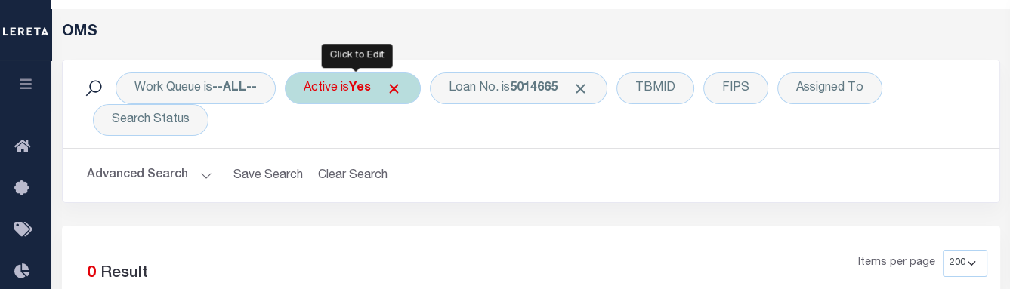
click at [376, 85] on div "Active is Yes" at bounding box center [353, 89] width 136 height 32
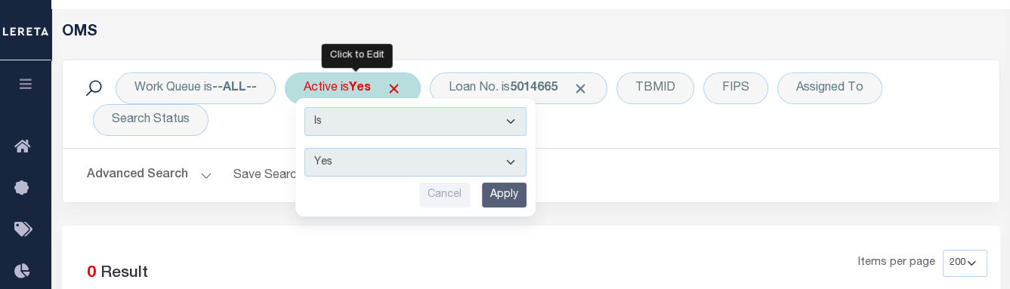
click at [512, 165] on select "Yes No" at bounding box center [416, 162] width 222 height 29
click at [306, 148] on select "Yes No" at bounding box center [416, 162] width 222 height 29
click at [505, 188] on input "Apply" at bounding box center [504, 195] width 45 height 25
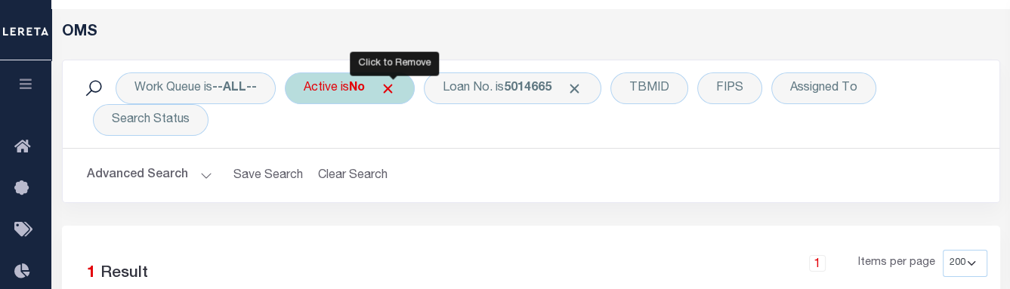
click at [393, 94] on span "Click to Remove" at bounding box center [388, 89] width 16 height 16
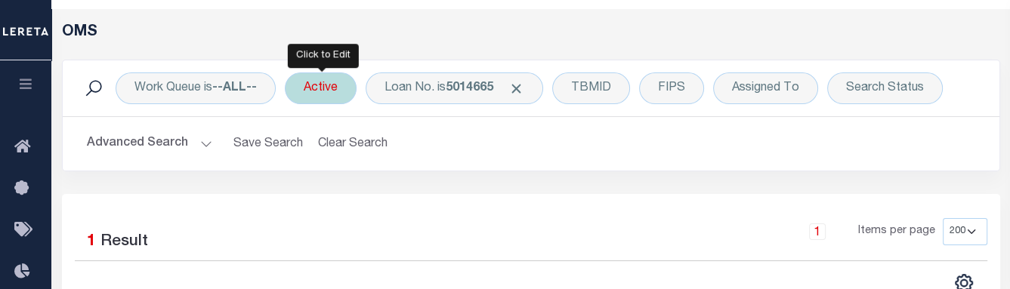
click at [345, 85] on div "Active" at bounding box center [321, 89] width 72 height 32
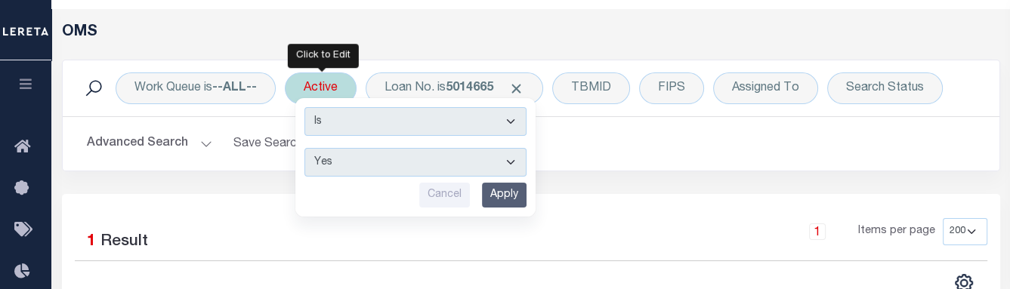
click at [502, 183] on input "Apply" at bounding box center [504, 195] width 45 height 25
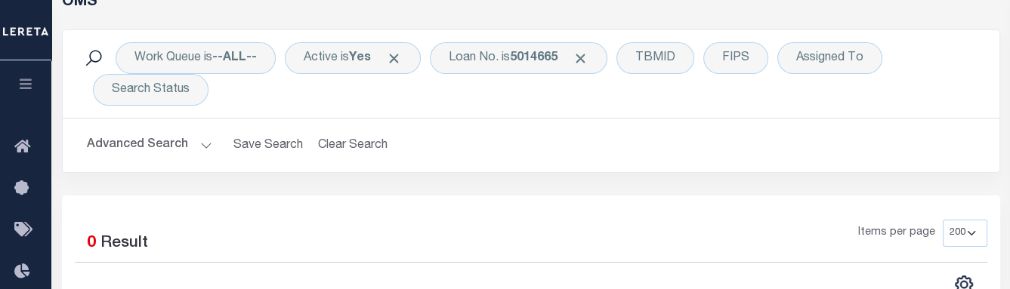
scroll to position [85, 0]
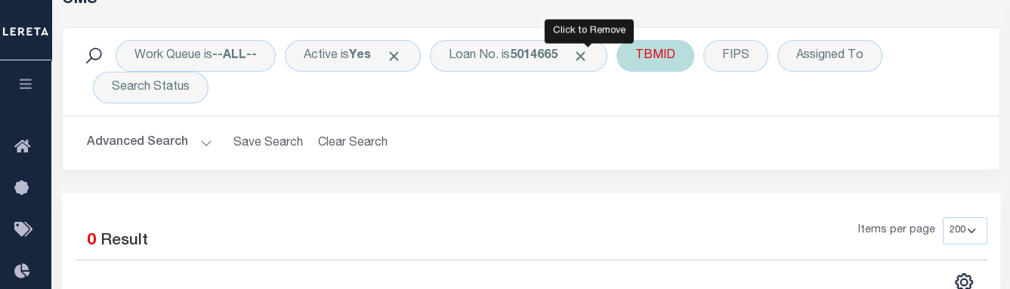
click at [589, 55] on span "Click to Remove" at bounding box center [581, 56] width 16 height 16
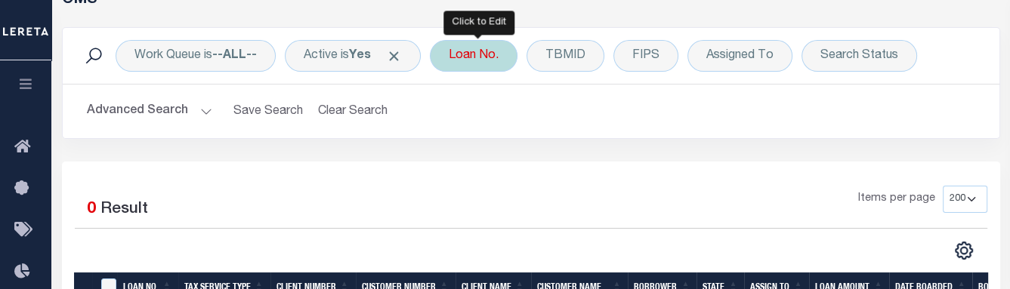
click at [476, 63] on div "Loan No." at bounding box center [474, 56] width 88 height 32
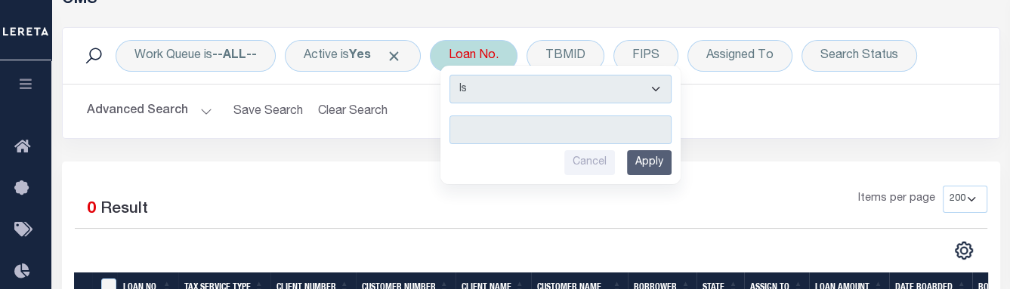
click at [474, 128] on input "text" at bounding box center [561, 130] width 222 height 29
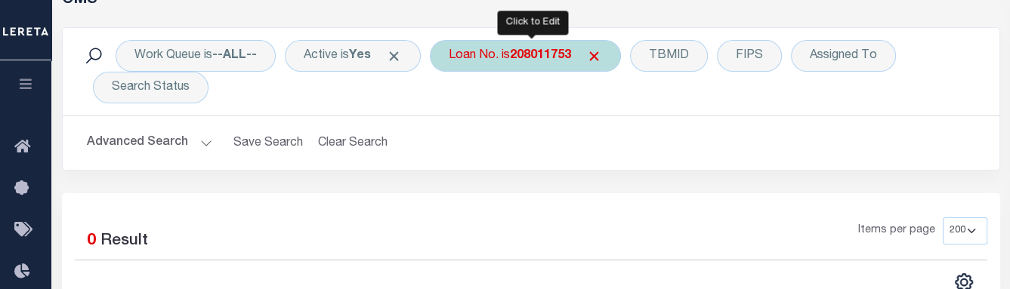
click at [593, 59] on div "Loan No. is 208011753" at bounding box center [525, 56] width 191 height 32
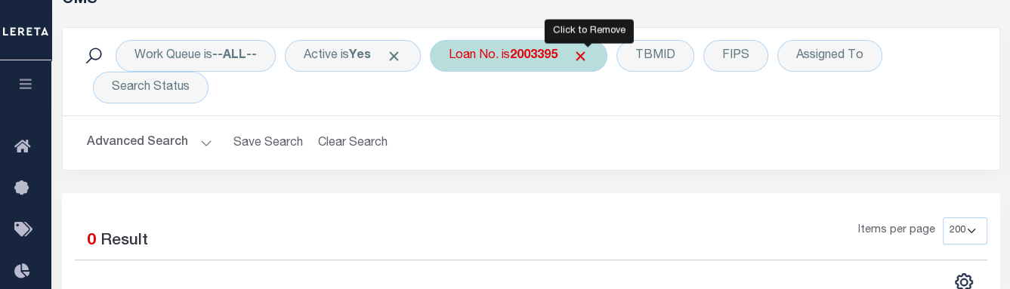
click at [589, 55] on span "Click to Remove" at bounding box center [581, 56] width 16 height 16
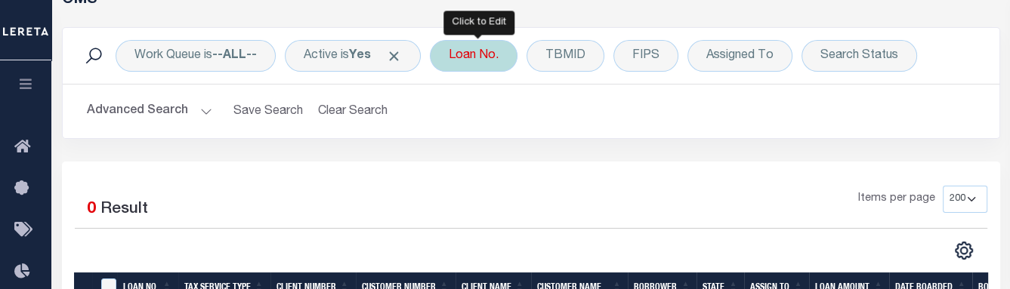
click at [492, 66] on div "Loan No." at bounding box center [474, 56] width 88 height 32
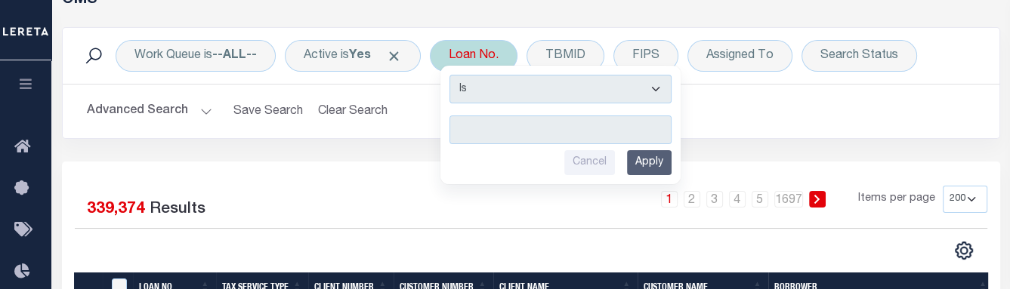
click at [492, 66] on div "Is Contains Cancel Apply" at bounding box center [561, 125] width 240 height 119
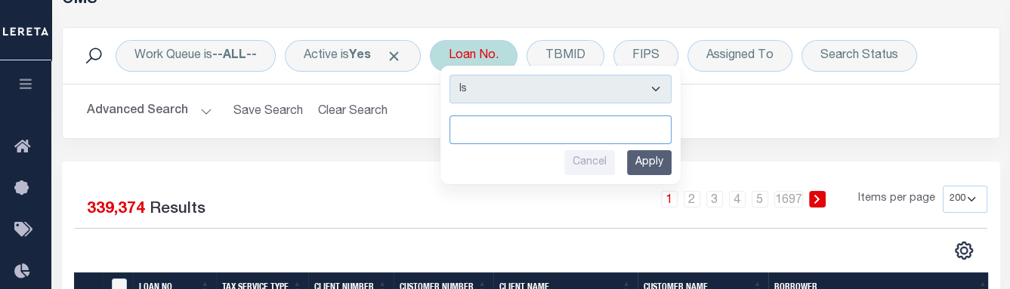
click at [488, 125] on input "text" at bounding box center [561, 130] width 222 height 29
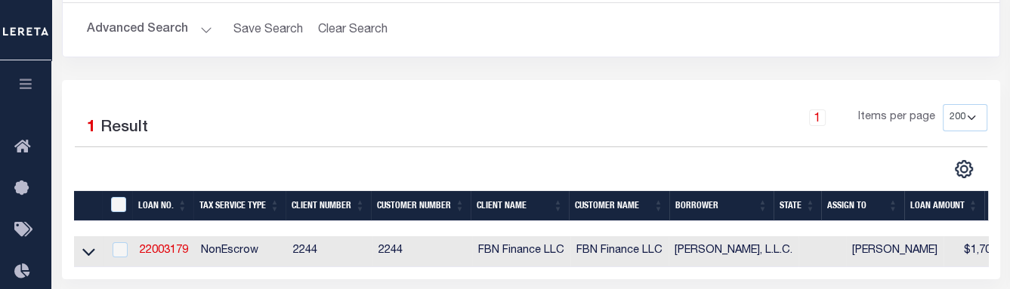
scroll to position [209, 0]
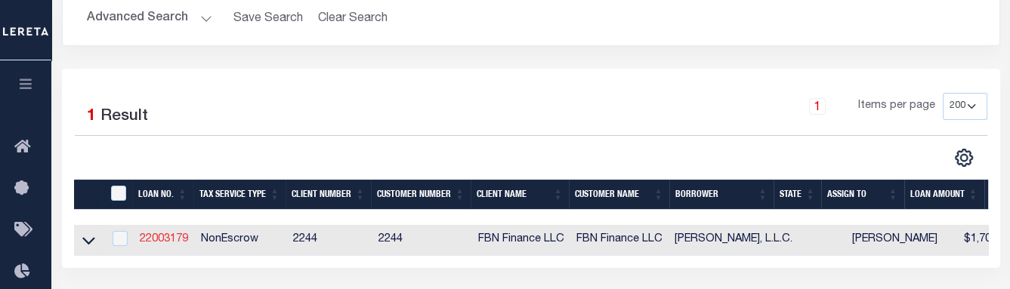
click at [176, 243] on link "22003179" at bounding box center [164, 239] width 48 height 11
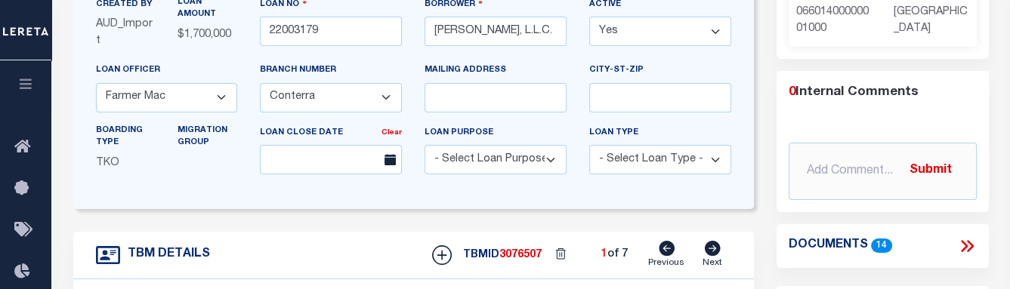
scroll to position [75, 0]
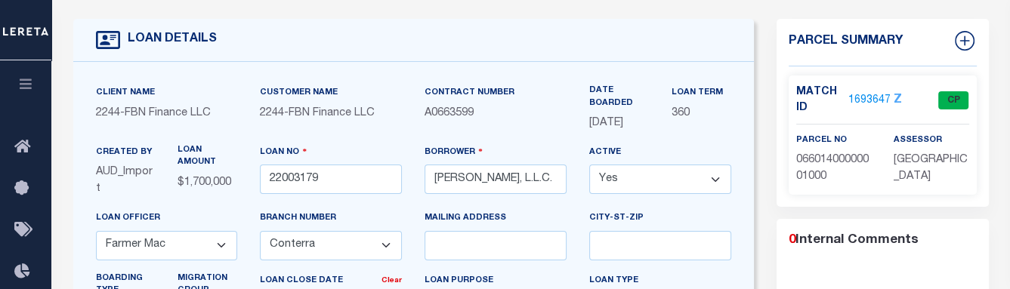
click at [780, 100] on link "1693647" at bounding box center [870, 101] width 42 height 16
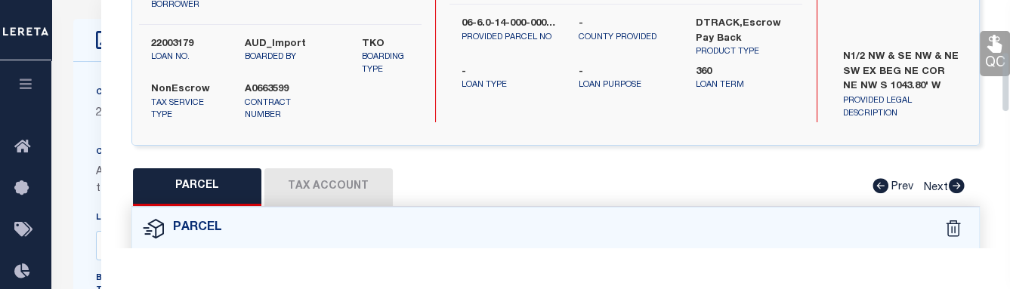
scroll to position [274, 0]
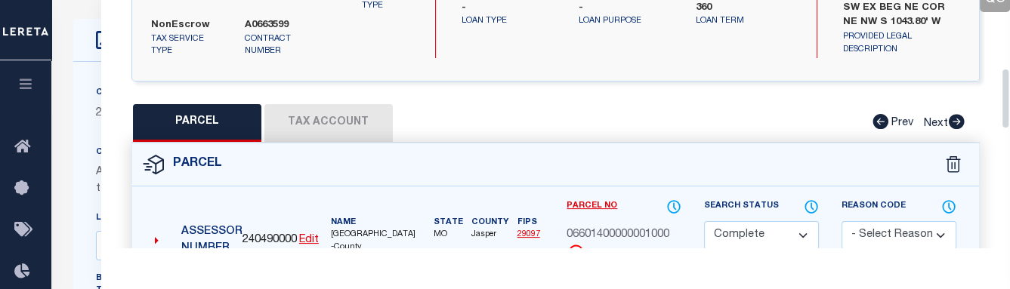
drag, startPoint x: 1005, startPoint y: 48, endPoint x: 1012, endPoint y: 113, distance: 65.4
click at [335, 127] on button "Tax Account" at bounding box center [328, 123] width 128 height 38
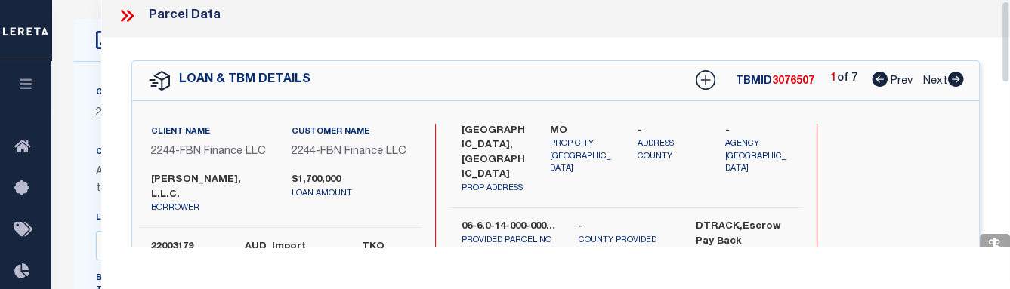
scroll to position [2, 0]
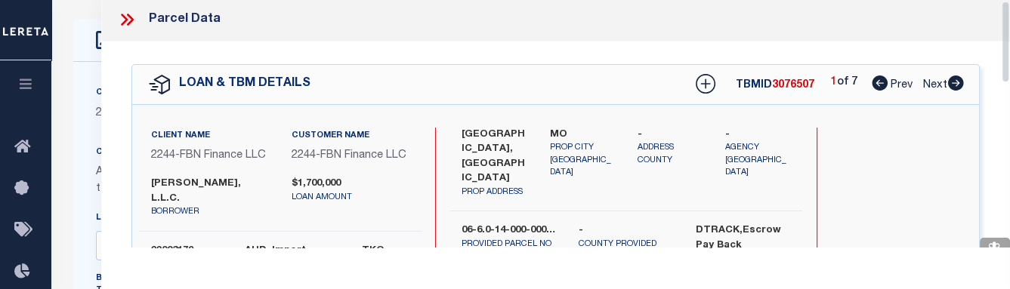
drag, startPoint x: 1006, startPoint y: 122, endPoint x: 997, endPoint y: 31, distance: 91.1
click at [780, 31] on div "Parcel Data QC QC QC - Select Status - Ready to QC" at bounding box center [555, 124] width 909 height 248
click at [780, 76] on icon at bounding box center [956, 83] width 17 height 15
drag, startPoint x: 1009, startPoint y: 55, endPoint x: 1006, endPoint y: 97, distance: 42.4
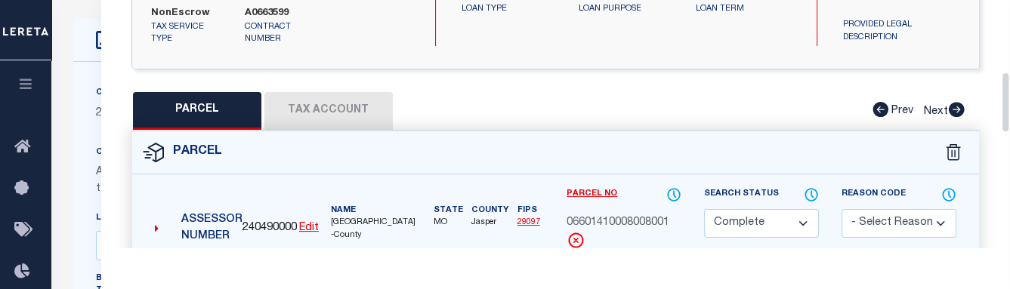
drag, startPoint x: 1006, startPoint y: 38, endPoint x: 1006, endPoint y: 110, distance: 71.8
click at [780, 110] on div "Parcel Data QC QC QC - Select Status - Ready to QC" at bounding box center [555, 124] width 909 height 248
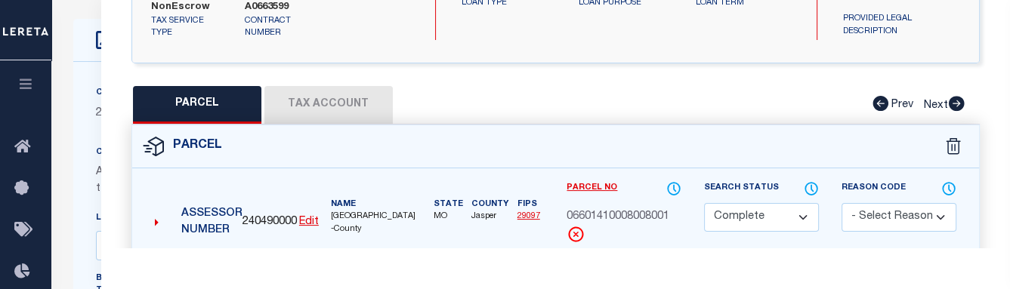
click at [325, 118] on button "Tax Account" at bounding box center [328, 105] width 128 height 38
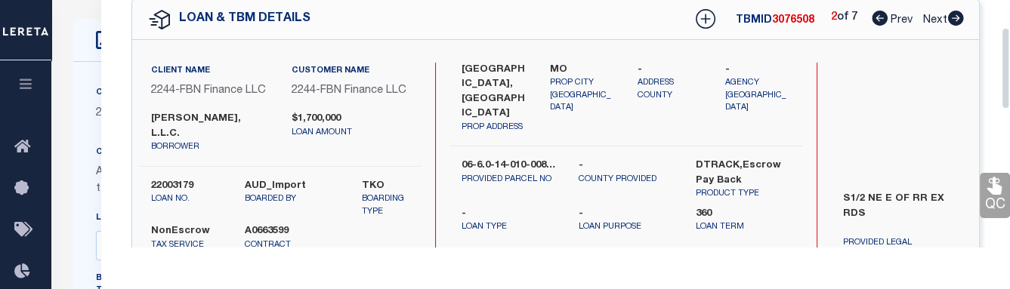
scroll to position [57, 0]
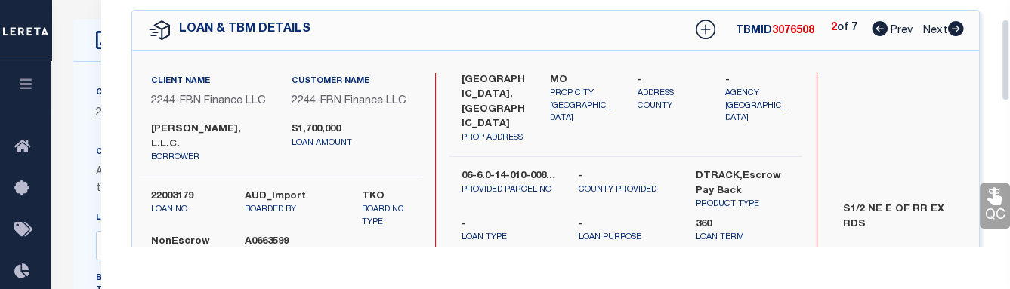
drag, startPoint x: 1001, startPoint y: 146, endPoint x: 997, endPoint y: 49, distance: 96.8
click at [780, 49] on div "Parcel Data QC QC QC - Select Status - Ready to QC" at bounding box center [555, 124] width 909 height 248
click at [780, 26] on icon at bounding box center [956, 28] width 16 height 15
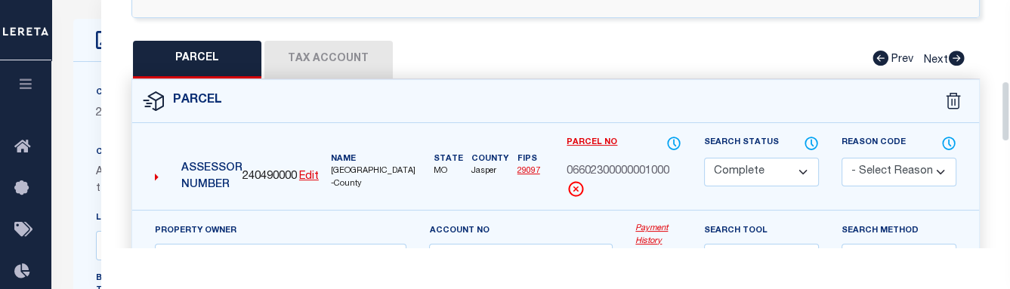
drag, startPoint x: 1006, startPoint y: 65, endPoint x: 1006, endPoint y: 136, distance: 71.0
click at [780, 136] on div "Parcel Data QC QC QC - Select Status - Ready to QC" at bounding box center [555, 124] width 909 height 248
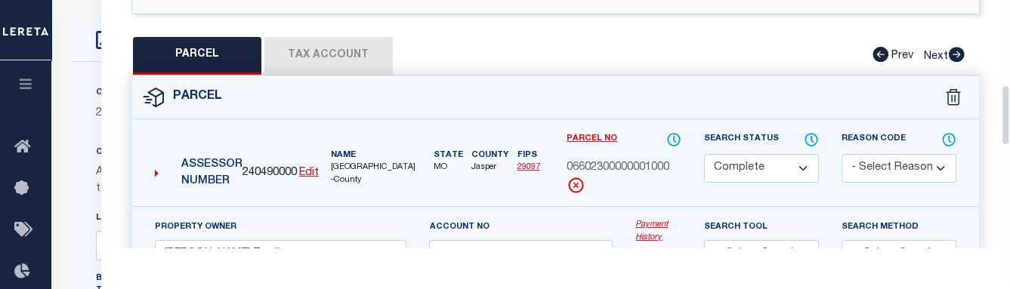
click at [363, 63] on button "Tax Account" at bounding box center [328, 56] width 128 height 38
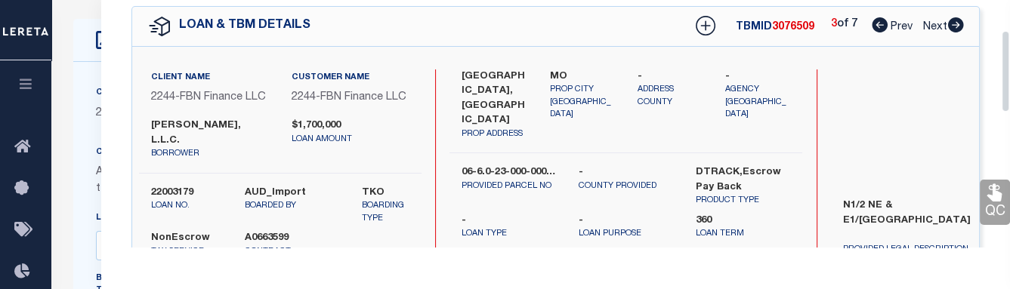
scroll to position [31, 0]
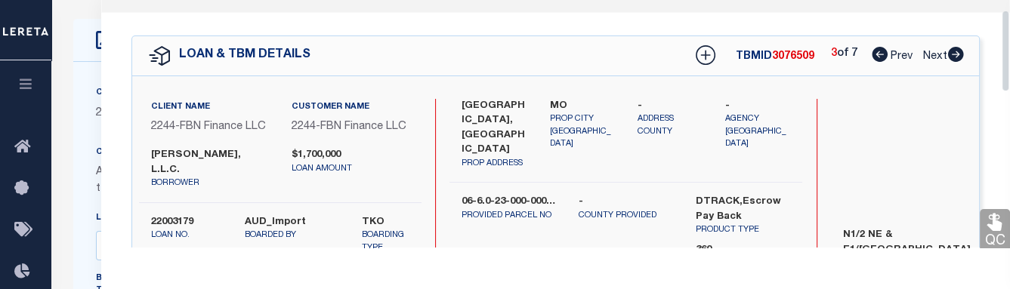
drag, startPoint x: 1004, startPoint y: 169, endPoint x: 1003, endPoint y: 66, distance: 102.8
click at [780, 66] on div "Parcel Data QC QC QC - Select Status - Ready to QC" at bounding box center [555, 124] width 909 height 248
click at [780, 51] on icon at bounding box center [956, 54] width 16 height 15
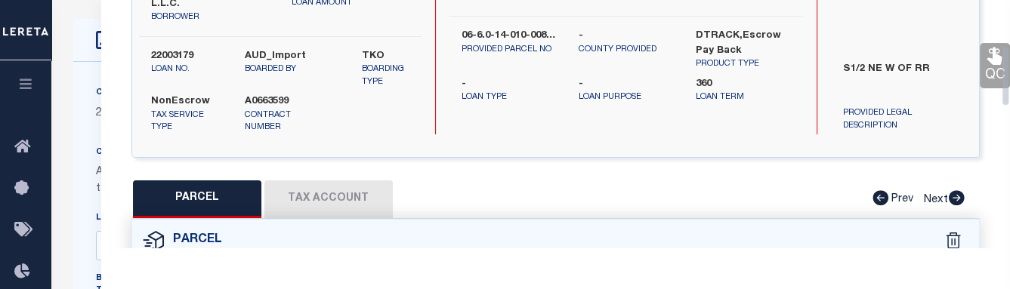
scroll to position [271, 0]
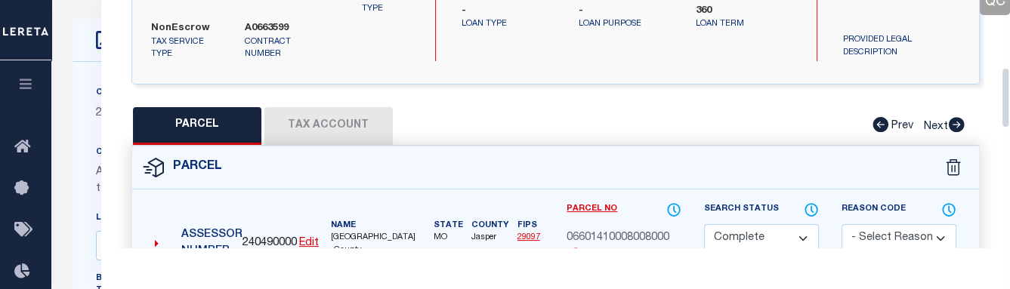
drag, startPoint x: 1008, startPoint y: 57, endPoint x: 1008, endPoint y: 116, distance: 59.7
click at [780, 116] on div "Parcel Data QC QC QC - Select Status - Ready to QC" at bounding box center [555, 124] width 909 height 248
click at [354, 129] on button "Tax Account" at bounding box center [328, 126] width 128 height 38
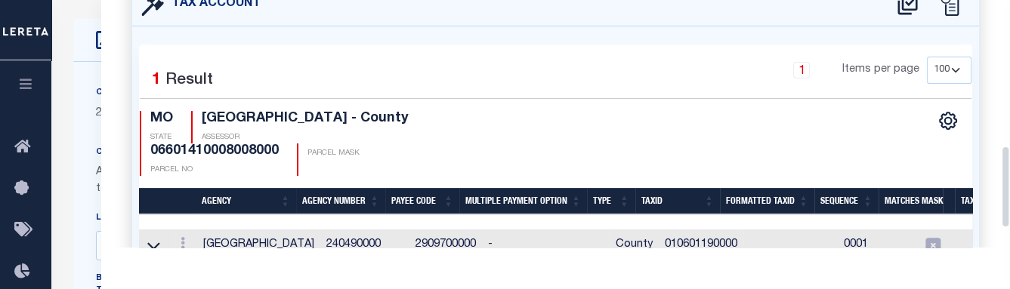
scroll to position [438, 0]
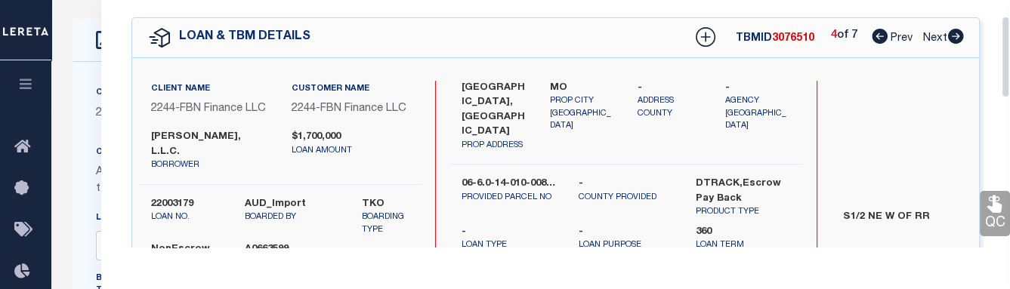
drag, startPoint x: 1003, startPoint y: 111, endPoint x: 1003, endPoint y: 36, distance: 75.6
click at [780, 36] on div "Parcel Data QC QC QC - Select Status - Ready to QC" at bounding box center [555, 124] width 909 height 248
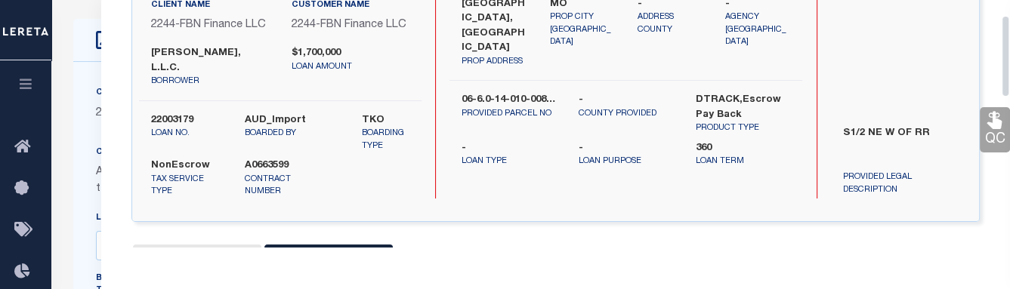
scroll to position [0, 0]
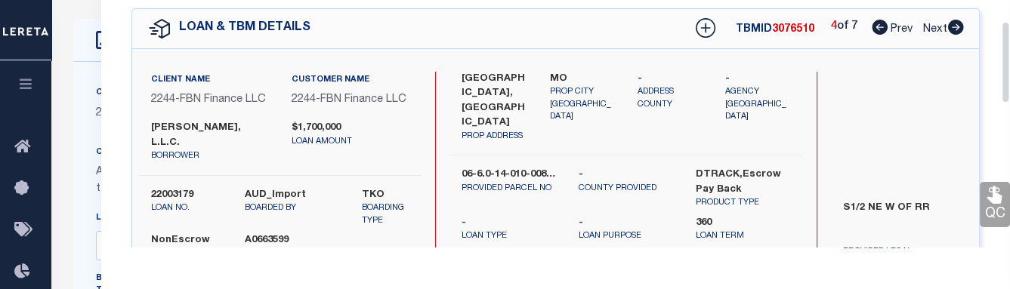
drag, startPoint x: 1003, startPoint y: 36, endPoint x: 951, endPoint y: 43, distance: 53.4
click at [780, 43] on div "Parcel Data QC QC QC - Select Status - Ready to QC" at bounding box center [555, 124] width 909 height 248
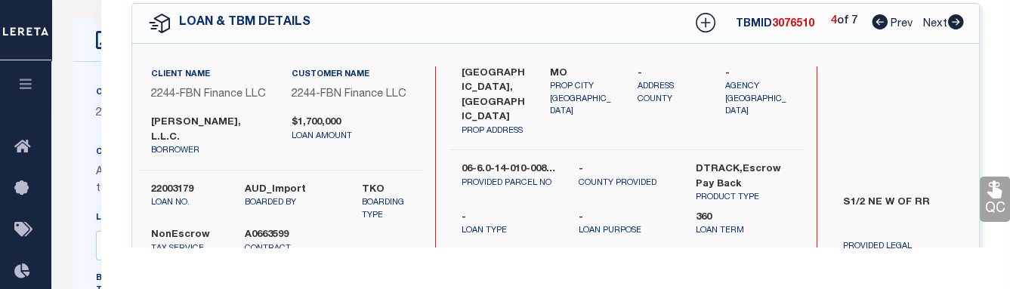
click at [780, 25] on icon at bounding box center [956, 21] width 16 height 15
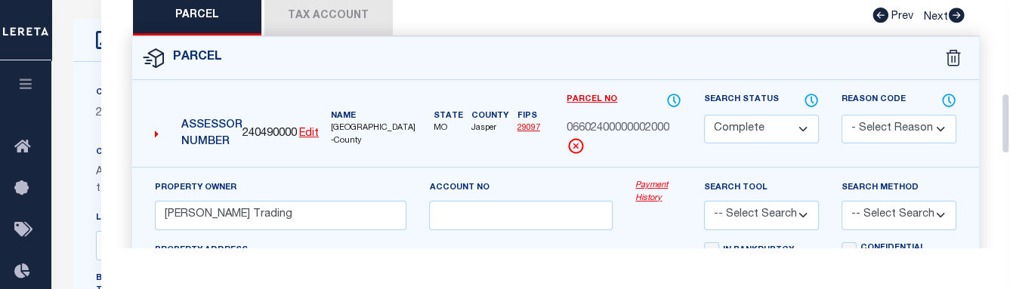
scroll to position [386, 0]
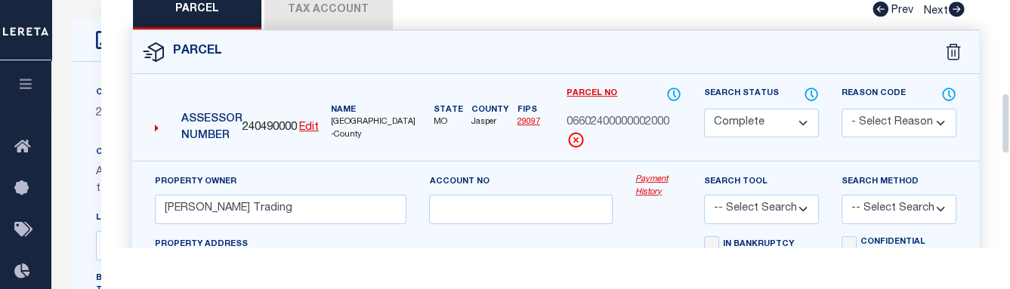
drag, startPoint x: 1006, startPoint y: 54, endPoint x: 1011, endPoint y: 135, distance: 81.0
click at [345, 19] on button "Tax Account" at bounding box center [328, 11] width 128 height 38
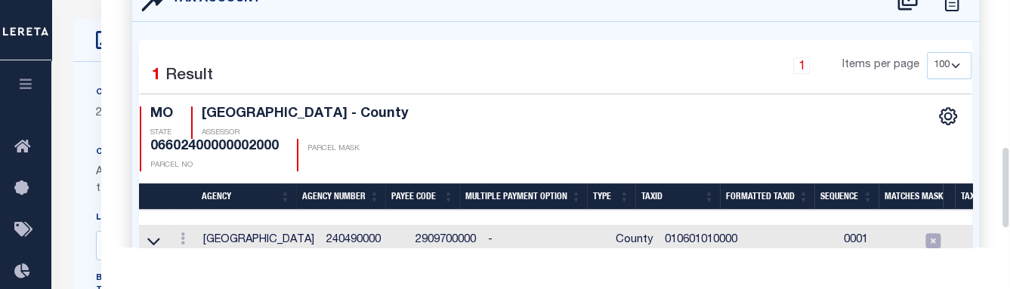
scroll to position [468, 0]
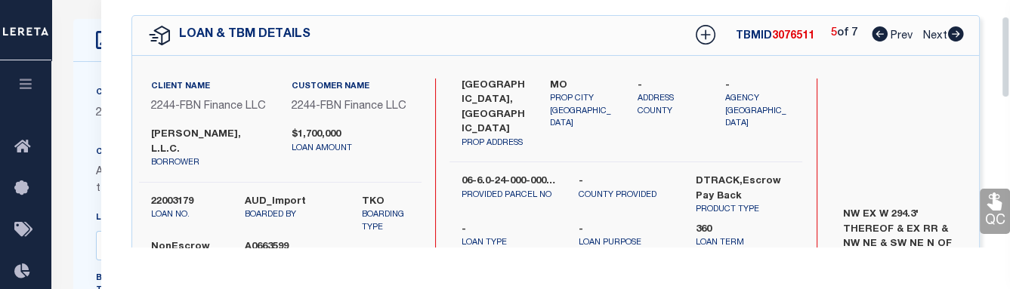
drag, startPoint x: 1005, startPoint y: 150, endPoint x: 1012, endPoint y: 36, distance: 113.5
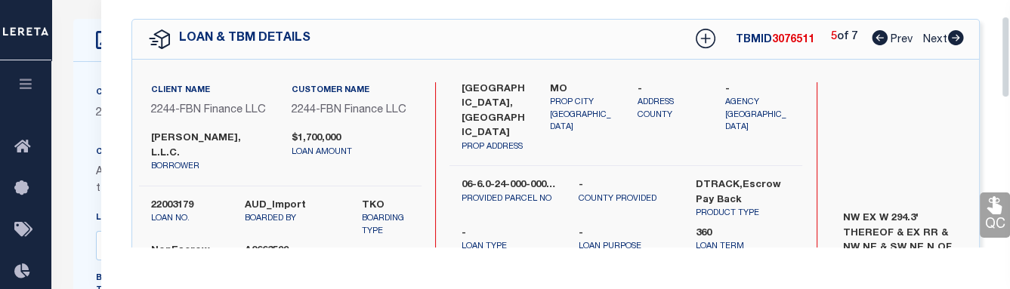
click at [780, 40] on icon at bounding box center [956, 37] width 16 height 15
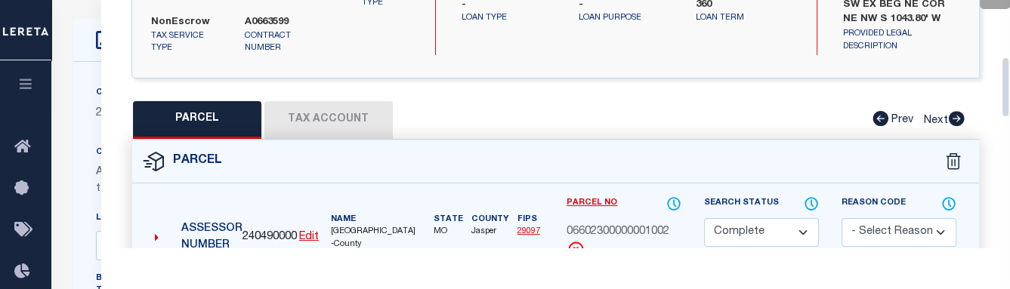
scroll to position [283, 0]
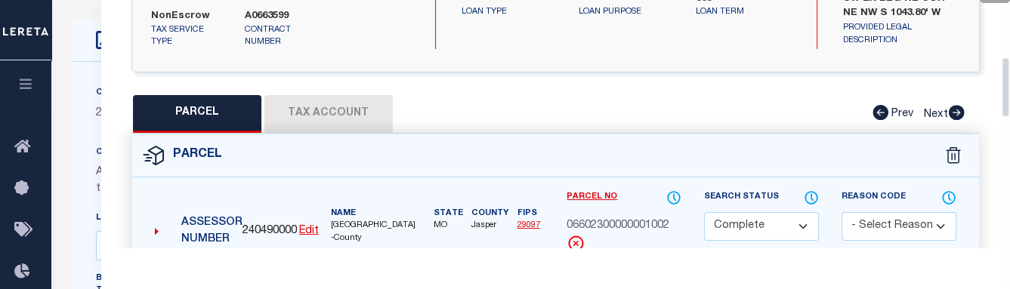
drag, startPoint x: 1005, startPoint y: 52, endPoint x: 1014, endPoint y: 111, distance: 59.6
click at [342, 115] on button "Tax Account" at bounding box center [328, 114] width 128 height 38
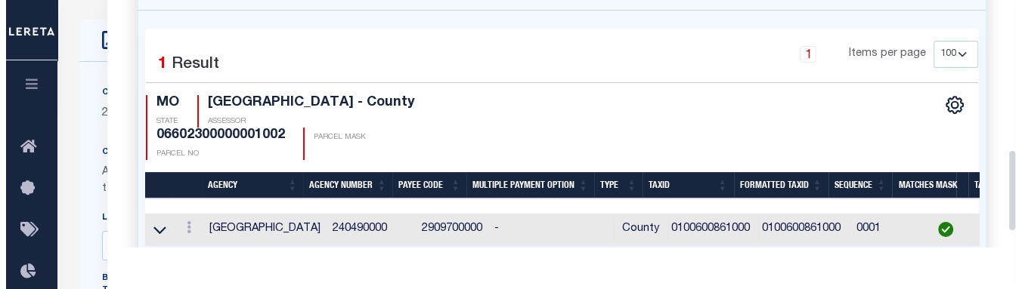
scroll to position [456, 0]
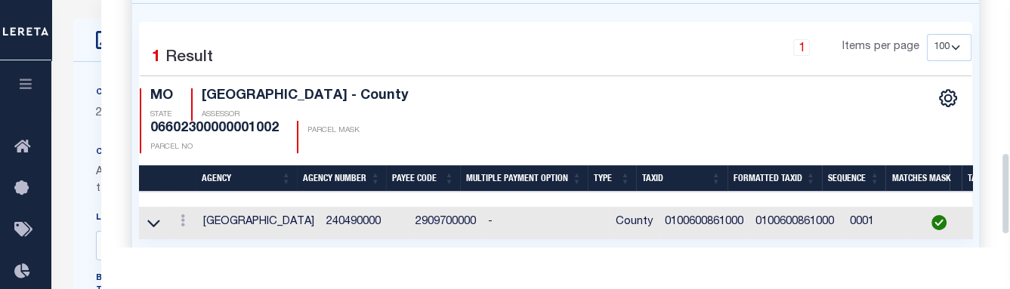
drag, startPoint x: 1007, startPoint y: 128, endPoint x: 1002, endPoint y: 187, distance: 58.4
click at [780, 187] on div "Parcel Data QC QC QC - Select Status - Ready to QC" at bounding box center [555, 124] width 909 height 248
click at [186, 217] on link at bounding box center [183, 223] width 17 height 12
click at [199, 233] on link at bounding box center [203, 245] width 56 height 25
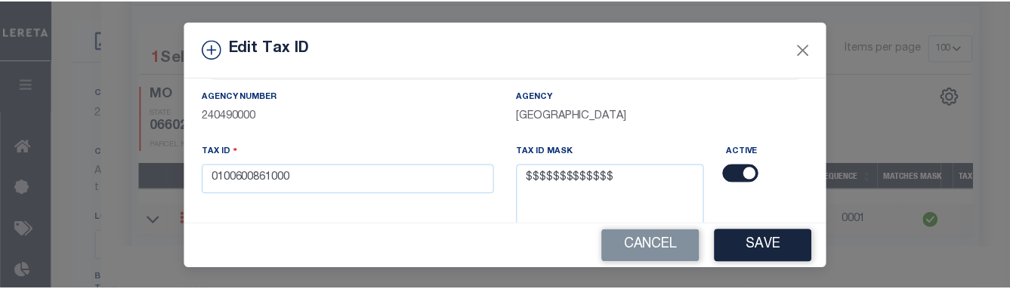
scroll to position [0, 0]
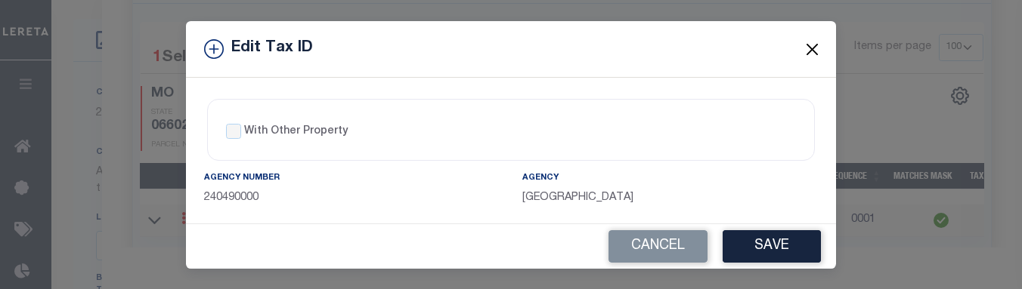
click at [780, 52] on button "Close" at bounding box center [812, 49] width 20 height 20
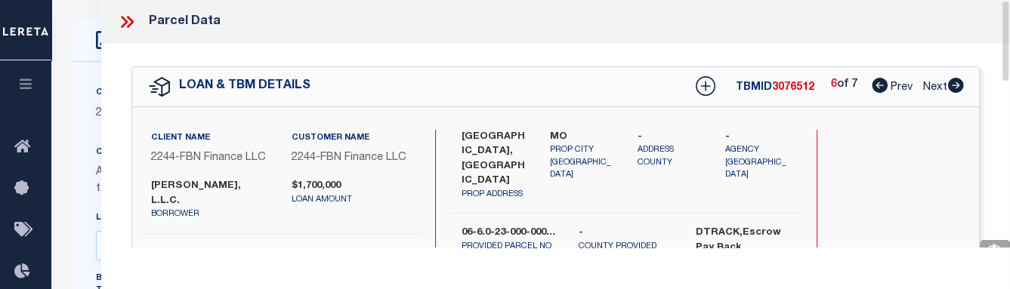
drag, startPoint x: 1003, startPoint y: 184, endPoint x: 1006, endPoint y: -60, distance: 244.8
click at [123, 14] on icon at bounding box center [127, 22] width 20 height 20
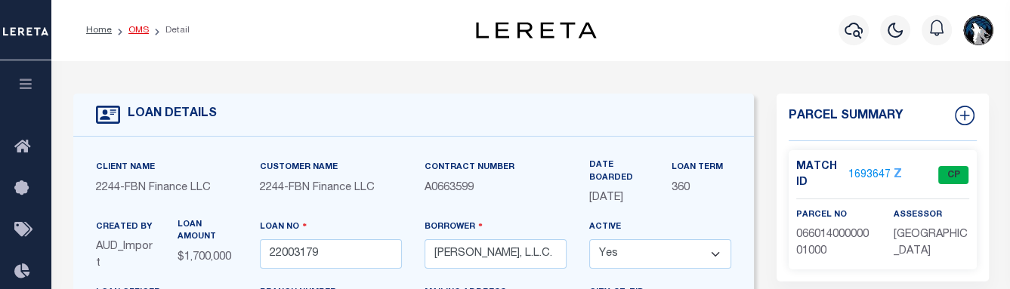
click at [144, 32] on link "OMS" at bounding box center [138, 30] width 20 height 9
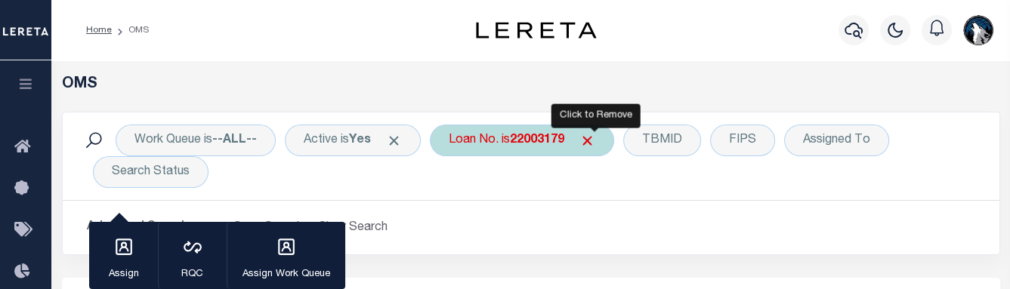
click at [592, 143] on span "Click to Remove" at bounding box center [588, 141] width 16 height 16
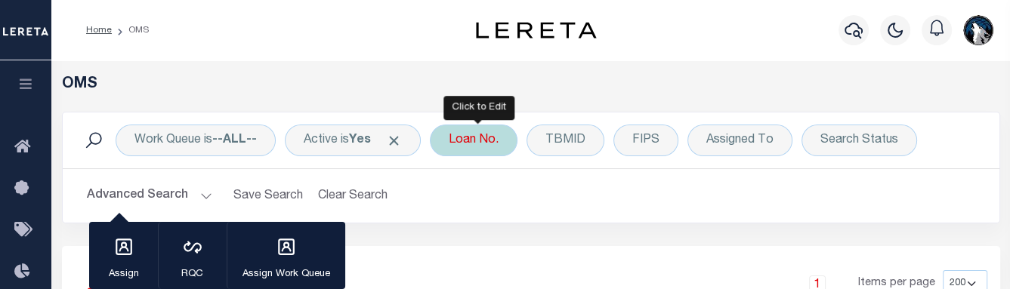
click at [499, 142] on div "Loan No." at bounding box center [474, 141] width 88 height 32
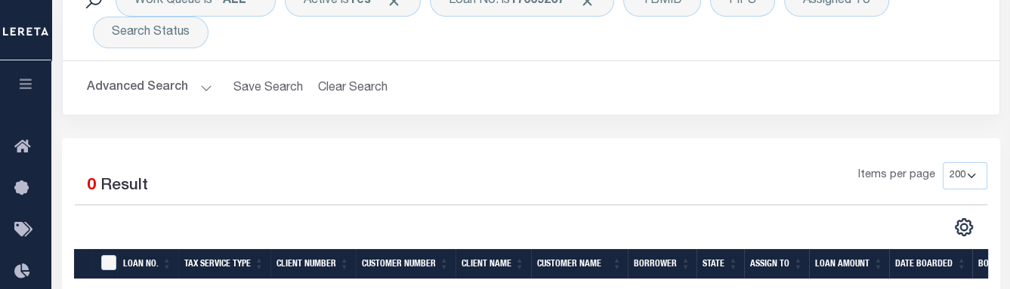
scroll to position [51, 0]
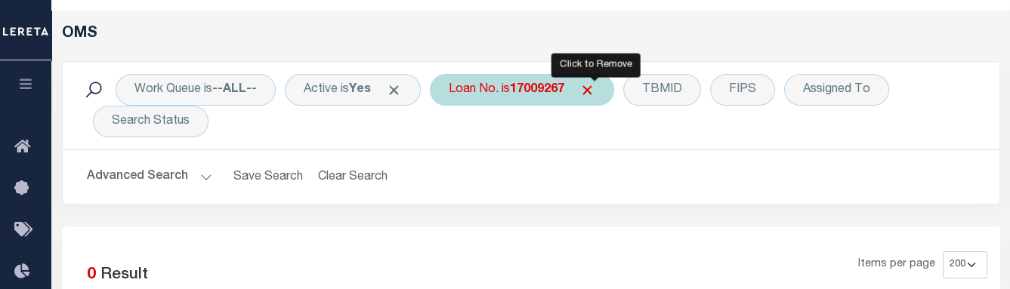
click at [590, 88] on span "Click to Remove" at bounding box center [588, 90] width 16 height 16
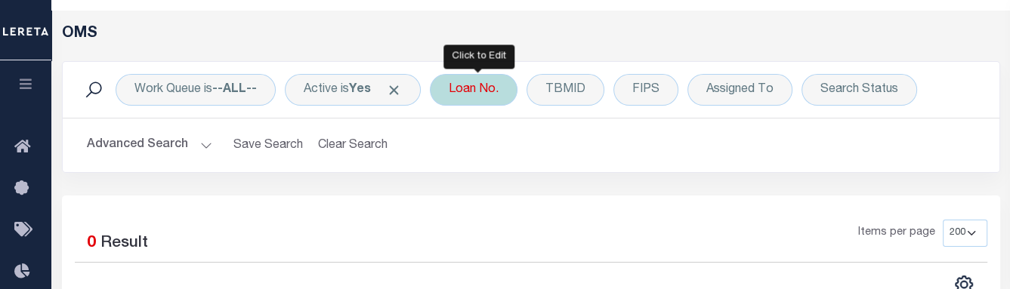
click at [459, 98] on div "Loan No." at bounding box center [474, 90] width 88 height 32
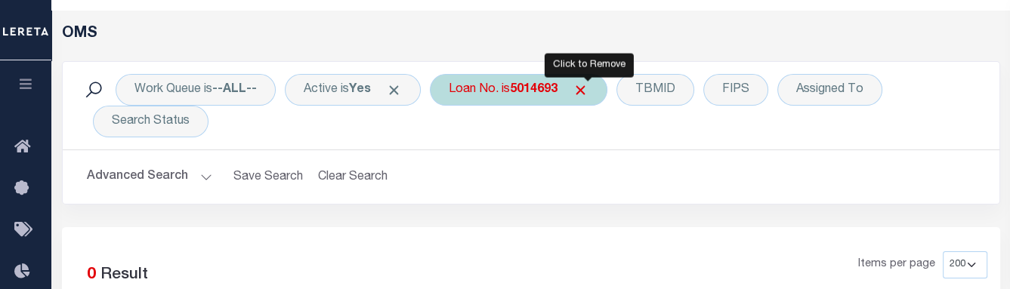
click at [589, 91] on span "Click to Remove" at bounding box center [581, 90] width 16 height 16
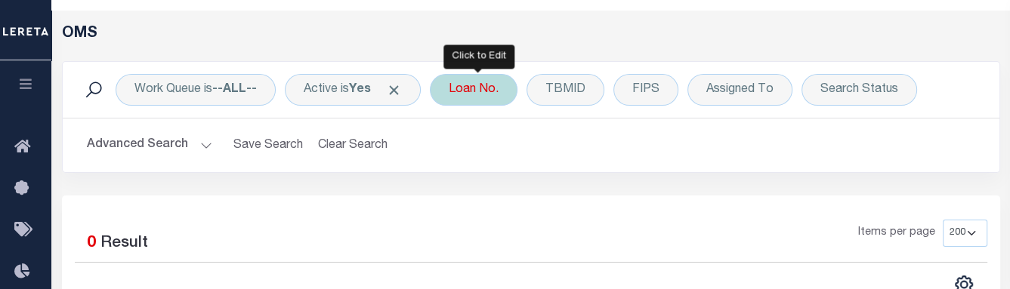
click at [490, 98] on div "Loan No." at bounding box center [474, 90] width 88 height 32
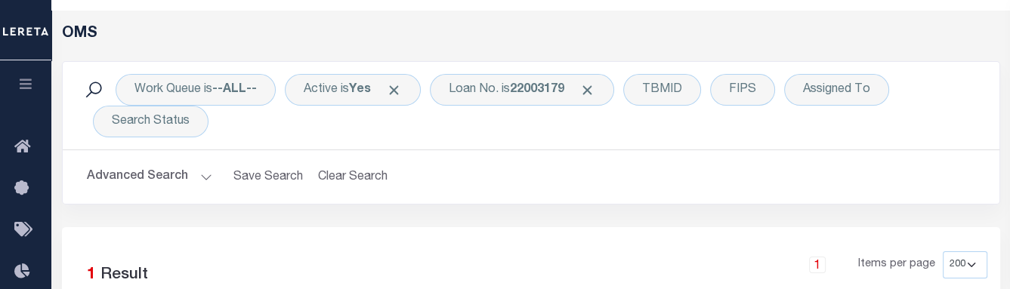
scroll to position [0, 0]
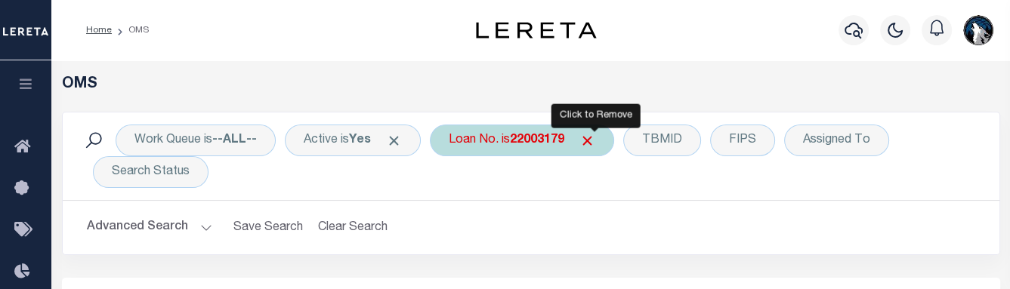
click at [595, 144] on span "Click to Remove" at bounding box center [588, 141] width 16 height 16
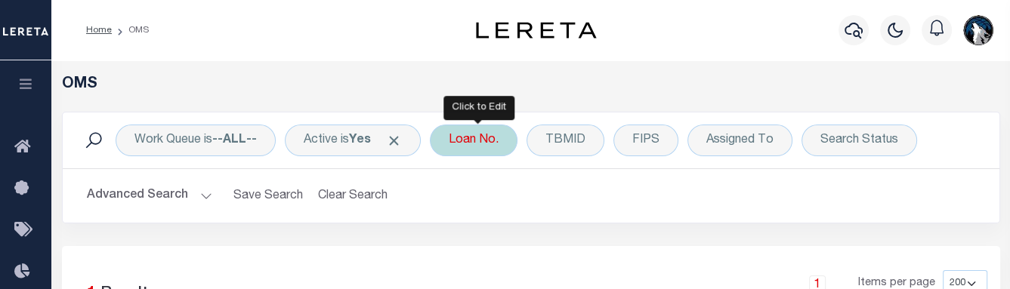
click at [493, 149] on div "Loan No." at bounding box center [474, 141] width 88 height 32
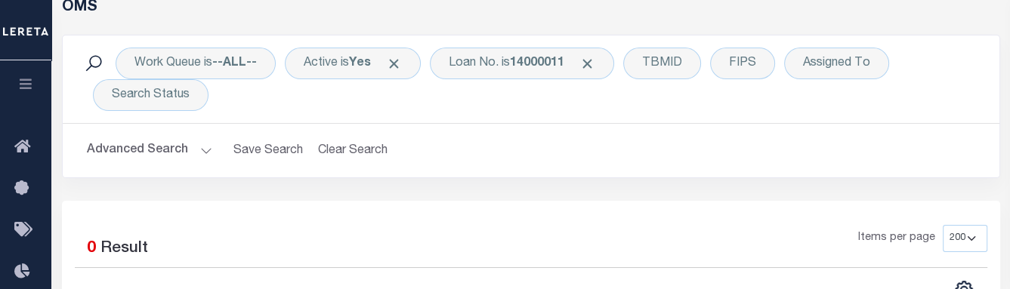
scroll to position [67, 0]
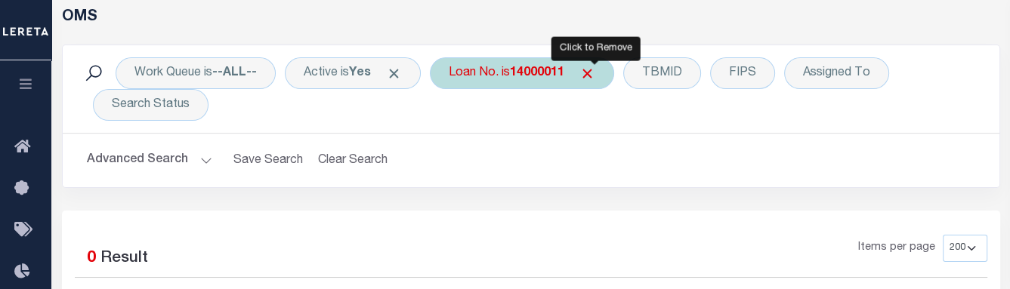
click at [592, 72] on span "Click to Remove" at bounding box center [588, 74] width 16 height 16
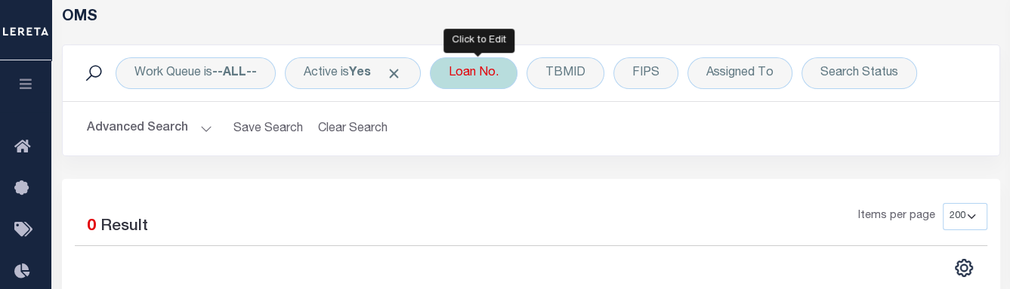
click at [496, 74] on div "Loan No." at bounding box center [474, 73] width 88 height 32
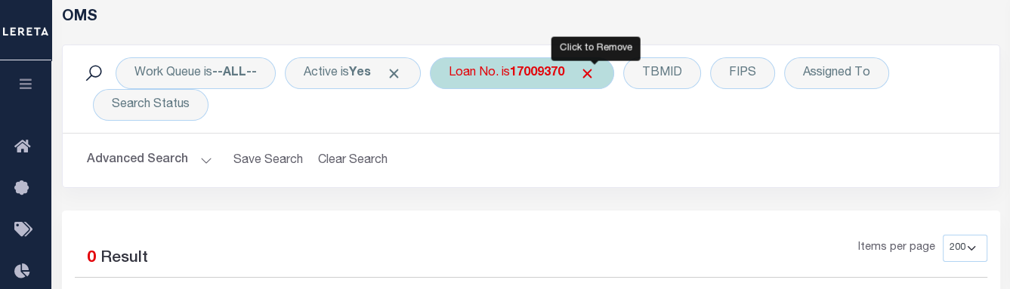
click at [595, 76] on span "Click to Remove" at bounding box center [588, 74] width 16 height 16
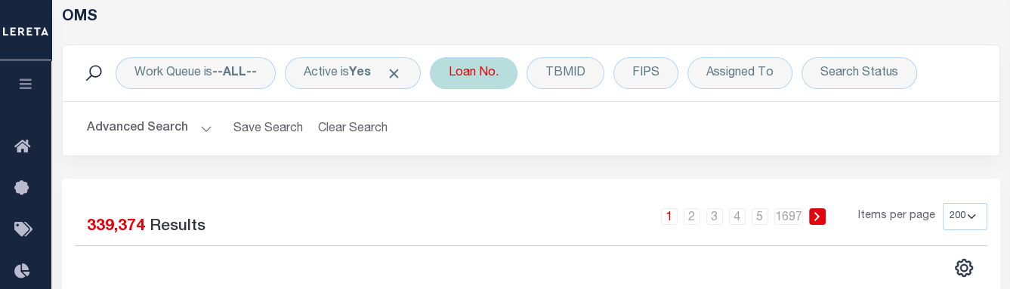
click at [472, 73] on div "Loan No." at bounding box center [474, 73] width 88 height 32
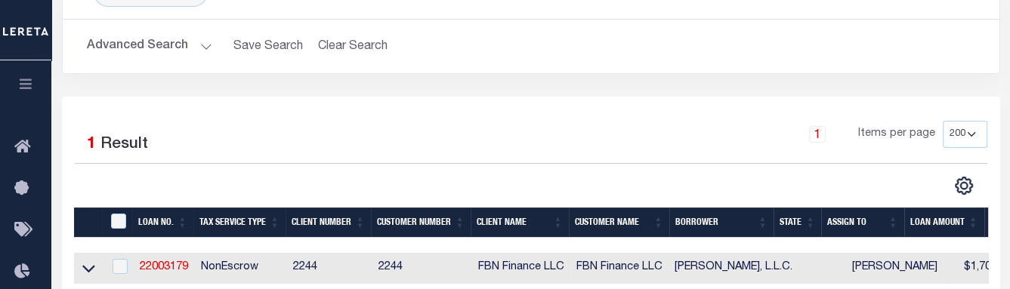
scroll to position [230, 0]
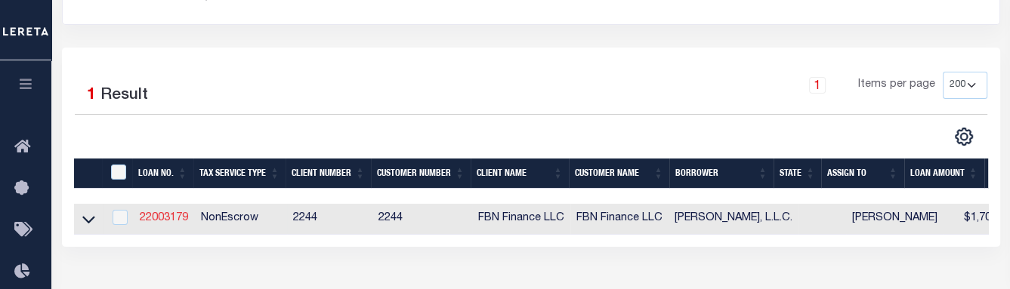
click at [173, 218] on link "22003179" at bounding box center [164, 218] width 48 height 11
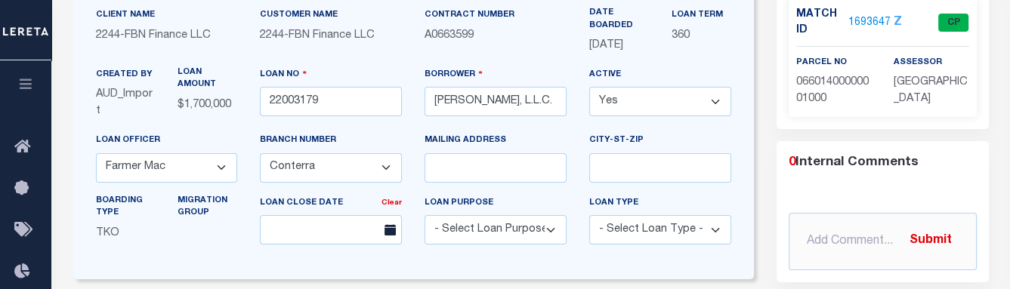
scroll to position [125, 0]
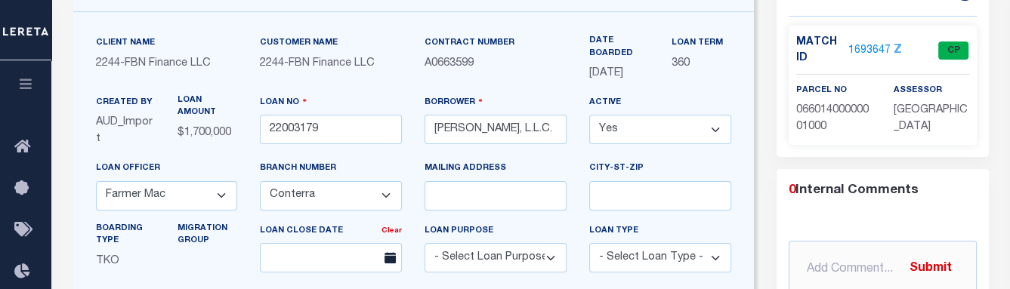
click at [780, 51] on link "1693647" at bounding box center [870, 51] width 42 height 16
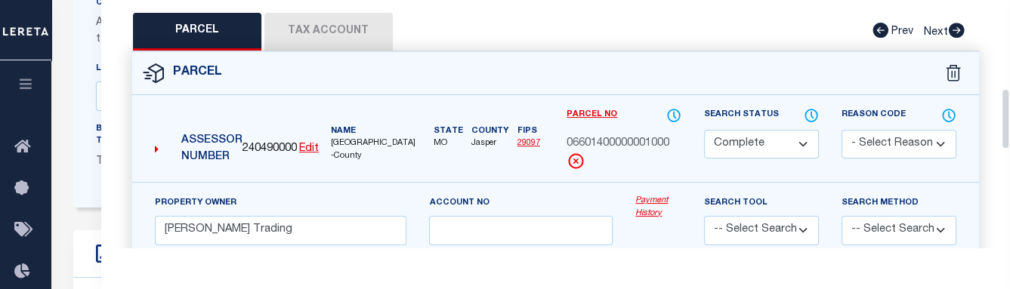
scroll to position [380, 0]
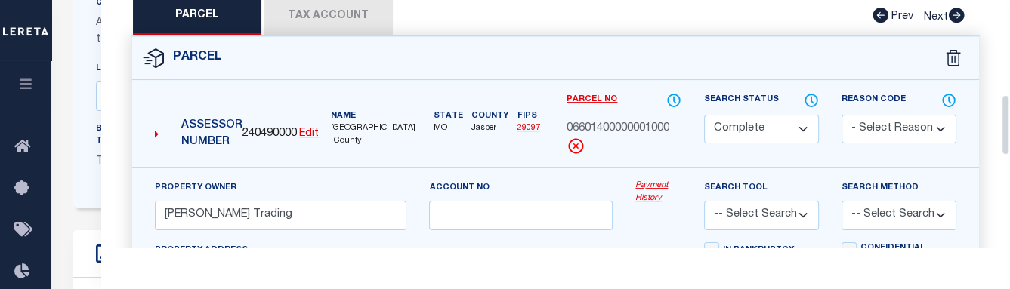
drag, startPoint x: 1003, startPoint y: 50, endPoint x: 1002, endPoint y: 144, distance: 94.5
click at [780, 144] on div "Parcel Data QC QC QC - Select Status - Ready to QC" at bounding box center [555, 124] width 909 height 248
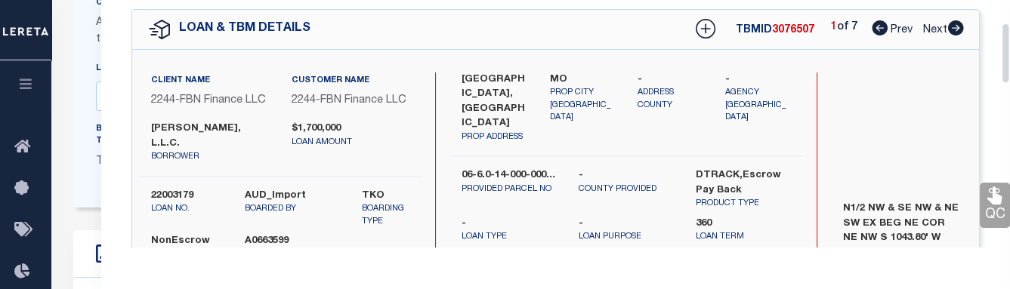
scroll to position [0, 0]
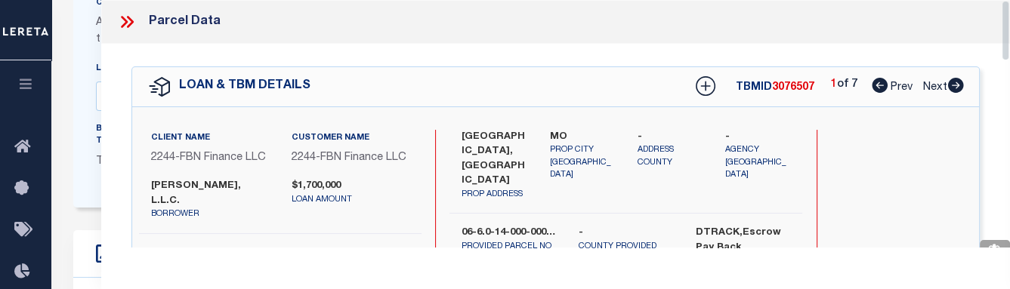
drag, startPoint x: 1003, startPoint y: 104, endPoint x: 995, endPoint y: -17, distance: 120.4
click at [122, 20] on icon at bounding box center [127, 22] width 20 height 20
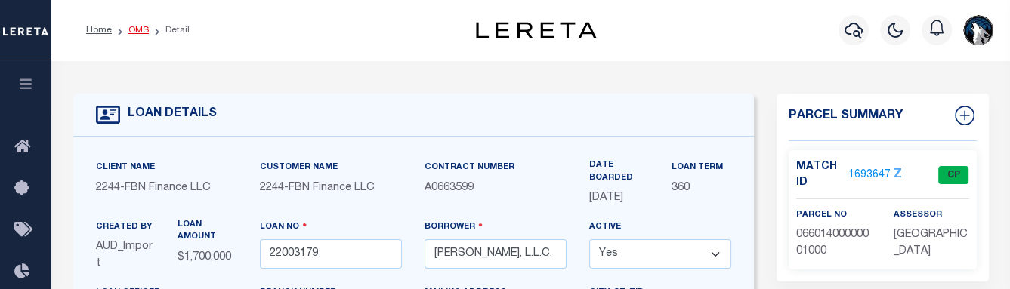
click at [139, 31] on link "OMS" at bounding box center [138, 30] width 20 height 9
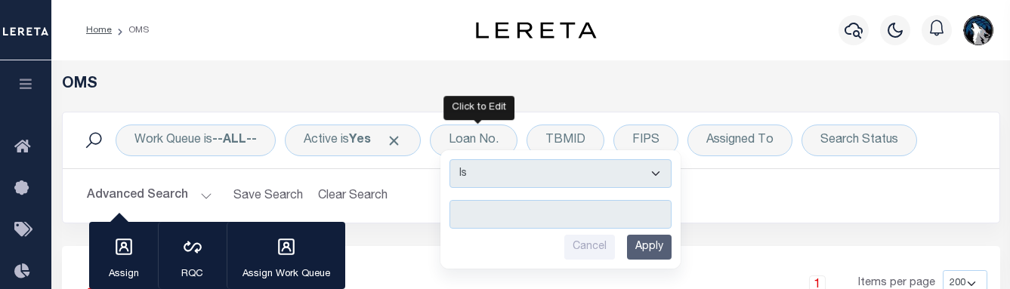
select select "200"
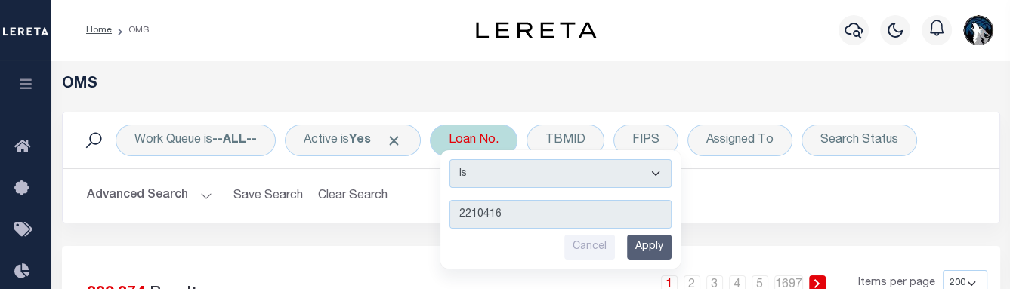
type input "22104165"
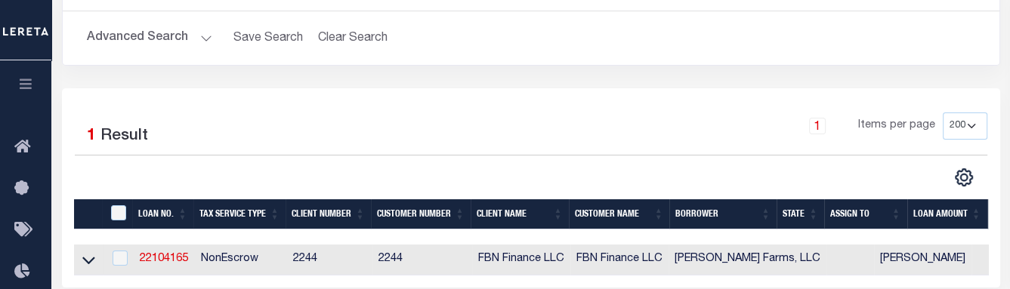
scroll to position [239, 0]
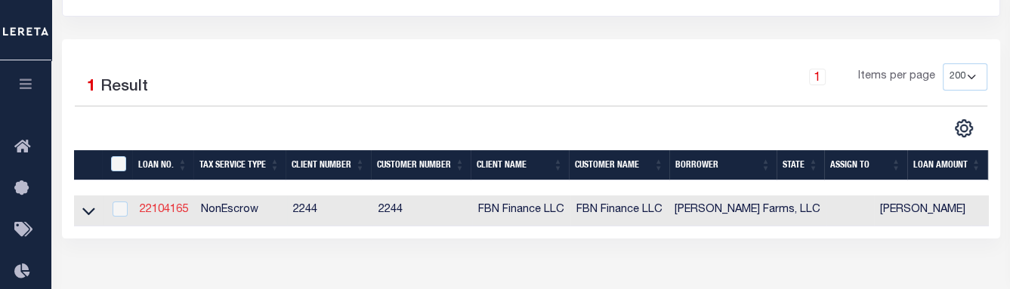
click at [184, 210] on link "22104165" at bounding box center [164, 210] width 48 height 11
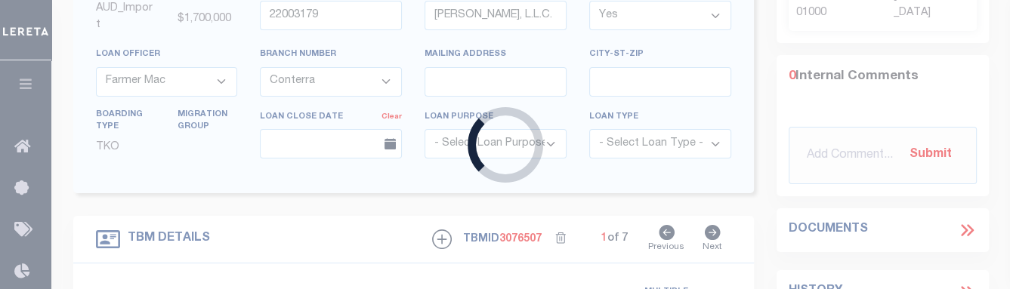
type input "22104165"
type input "[PERSON_NAME] Farms, LLC"
select select
type input "10-3.1-06-000-000-004.001"
select select
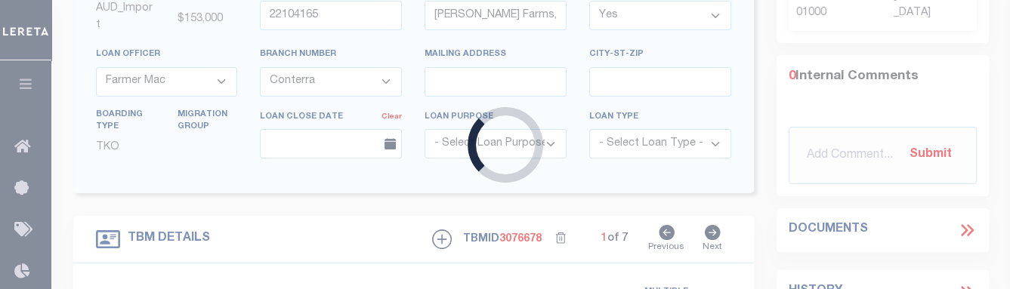
type textarea "Liability subject to parcel provided"
select select "14078"
select select "5510"
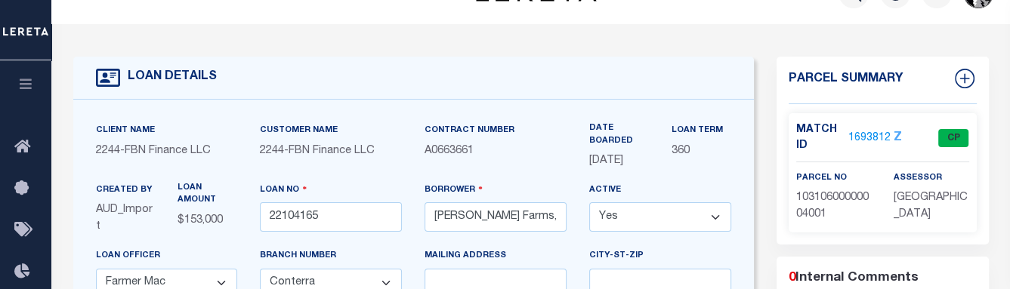
scroll to position [31, 0]
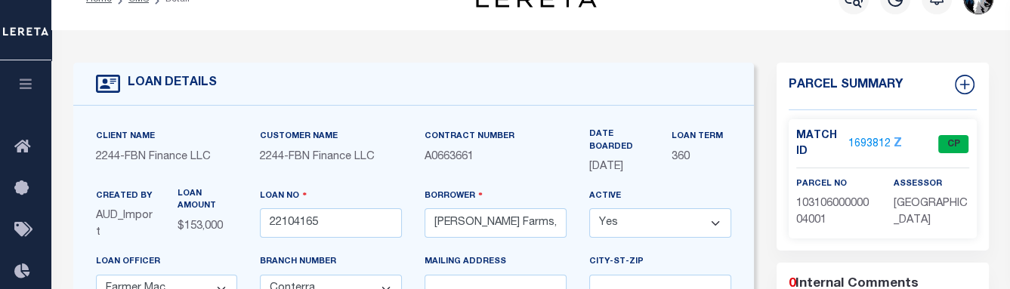
click at [860, 145] on link "1693812" at bounding box center [870, 145] width 42 height 16
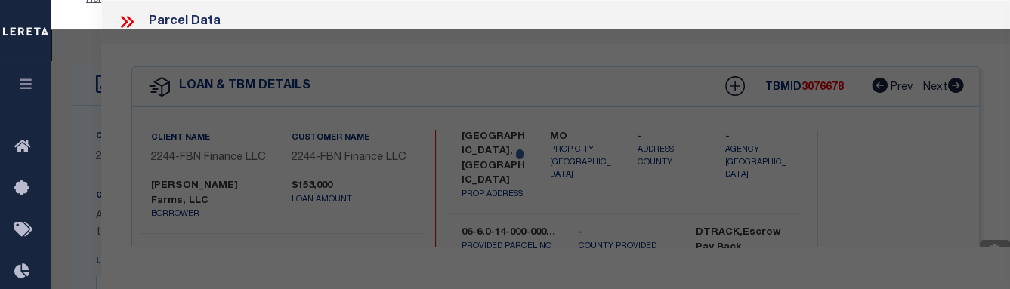
select select "AS"
checkbox input "false"
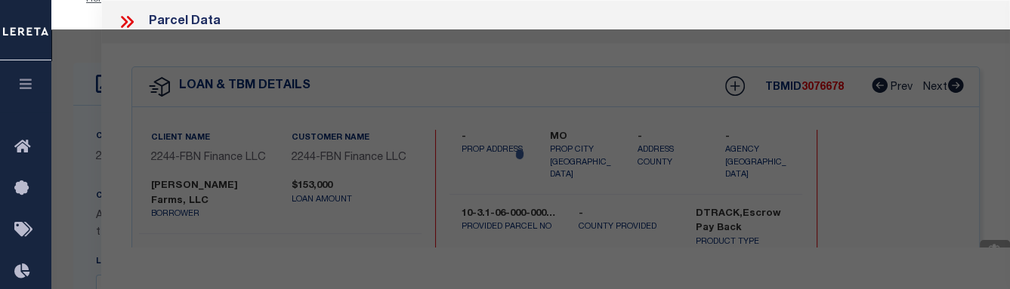
select select "CP"
type input "[PERSON_NAME] FARMS"
select select
type input "COUNTY RD 110 & POWER LN"
checkbox input "false"
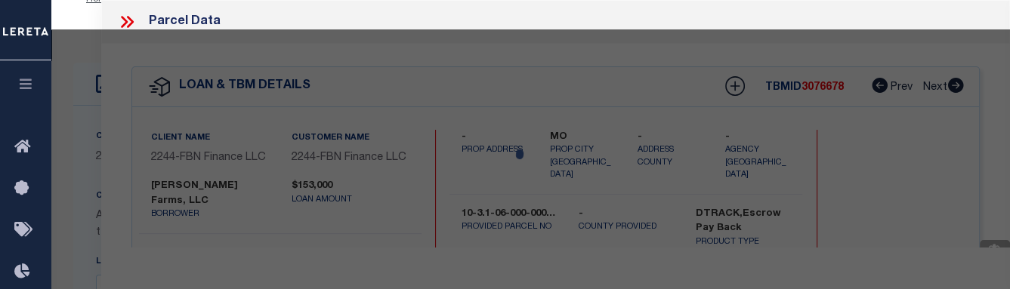
type input "[GEOGRAPHIC_DATA] 64755"
type textarea "Sec/Twp/Rng [DATE] BEG NW COR LOT 7 N 89 DEG E 1738.70' S 1206.53' N 88 DEG W 1…"
type textarea "Tax ID Special Project"
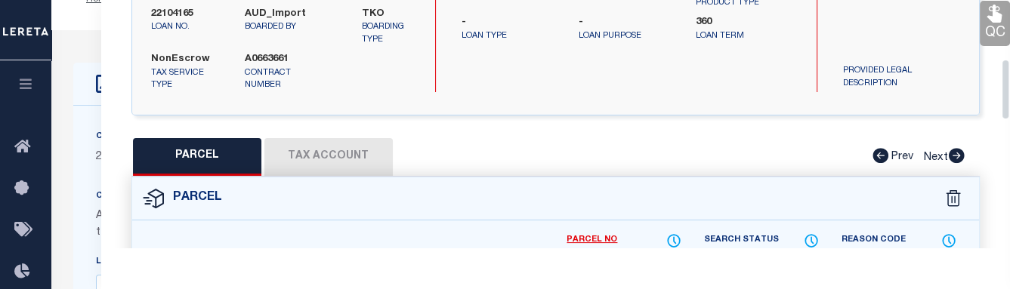
scroll to position [289, 0]
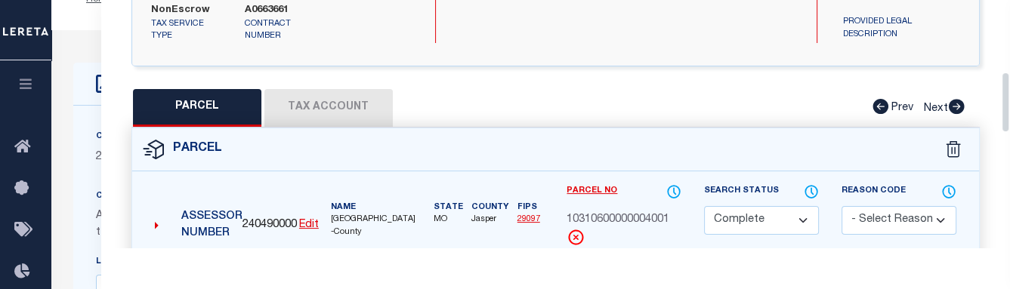
drag, startPoint x: 1008, startPoint y: 37, endPoint x: 1008, endPoint y: 108, distance: 71.0
click at [1008, 108] on div "Parcel Data QC QC QC - Select Status - Ready to QC" at bounding box center [555, 124] width 909 height 248
click at [342, 109] on button "Tax Account" at bounding box center [328, 108] width 128 height 38
select select "100"
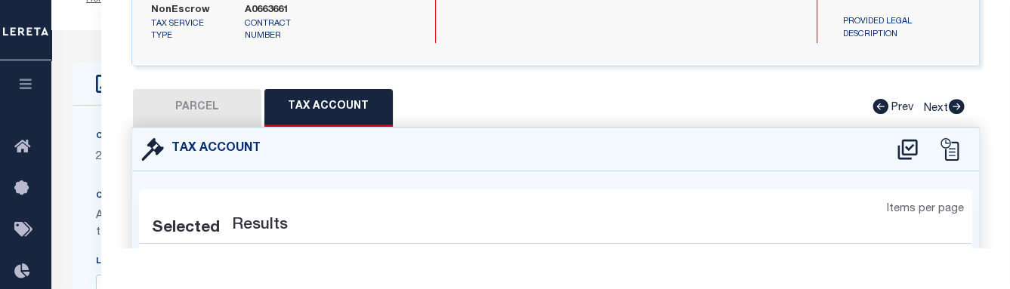
select select "100"
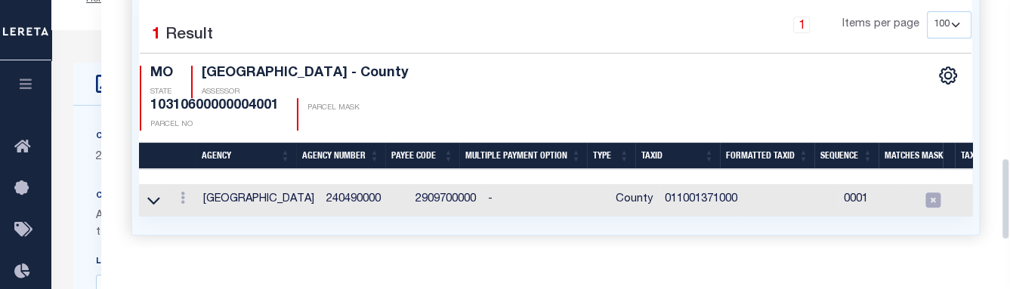
scroll to position [481, 0]
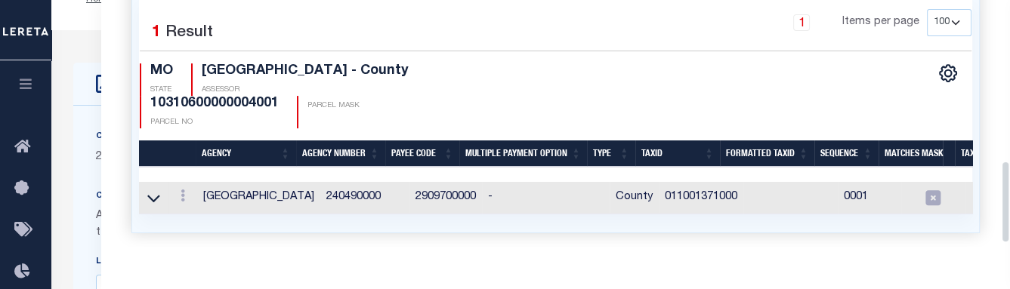
drag, startPoint x: 1004, startPoint y: 107, endPoint x: 1008, endPoint y: 172, distance: 65.1
click at [1008, 172] on div "Parcel Data QC QC QC - Select Status - Ready to QC" at bounding box center [555, 124] width 909 height 248
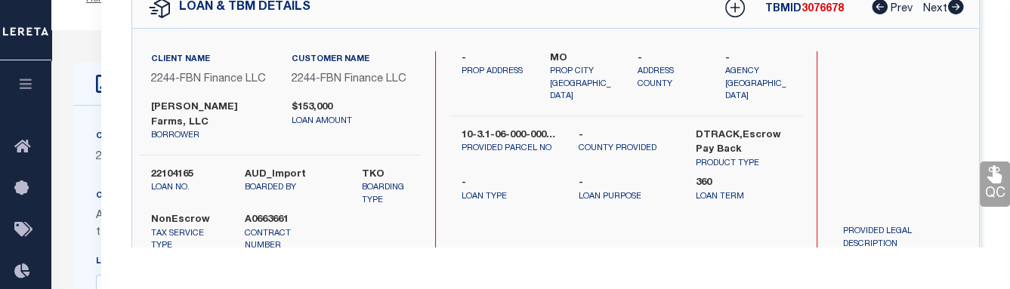
scroll to position [91, 0]
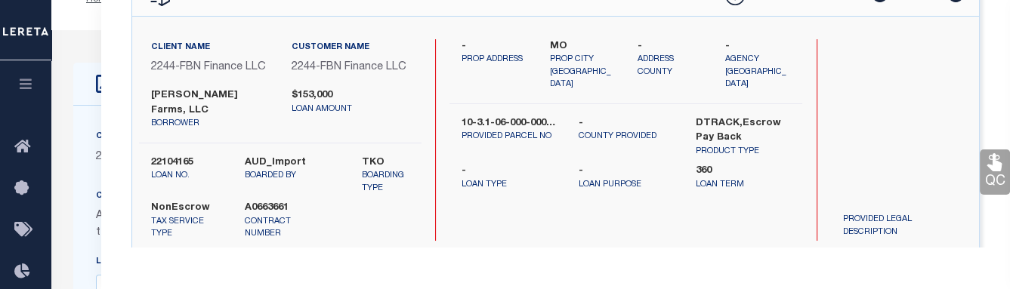
drag, startPoint x: 1004, startPoint y: 169, endPoint x: 1022, endPoint y: 38, distance: 132.6
